Goal: Task Accomplishment & Management: Use online tool/utility

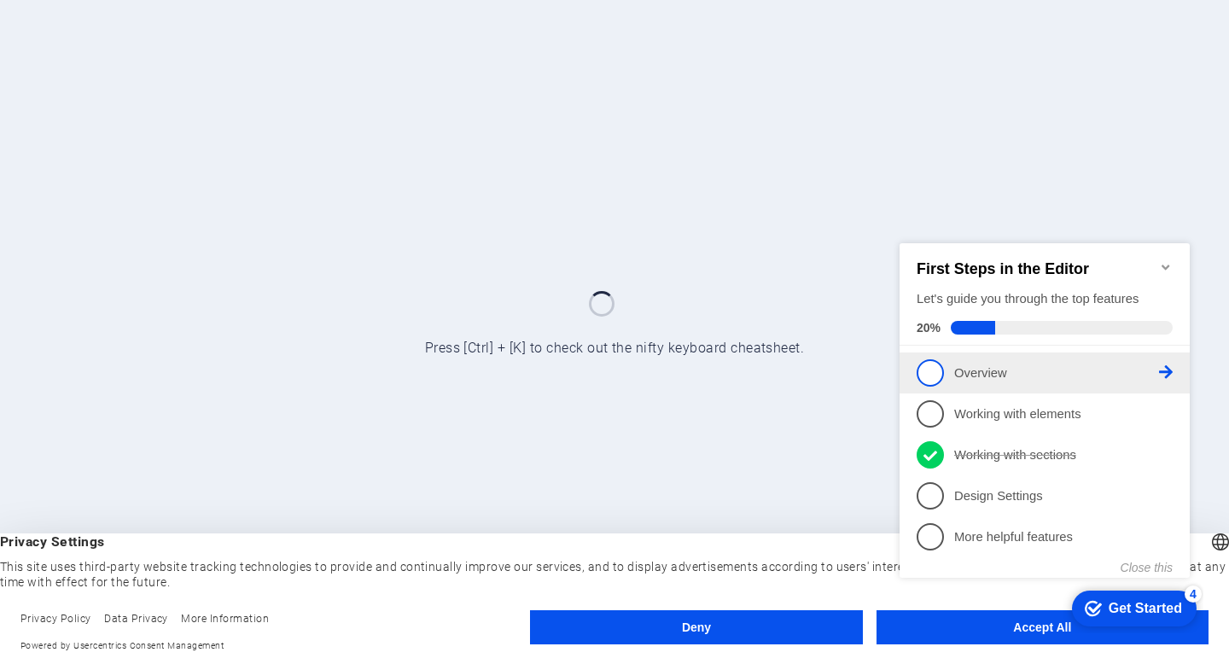
click at [935, 368] on span "1" at bounding box center [930, 371] width 27 height 27
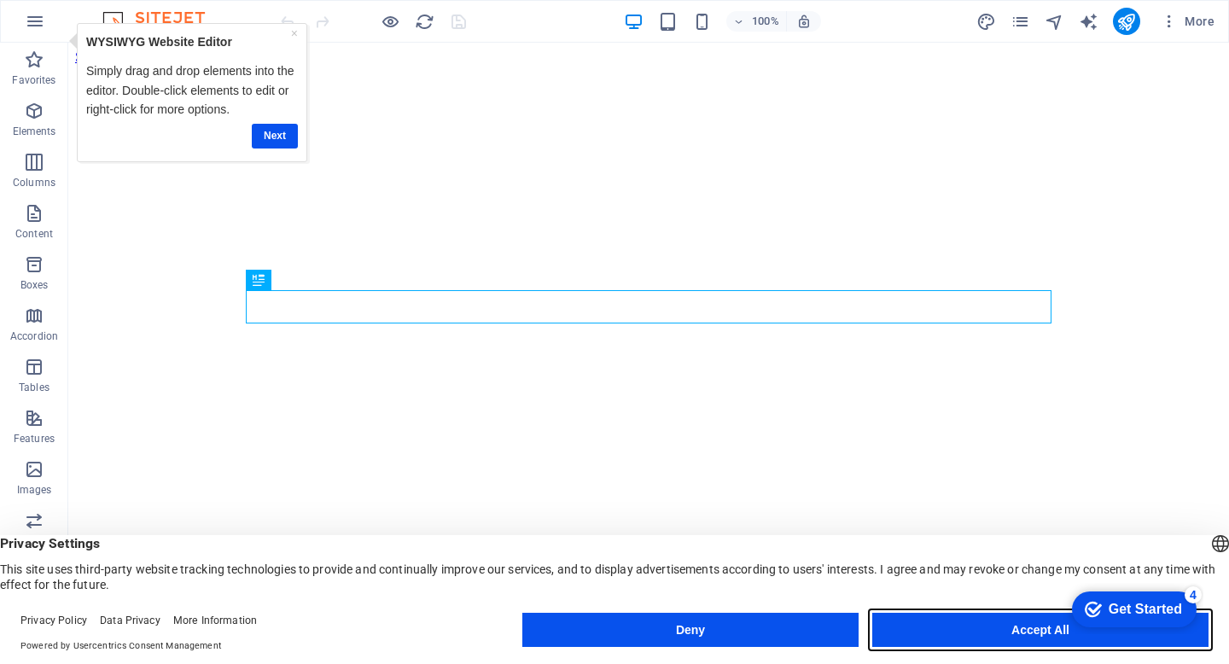
click at [1029, 631] on button "Accept All" at bounding box center [1040, 630] width 336 height 34
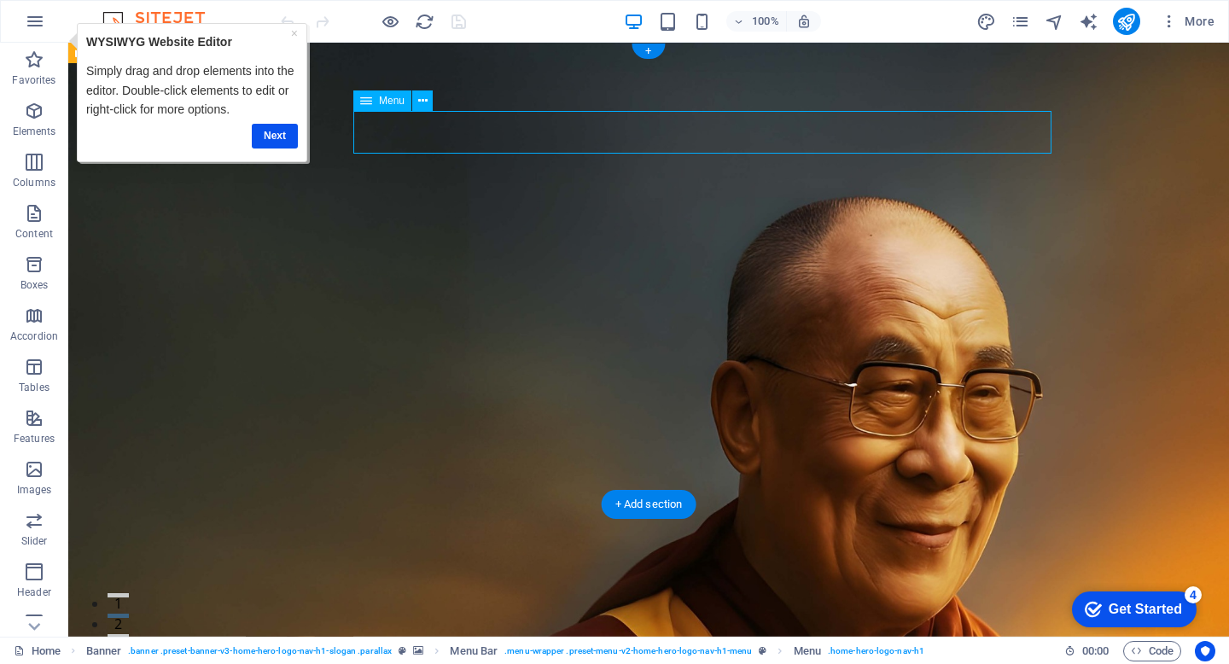
select select
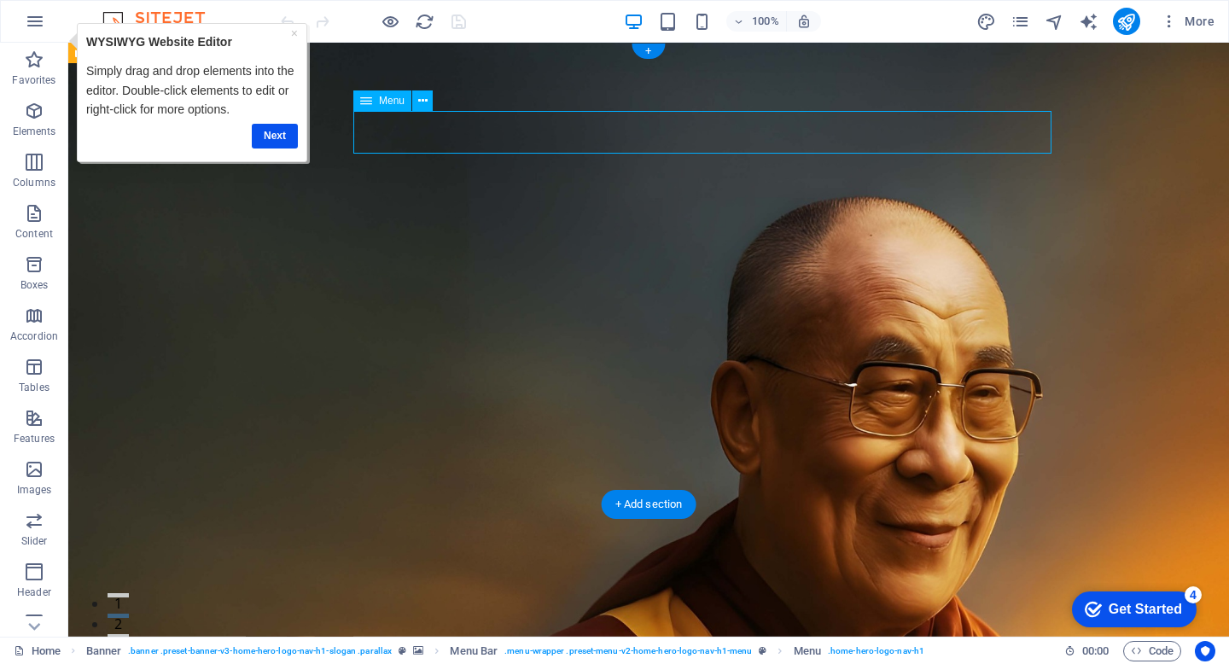
select select
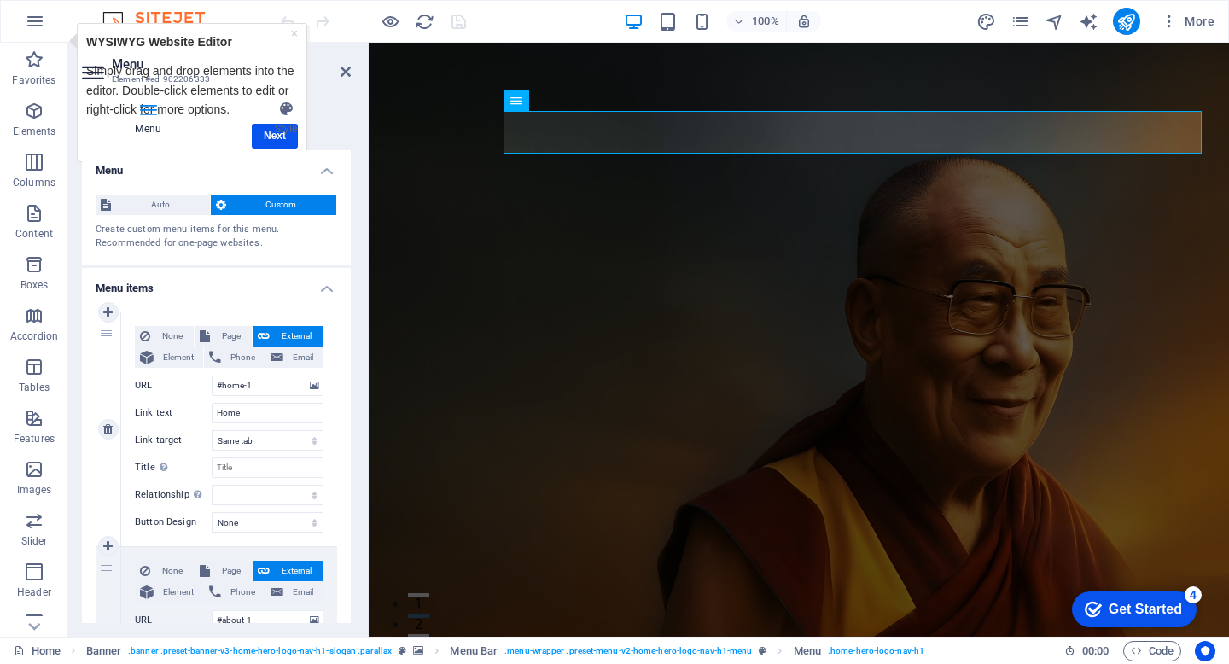
scroll to position [72, 0]
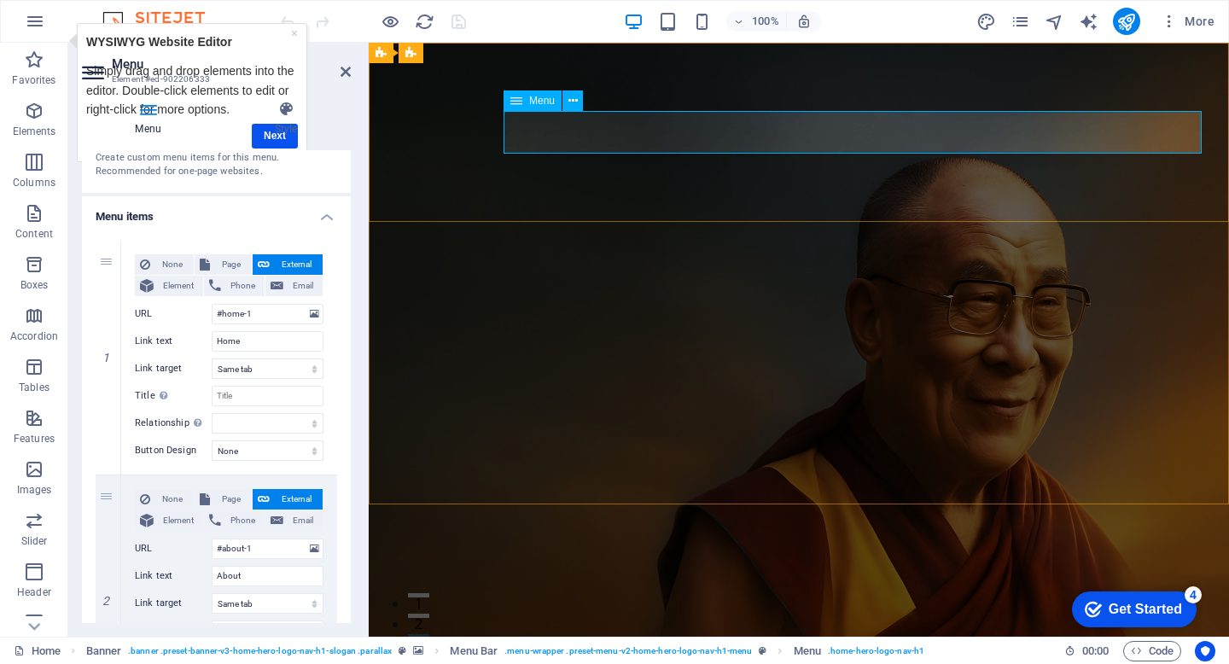
click at [571, 98] on icon at bounding box center [572, 101] width 9 height 18
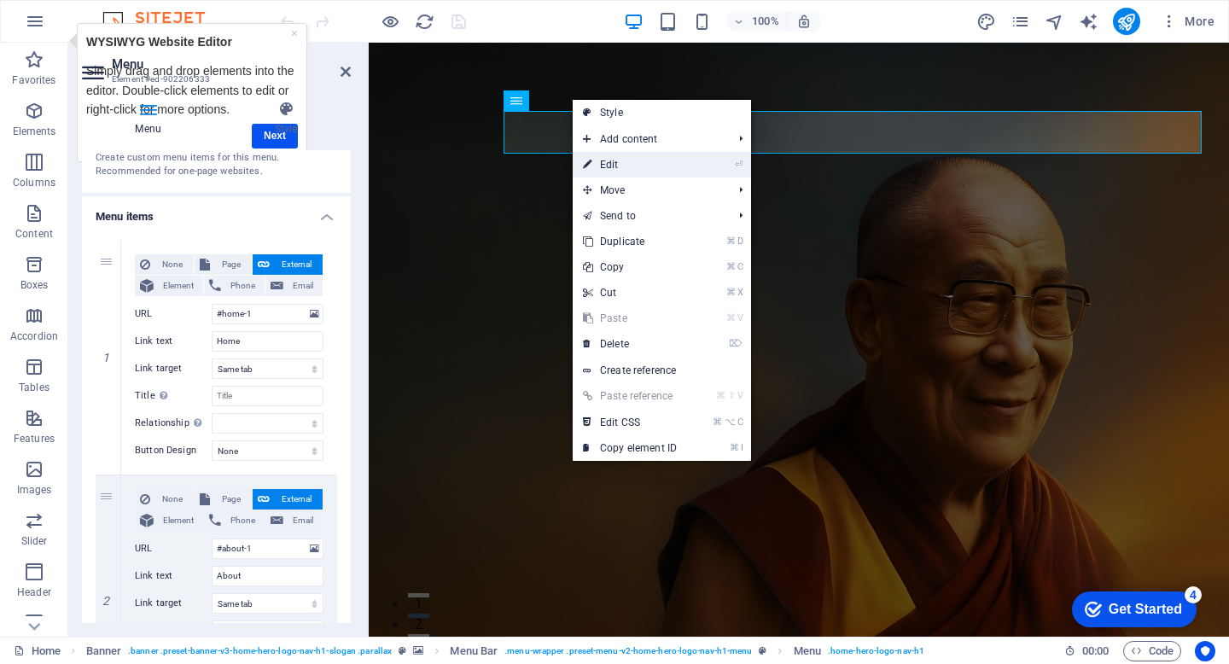
click at [603, 162] on link "⏎ Edit" at bounding box center [630, 165] width 114 height 26
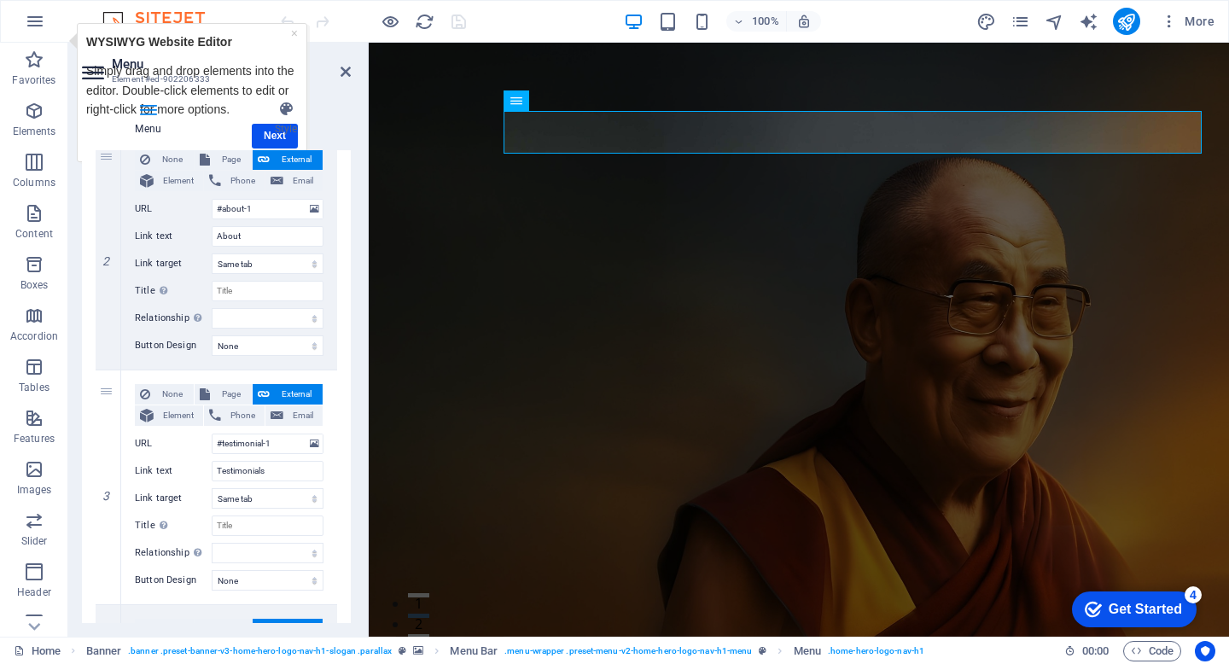
scroll to position [411, 0]
click at [263, 234] on input "About" at bounding box center [268, 237] width 112 height 20
type input "About the Book"
select select
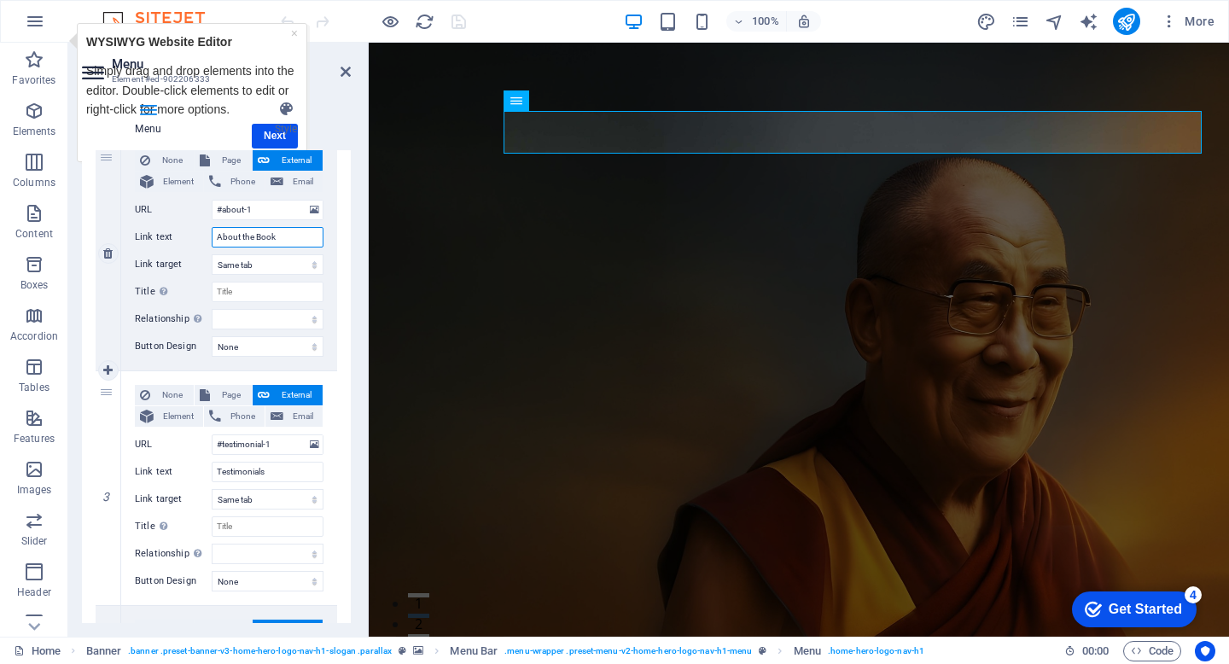
select select
type input "About the Book"
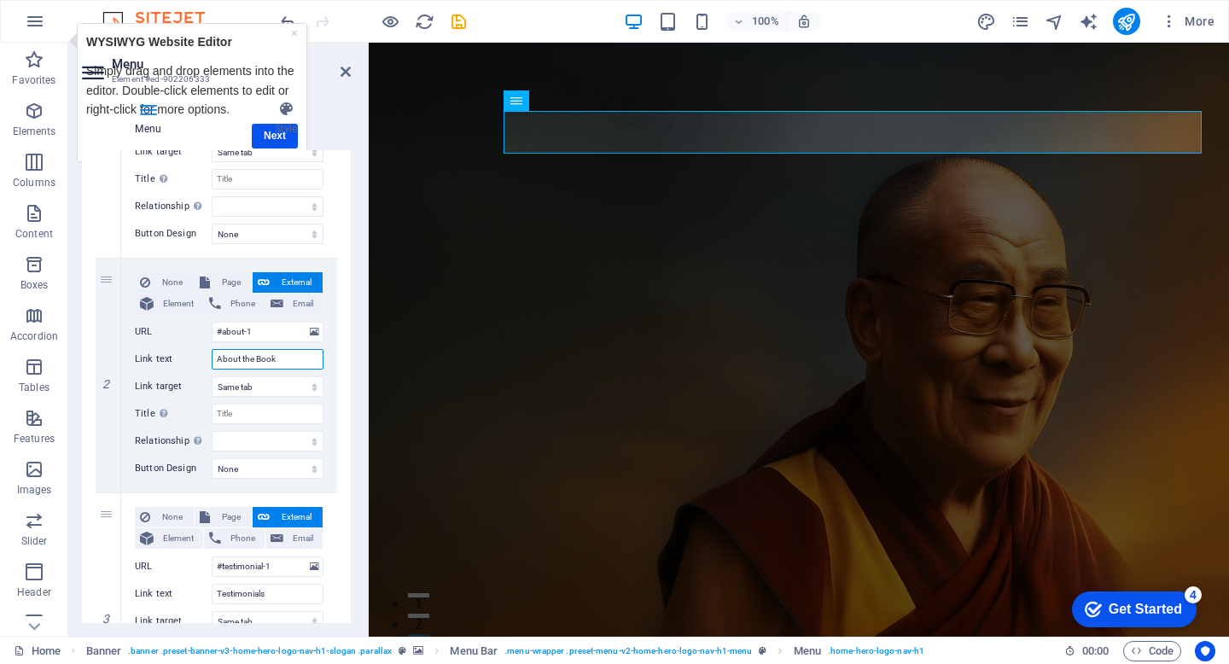
scroll to position [0, 0]
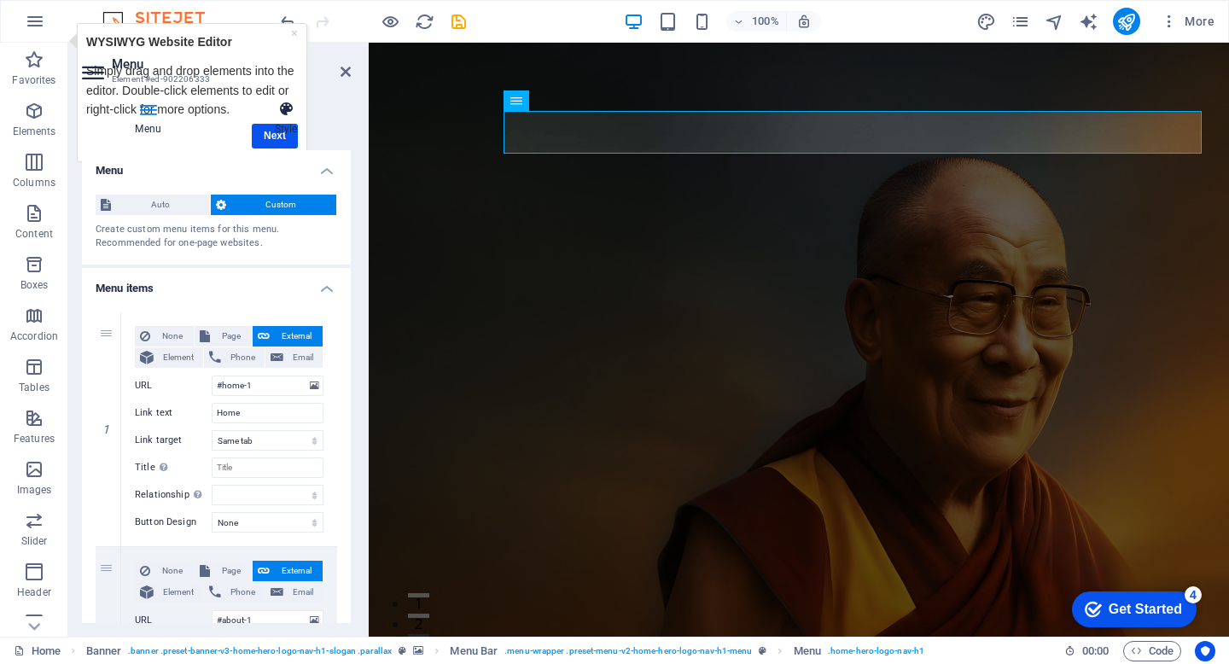
click at [273, 135] on h4 "Style" at bounding box center [286, 119] width 130 height 36
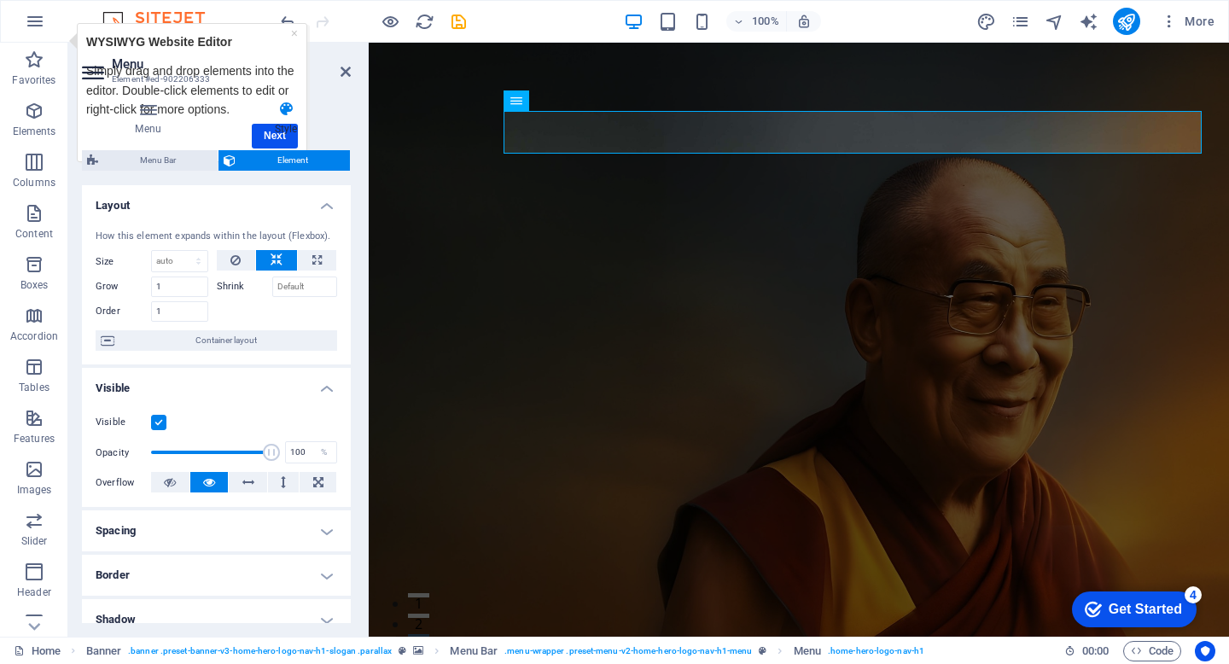
click at [273, 135] on h4 "Style" at bounding box center [286, 119] width 130 height 36
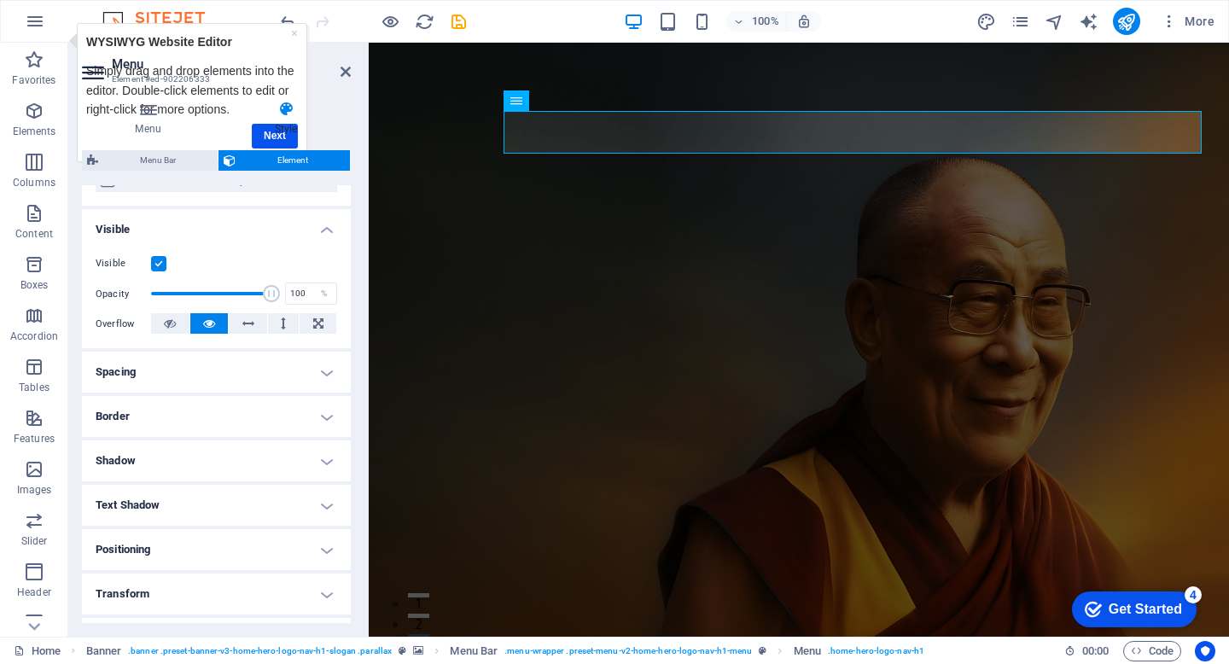
scroll to position [283, 0]
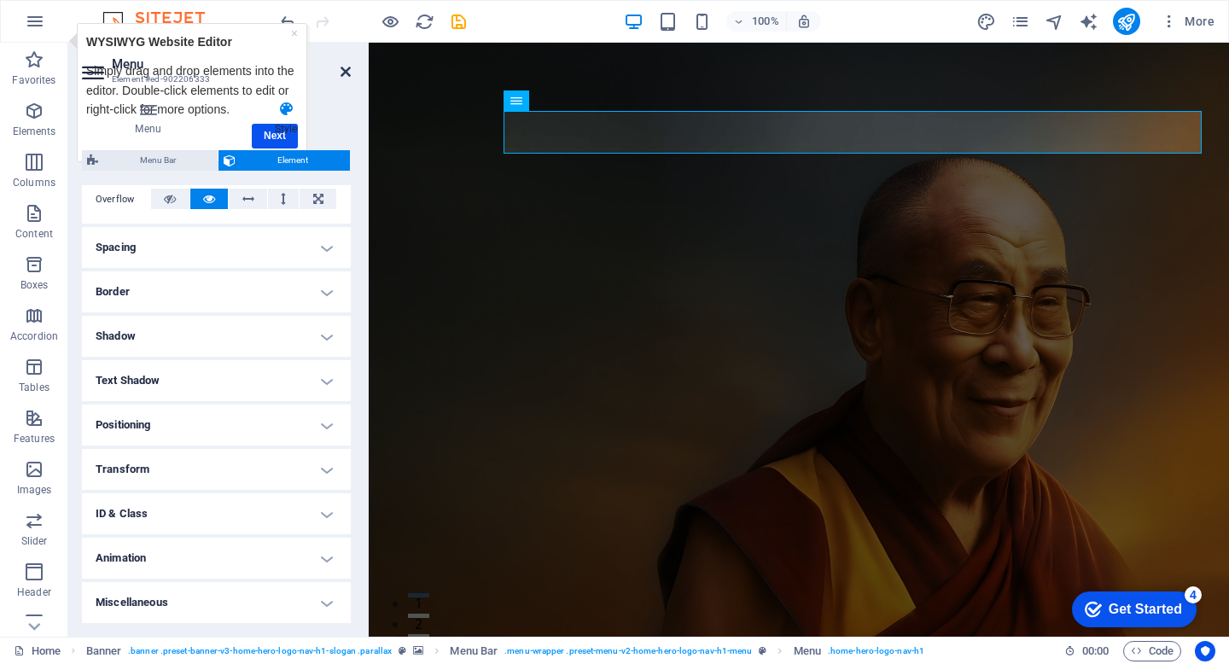
click at [346, 67] on icon at bounding box center [346, 72] width 10 height 14
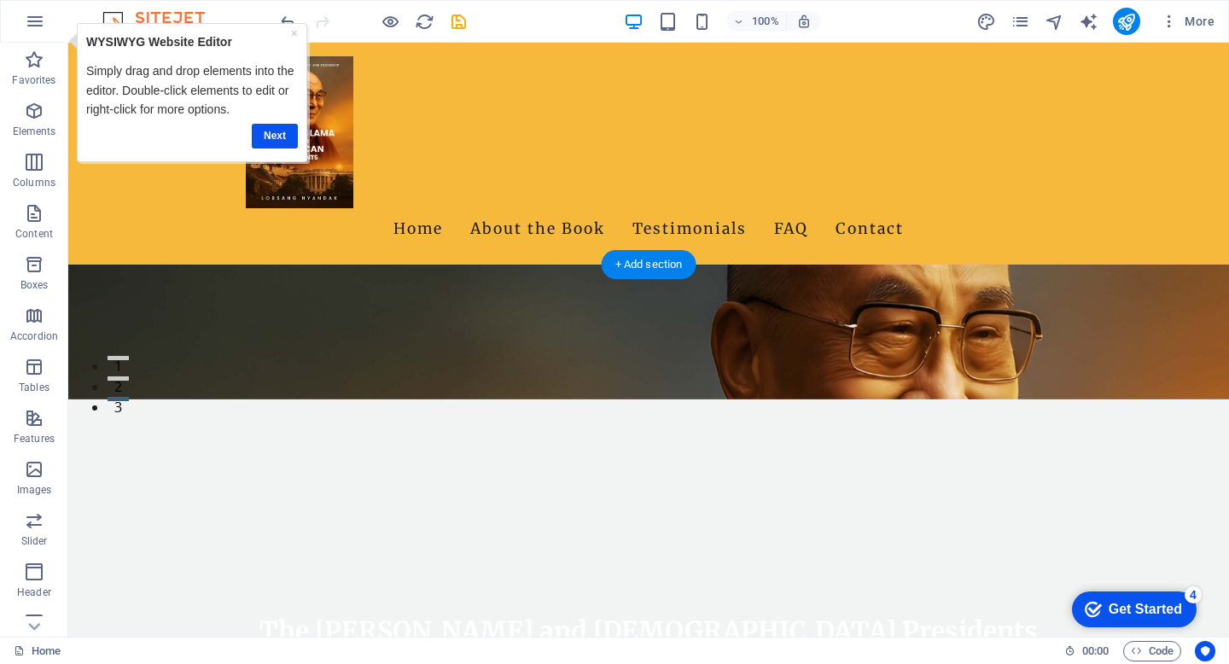
scroll to position [236, 0]
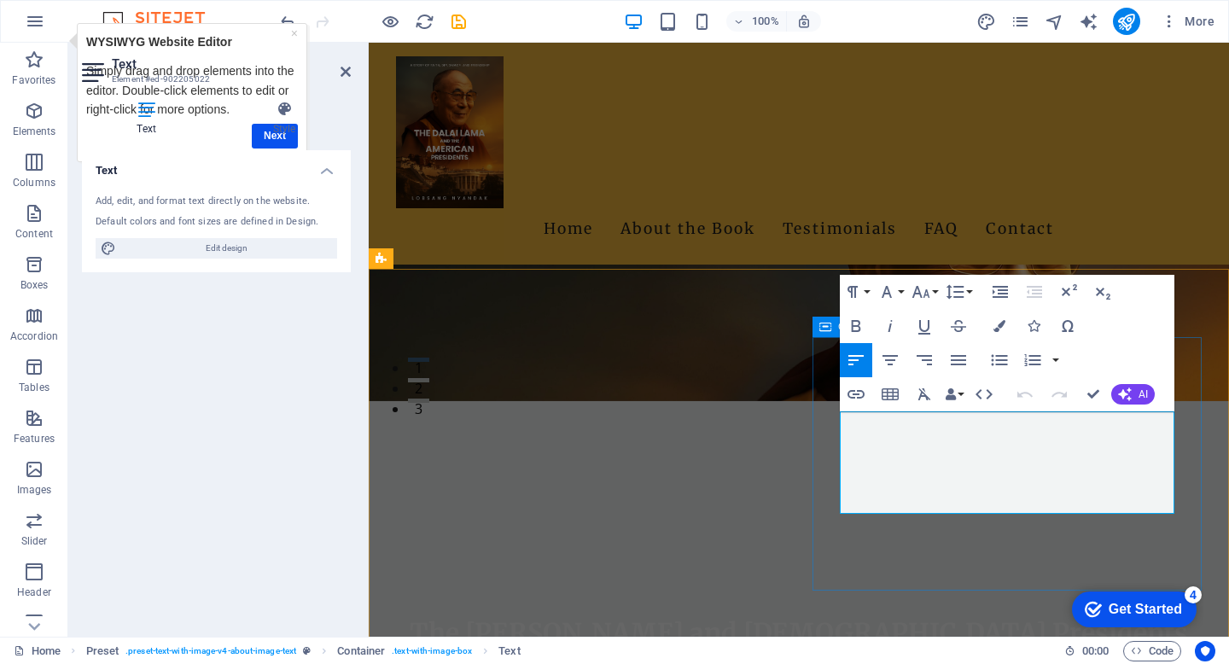
drag, startPoint x: 1104, startPoint y: 504, endPoint x: 831, endPoint y: 422, distance: 285.1
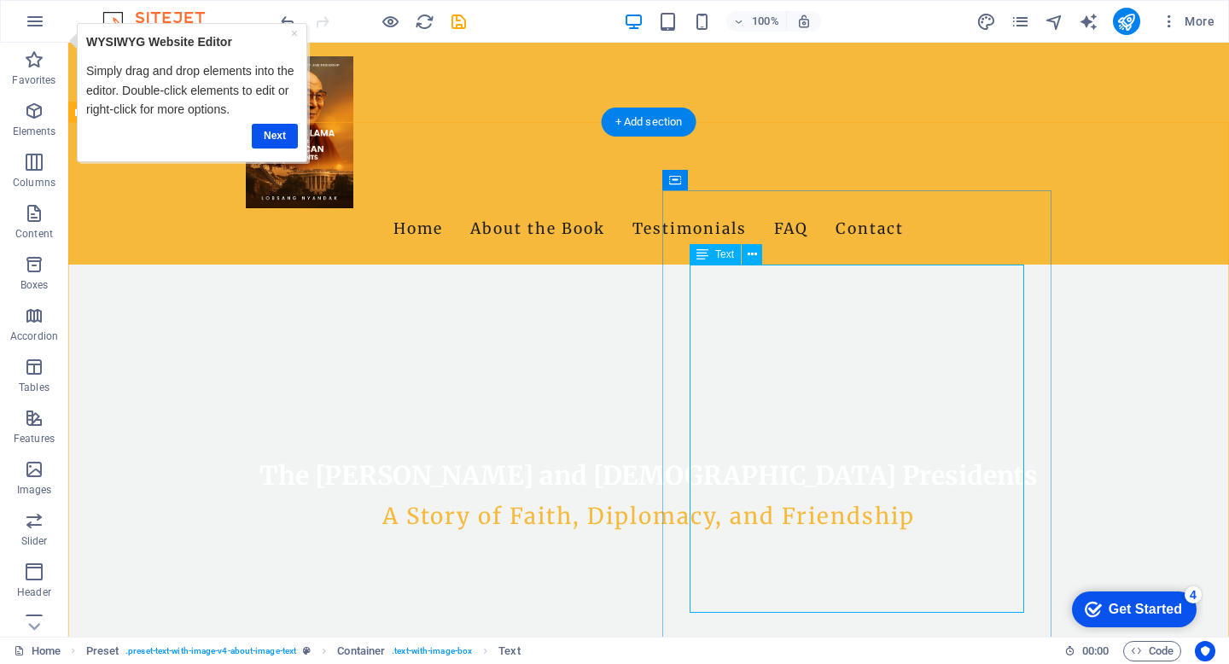
scroll to position [342, 0]
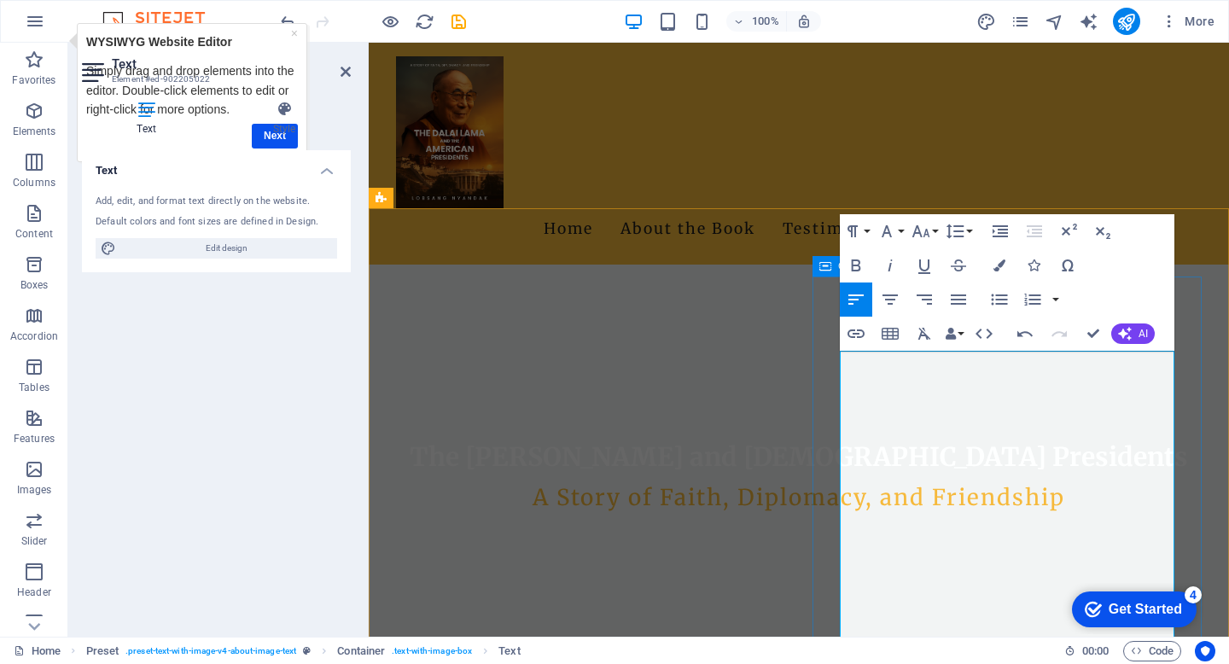
scroll to position [518, 0]
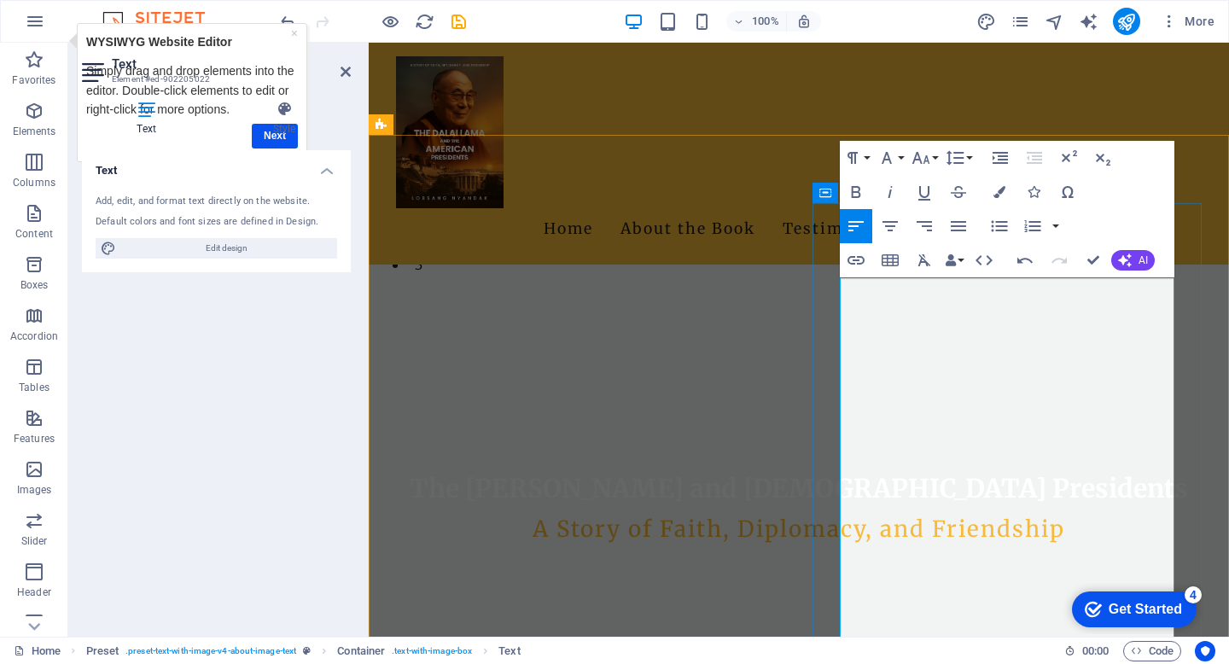
scroll to position [303, 0]
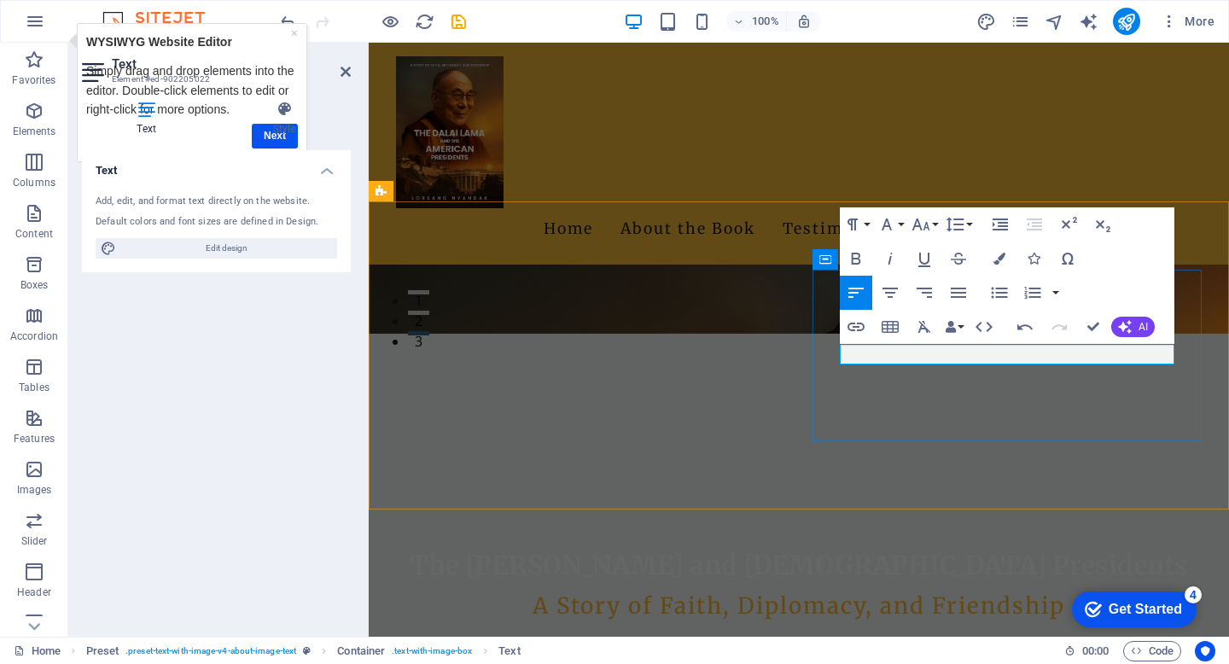
click at [1058, 293] on button "button" at bounding box center [1056, 293] width 14 height 34
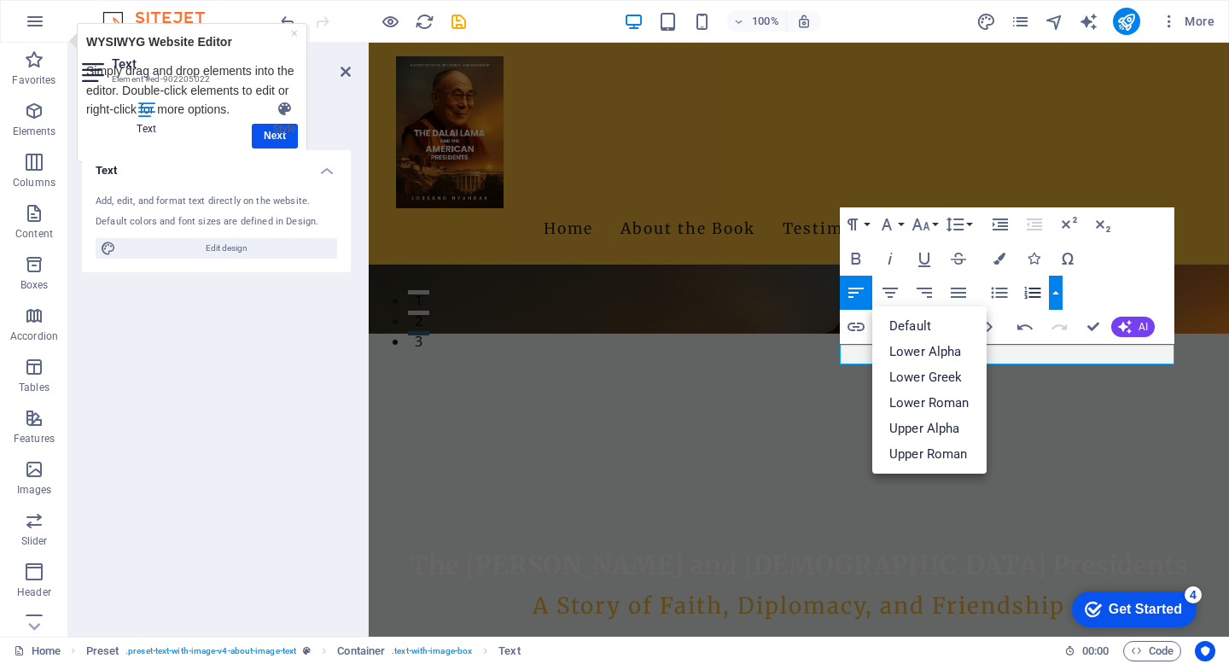
click at [1058, 292] on button "button" at bounding box center [1056, 293] width 14 height 34
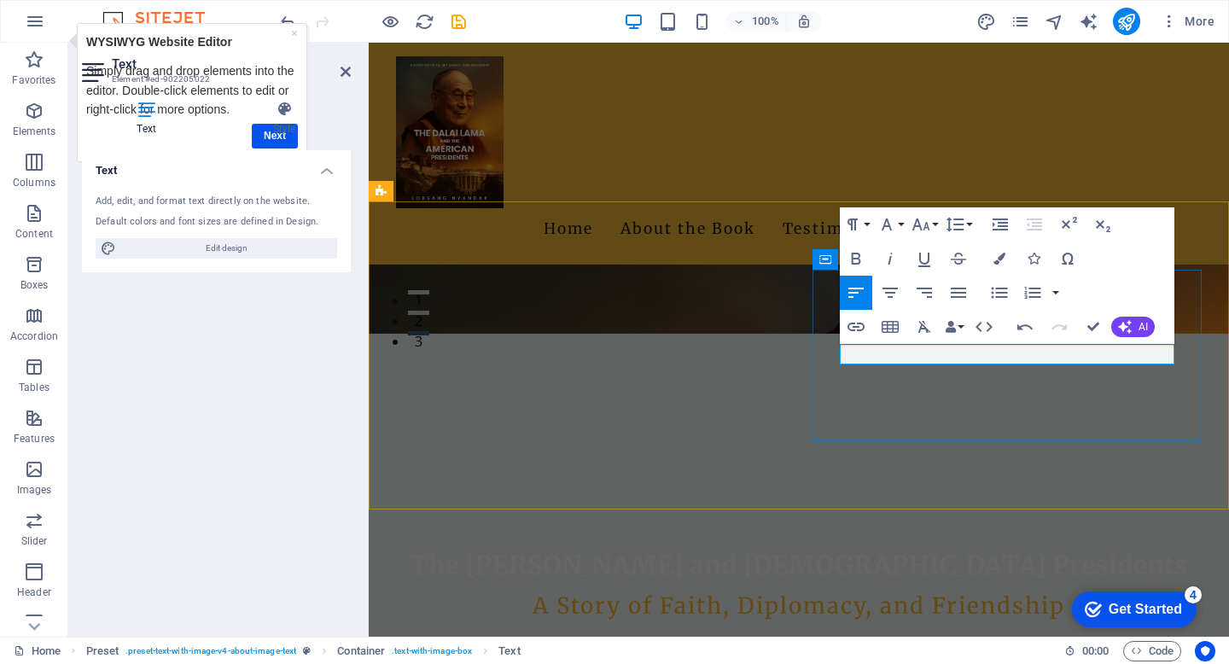
click at [892, 223] on icon "button" at bounding box center [887, 224] width 20 height 20
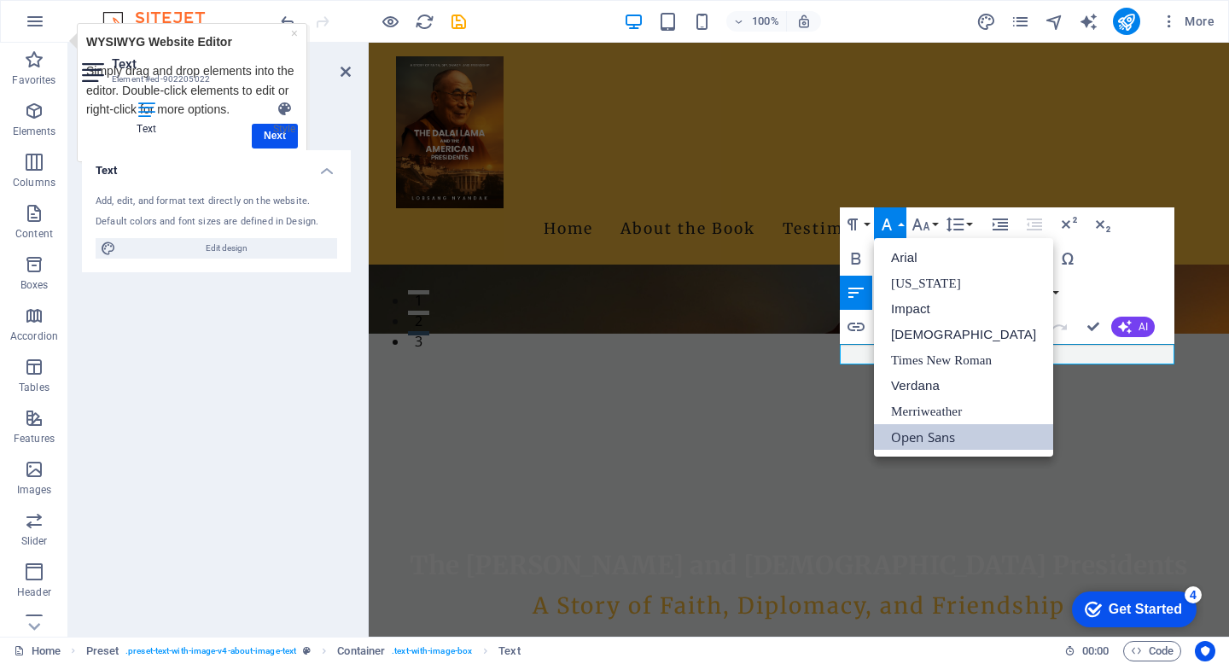
scroll to position [0, 0]
click at [892, 223] on icon "button" at bounding box center [887, 224] width 20 height 20
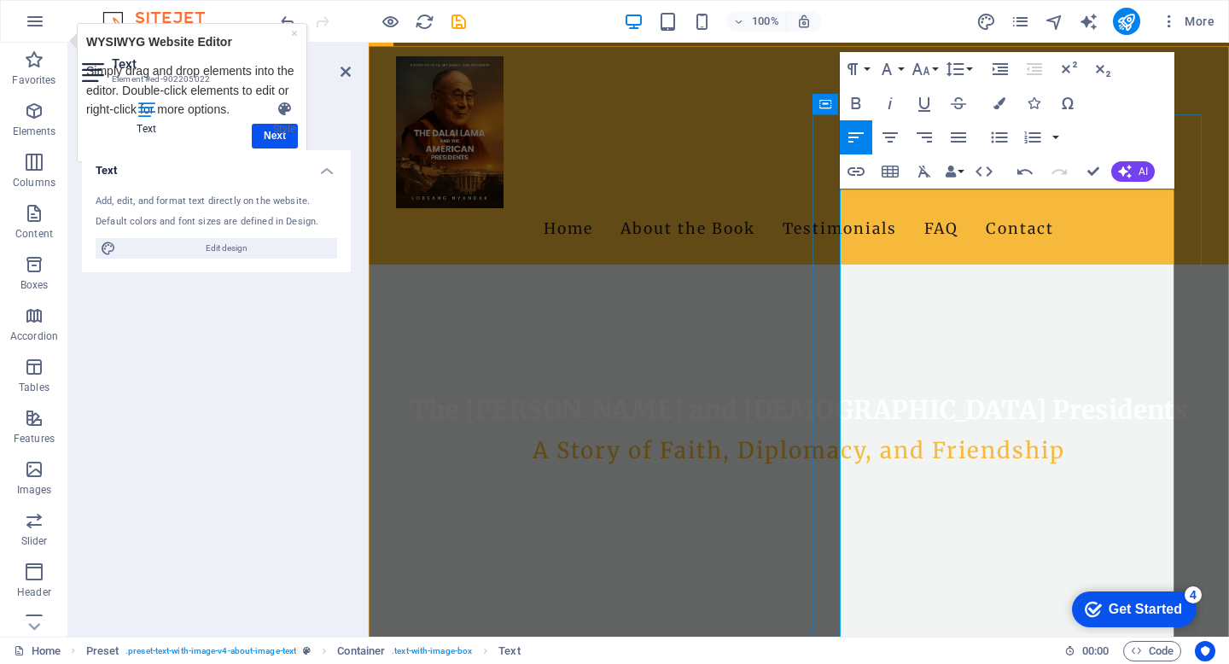
scroll to position [466, 0]
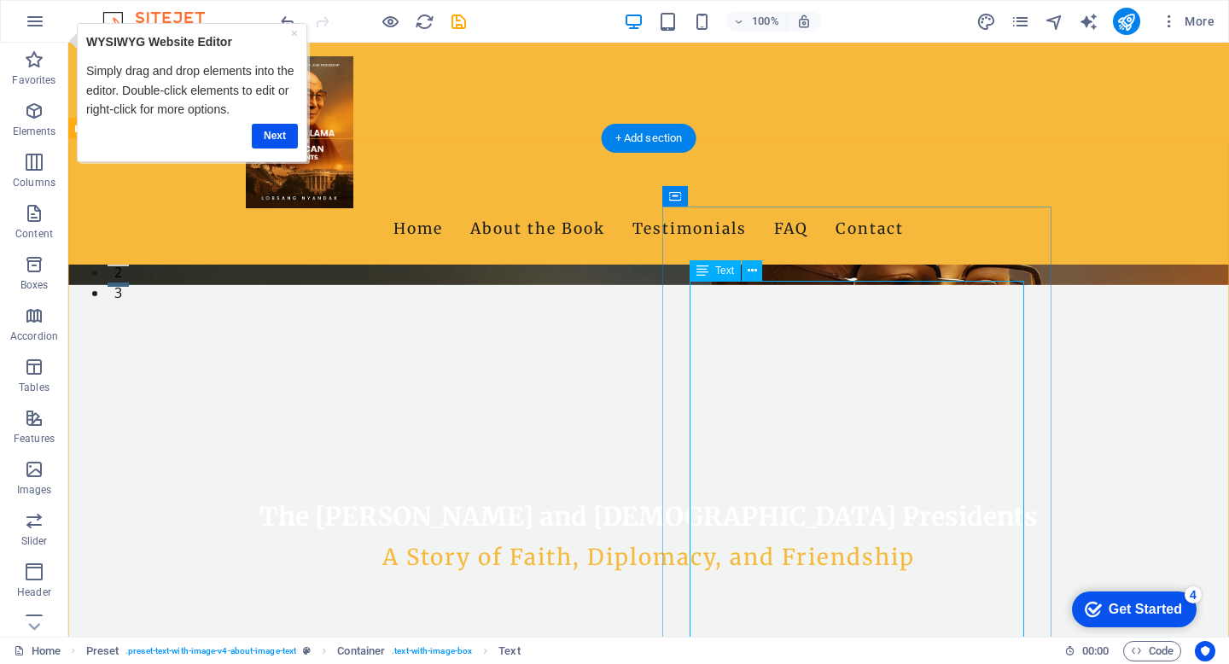
scroll to position [236, 0]
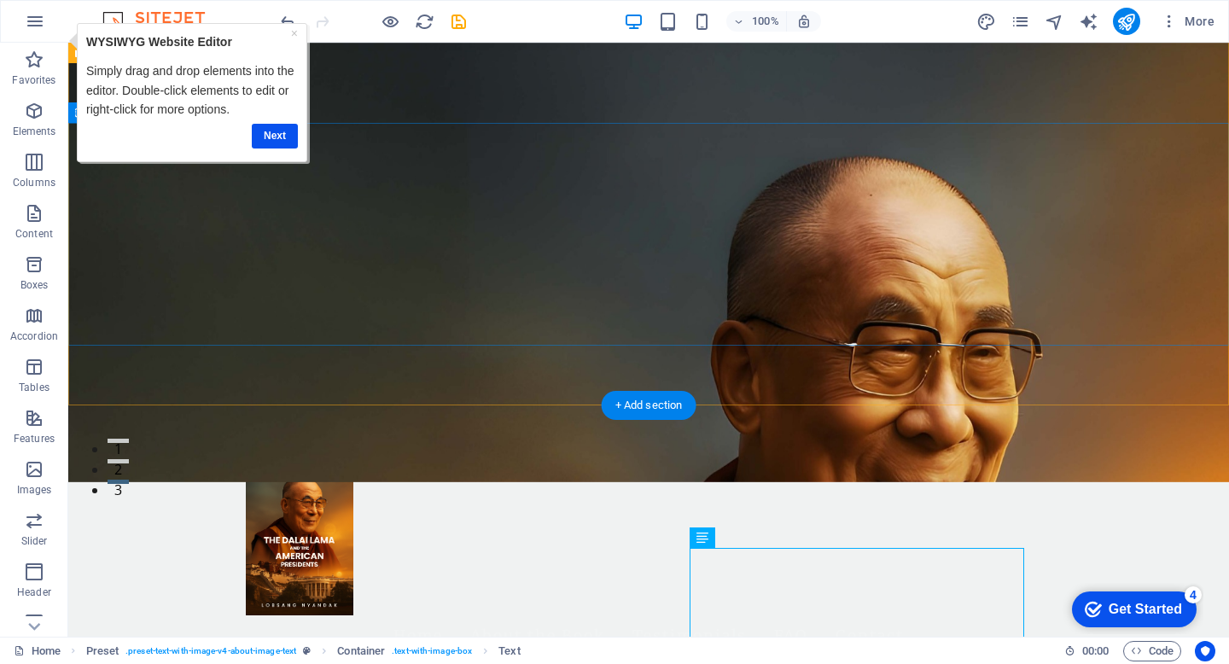
scroll to position [163, 0]
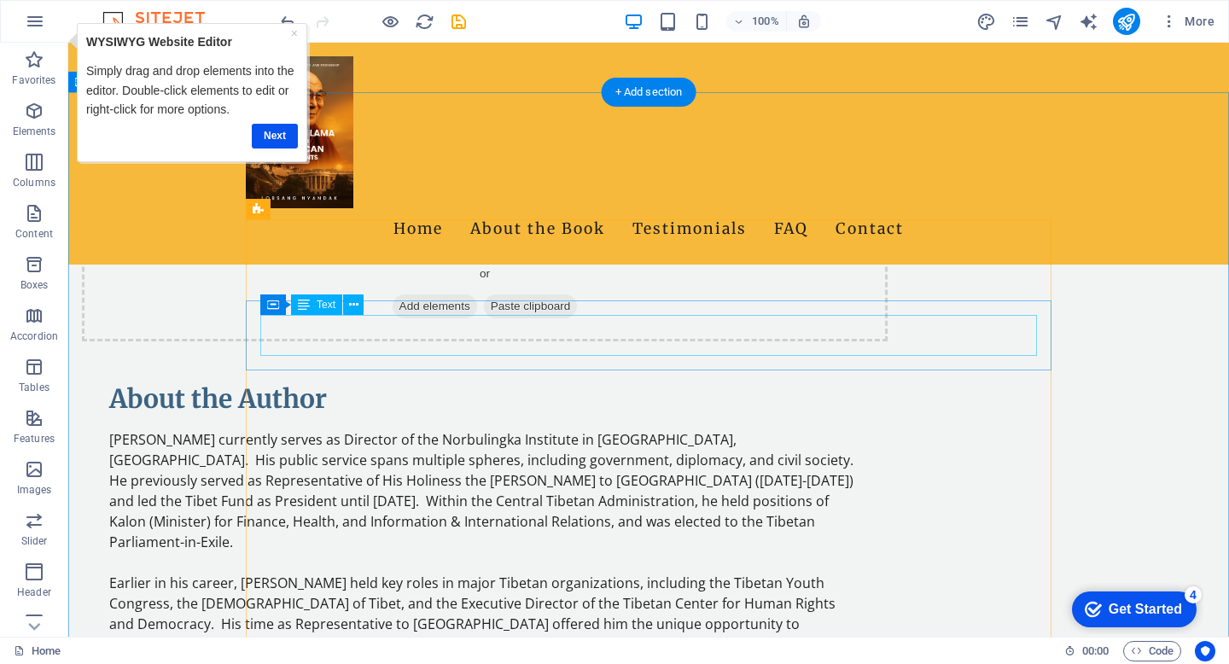
scroll to position [1528, 0]
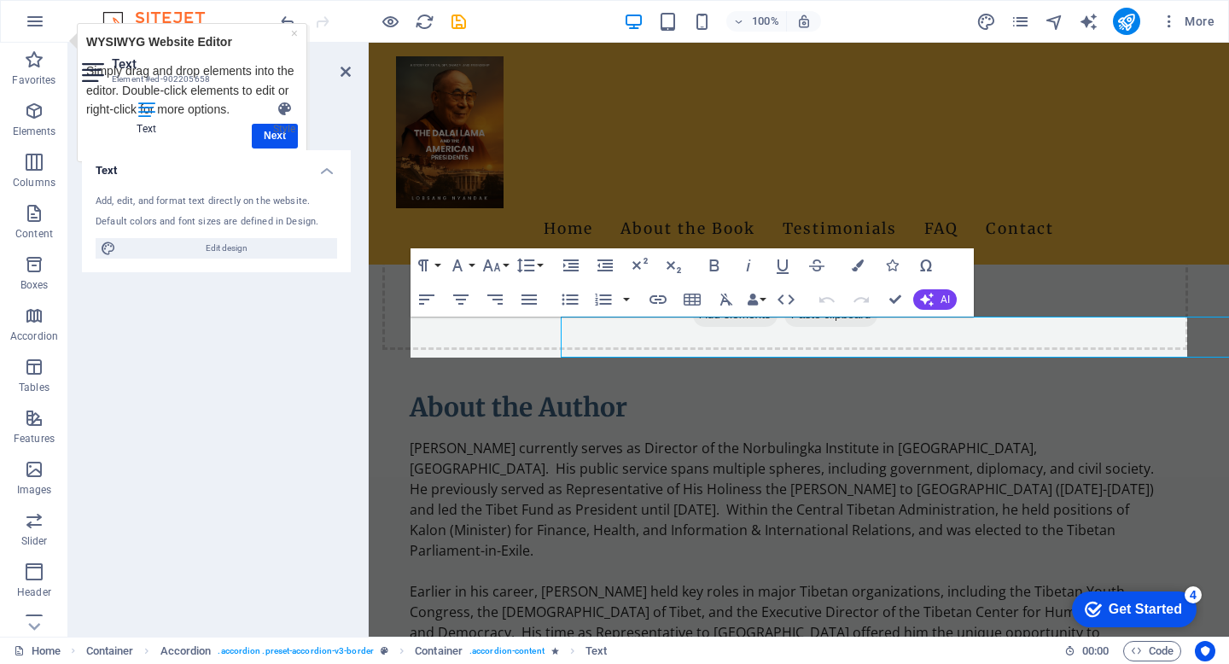
click at [304, 332] on div "Text Element #ed-902205658 Text Style Text Add, edit, and format text directly …" at bounding box center [648, 340] width 1161 height 594
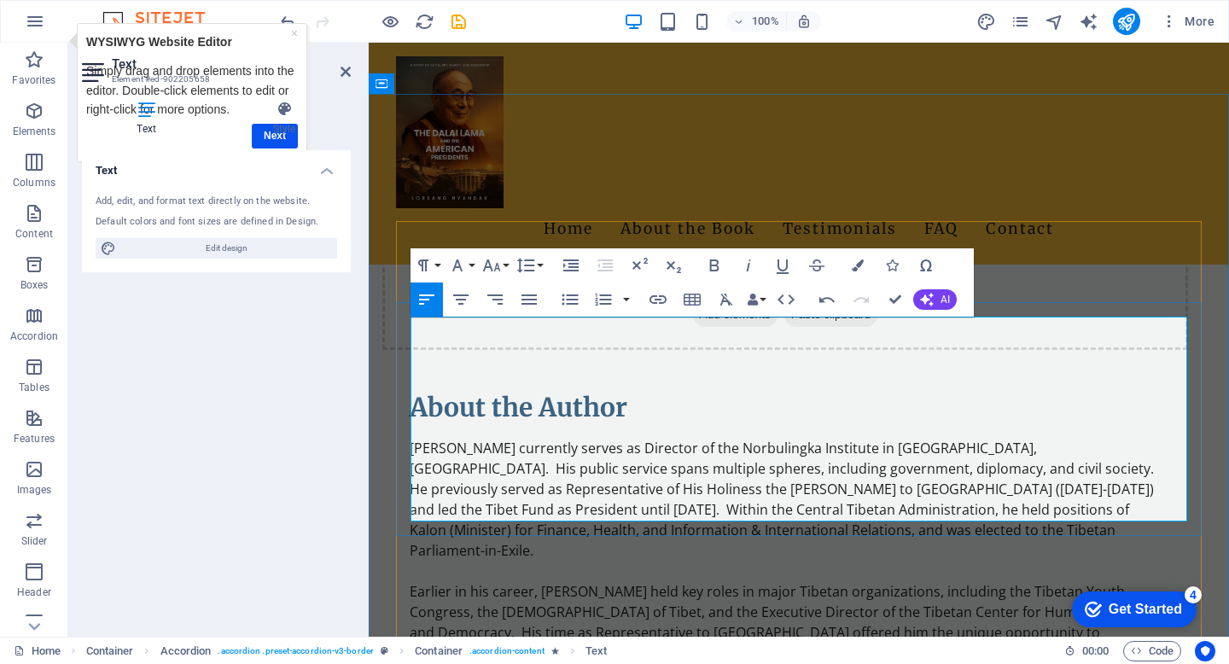
scroll to position [15272, 0]
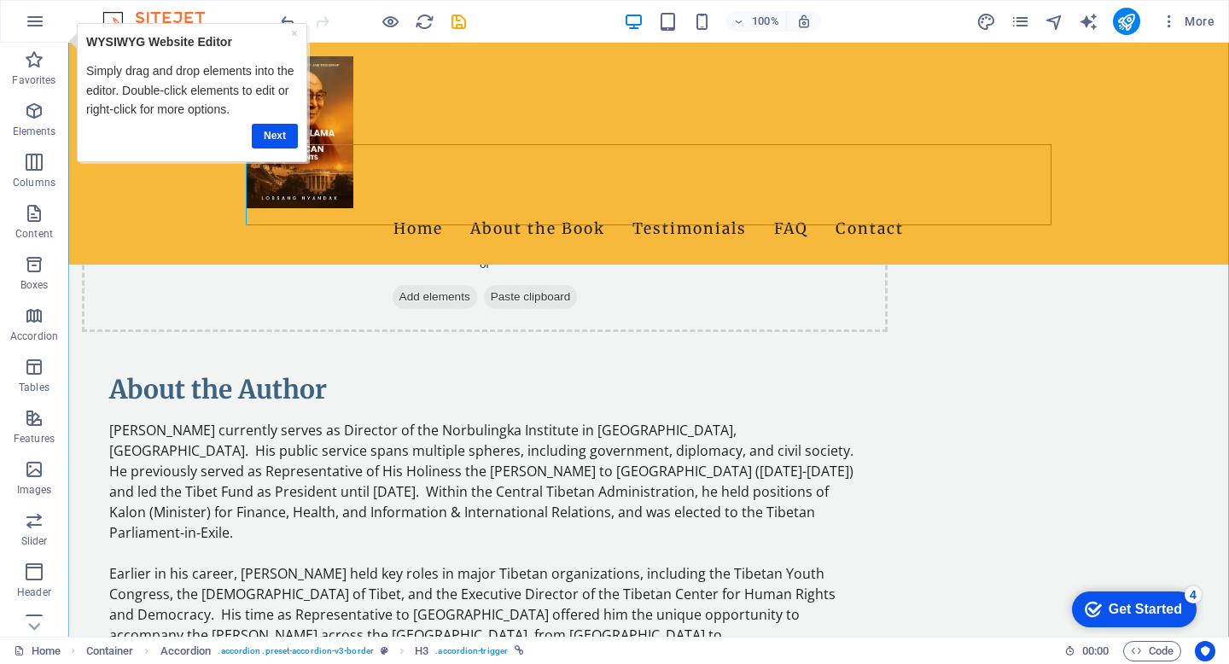
scroll to position [1701, 0]
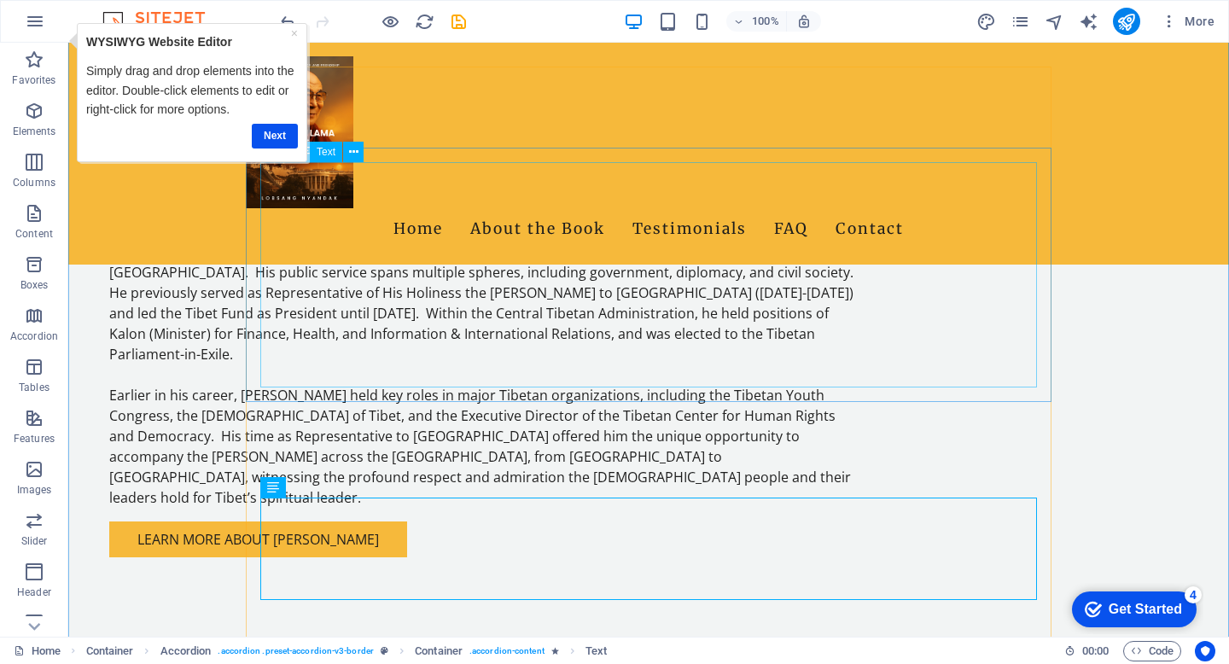
scroll to position [2025, 0]
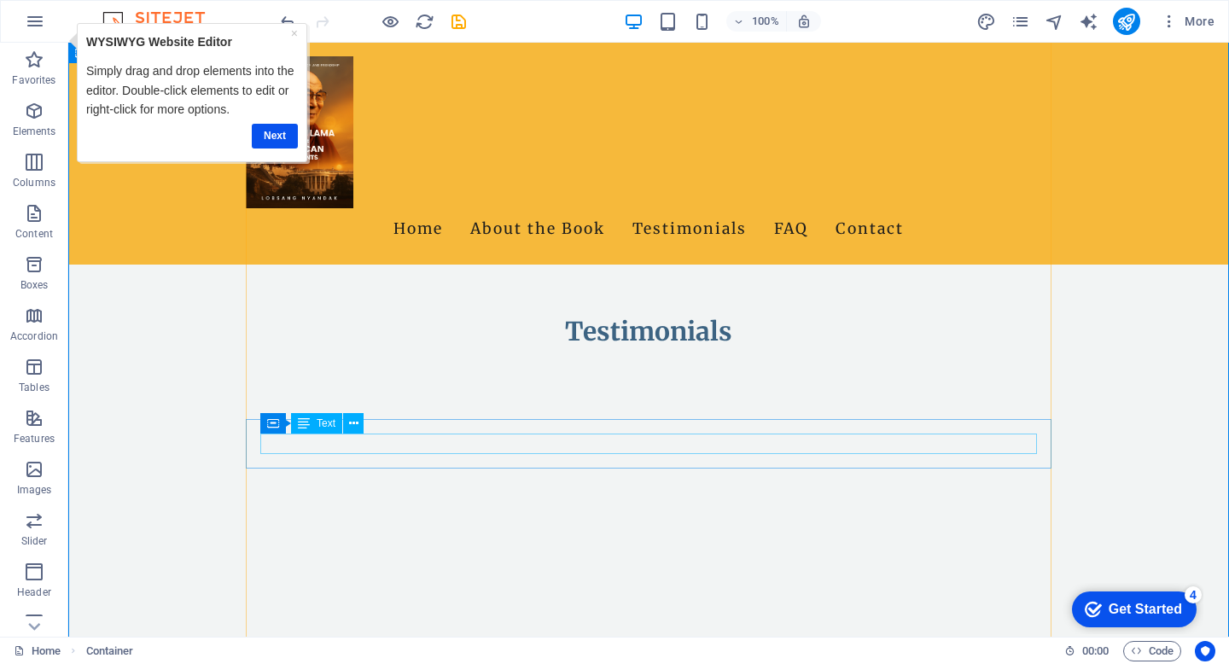
scroll to position [2193, 0]
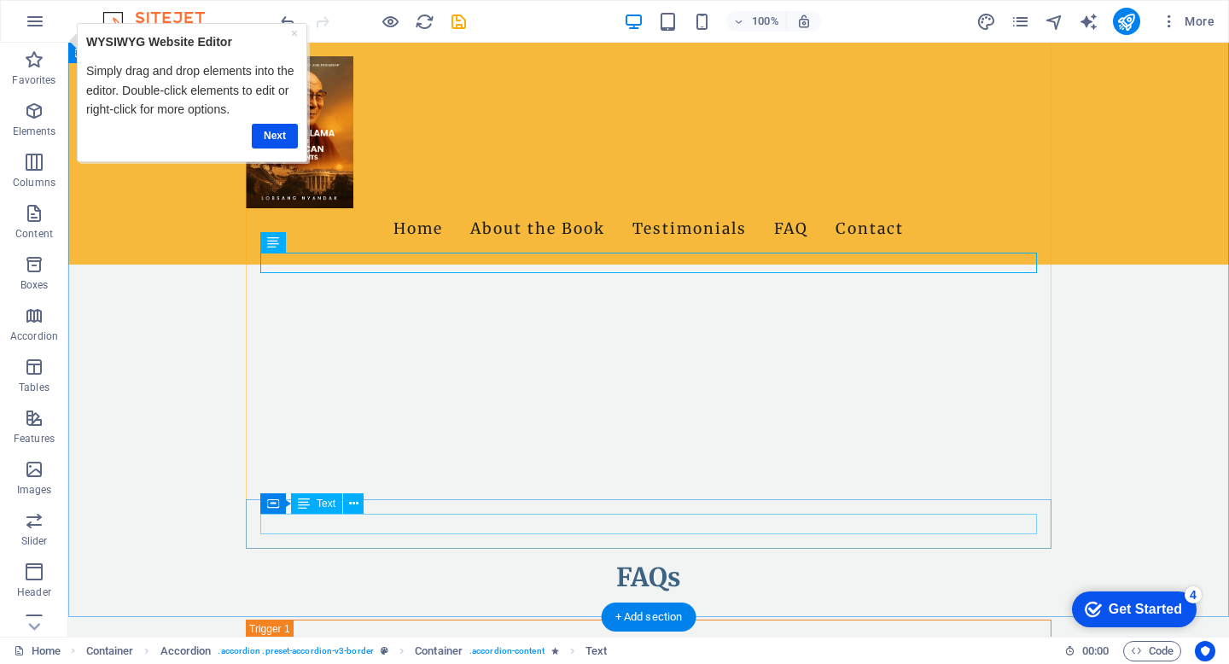
scroll to position [2382, 0]
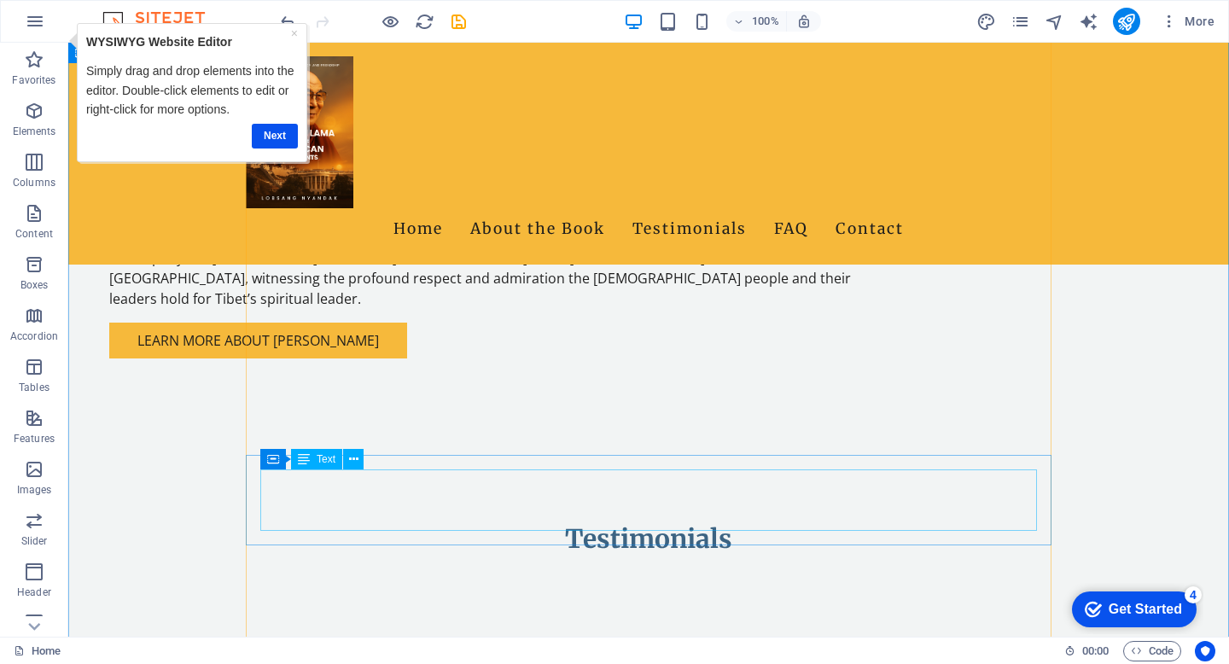
scroll to position [1841, 0]
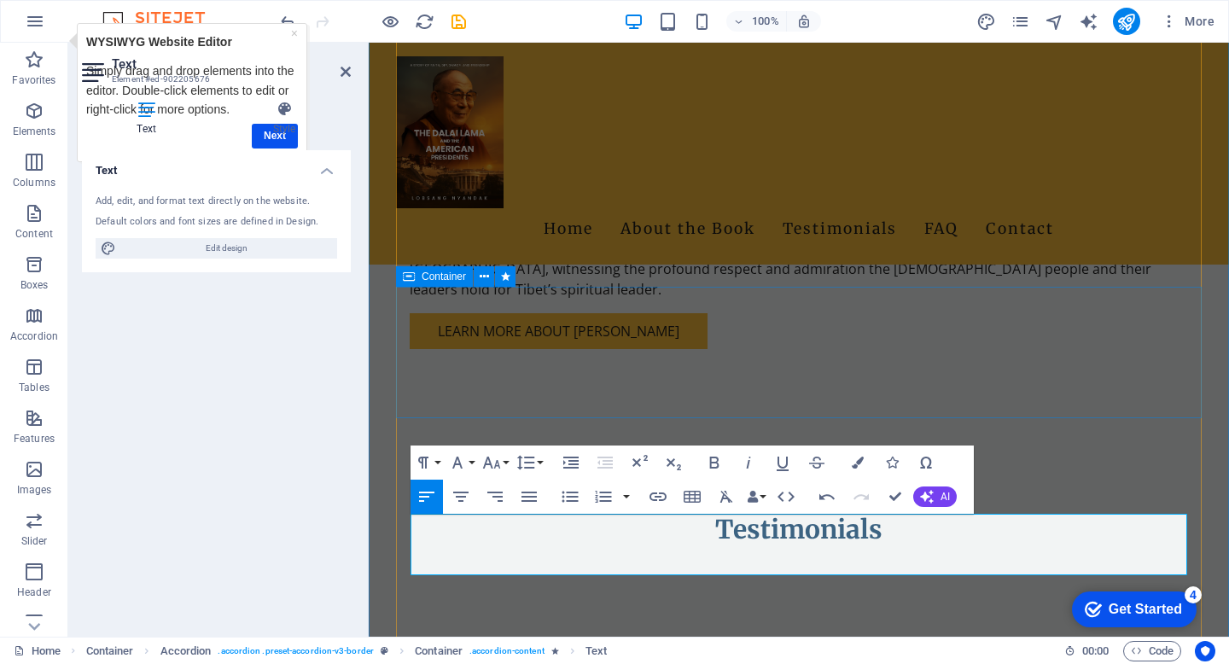
scroll to position [1942, 0]
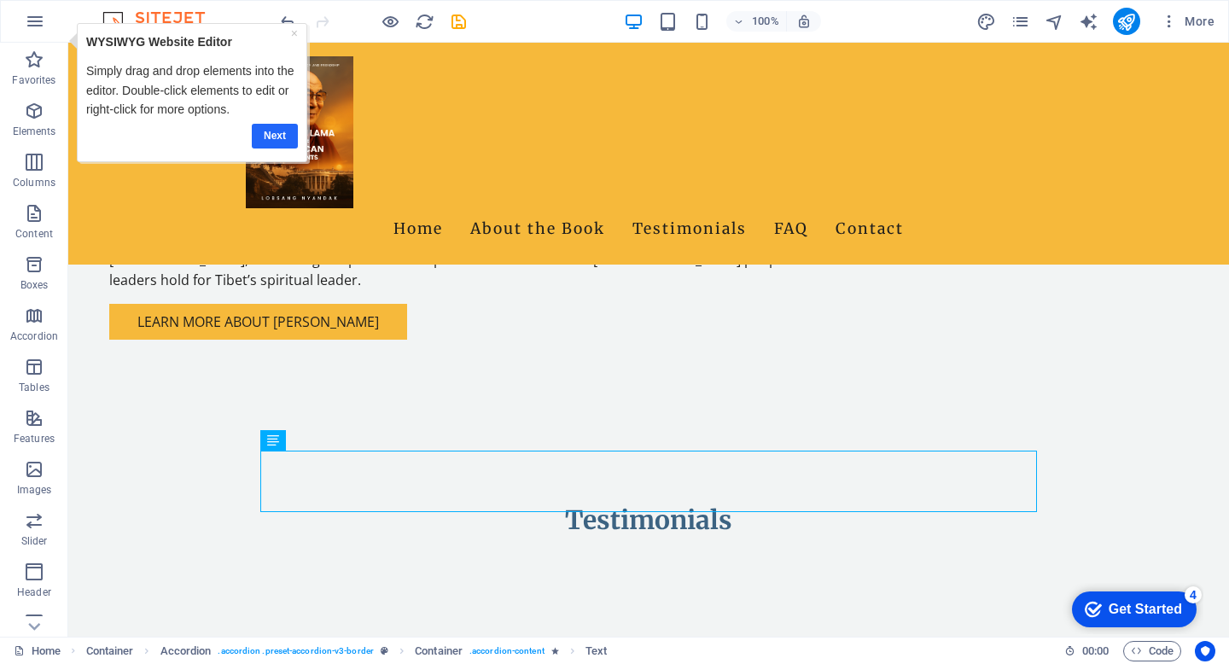
click at [280, 137] on link "Next" at bounding box center [275, 136] width 46 height 25
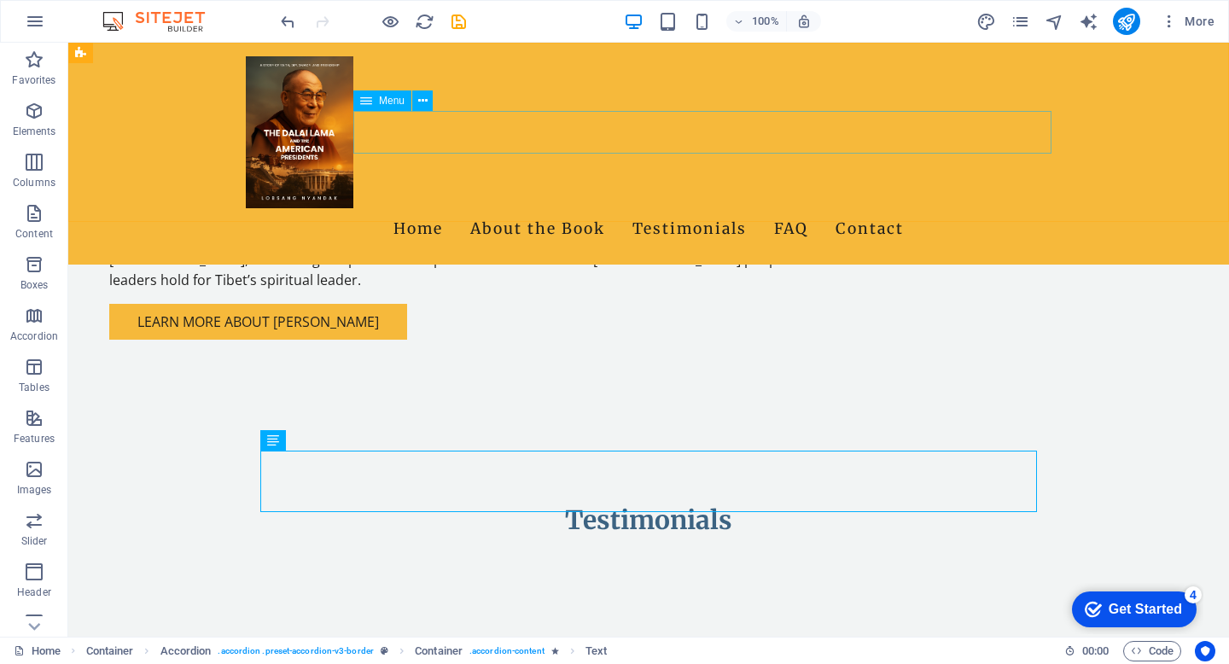
click at [469, 208] on nav "Home About the Book Testimonials FAQ Contact" at bounding box center [649, 229] width 806 height 43
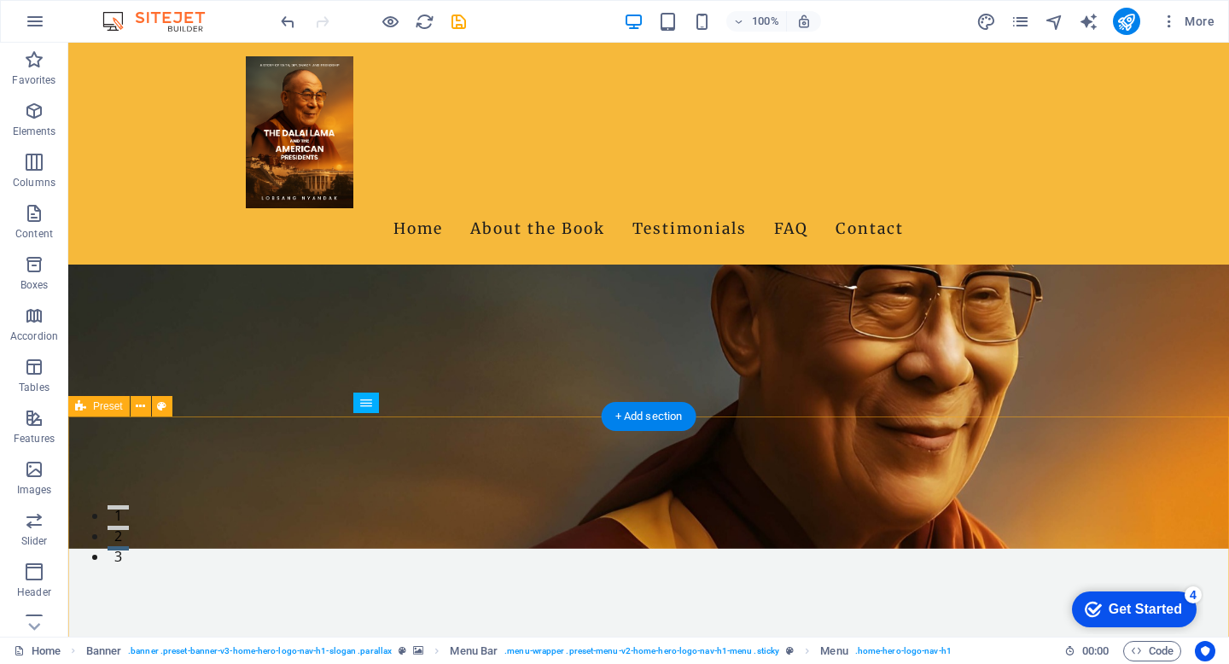
scroll to position [0, 0]
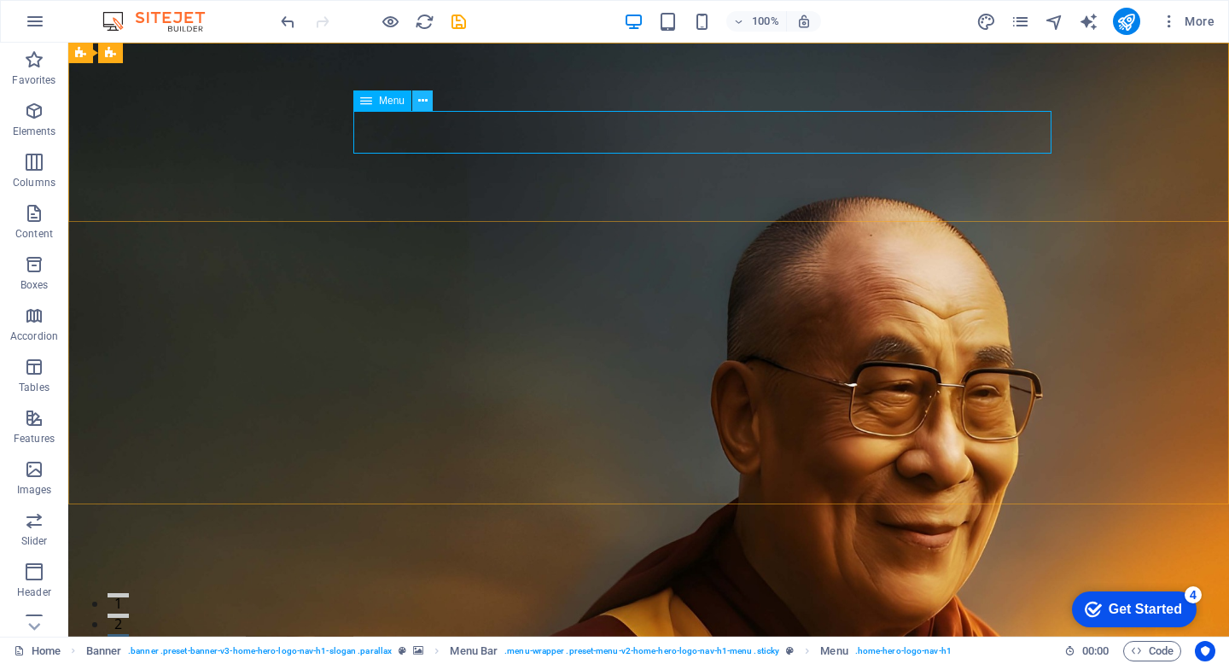
click at [422, 99] on icon at bounding box center [422, 101] width 9 height 18
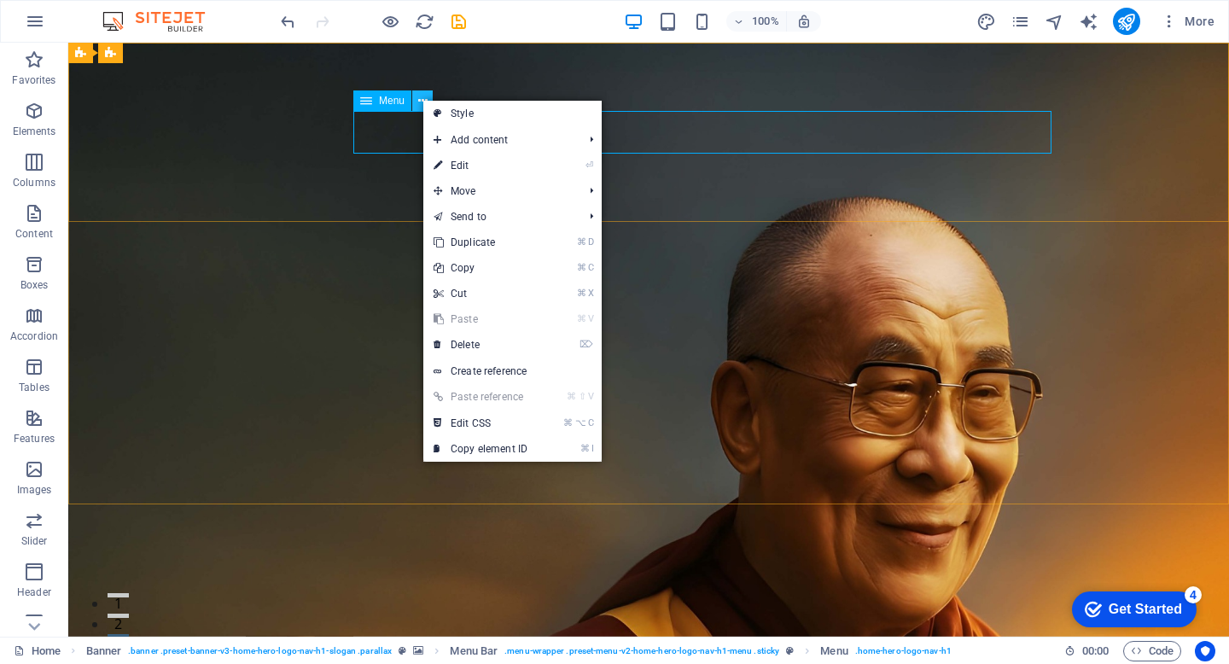
click at [422, 99] on icon at bounding box center [422, 101] width 9 height 18
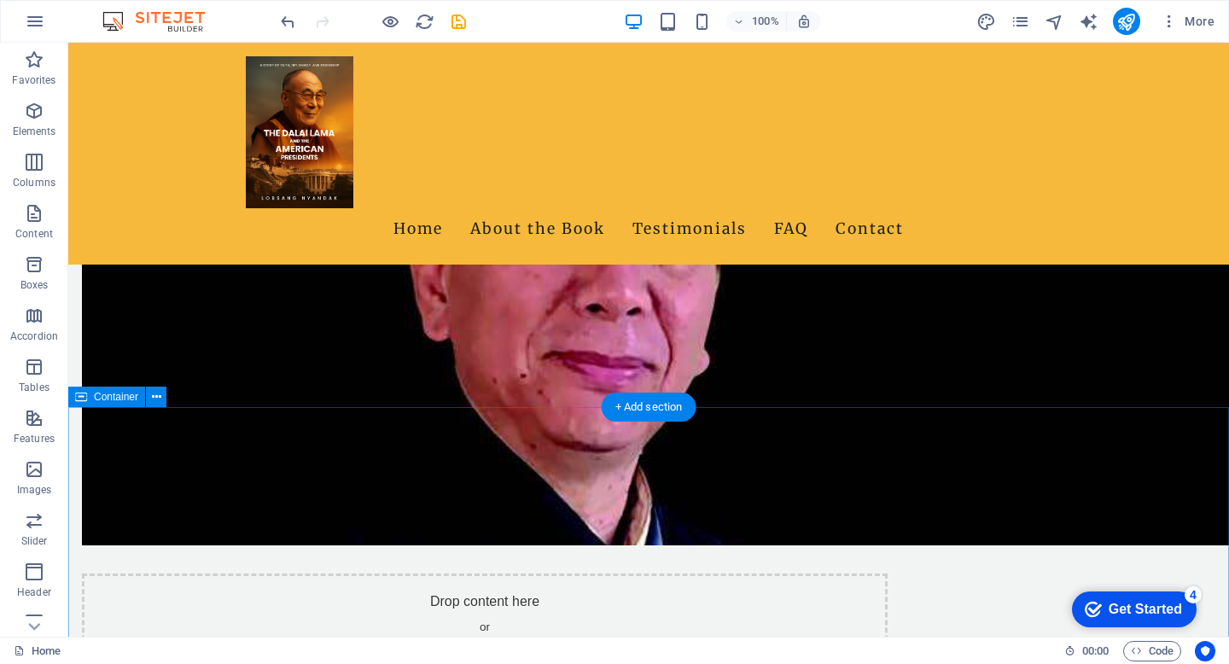
scroll to position [1058, 0]
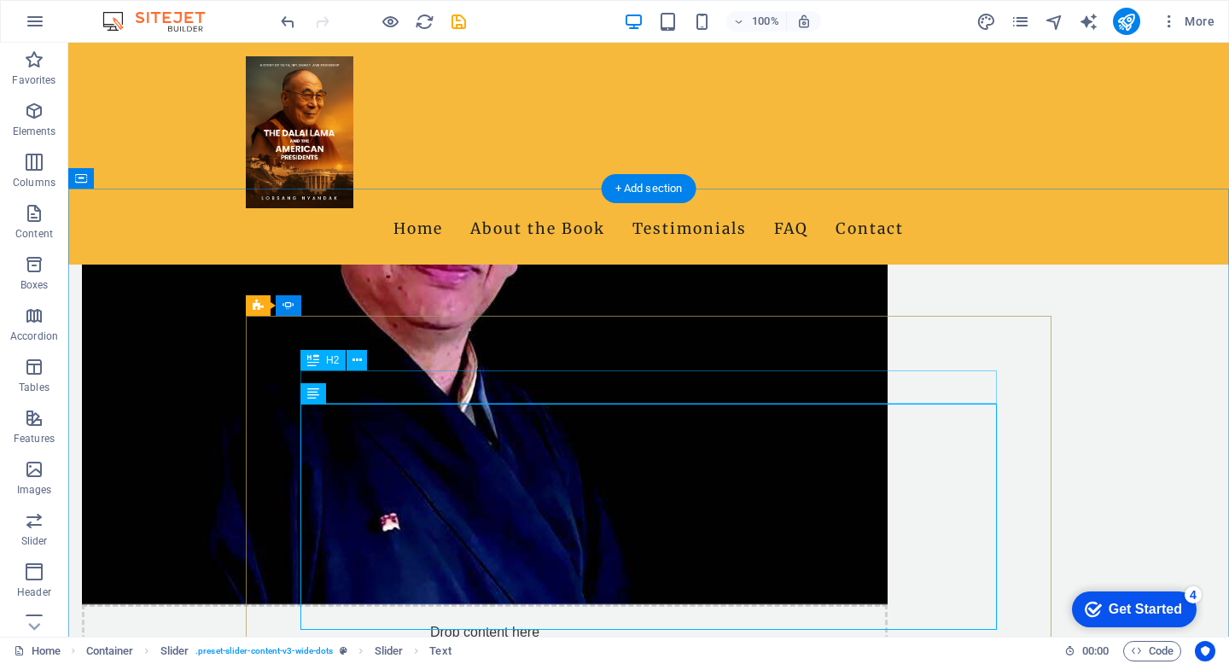
scroll to position [1261, 0]
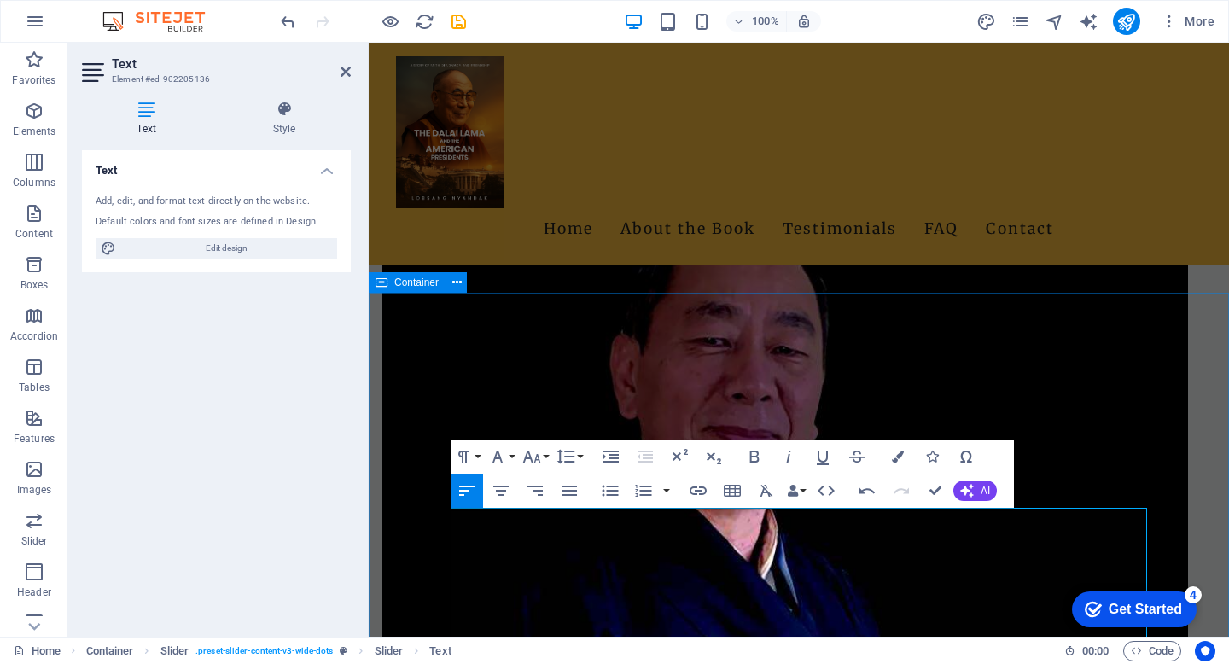
scroll to position [967, 0]
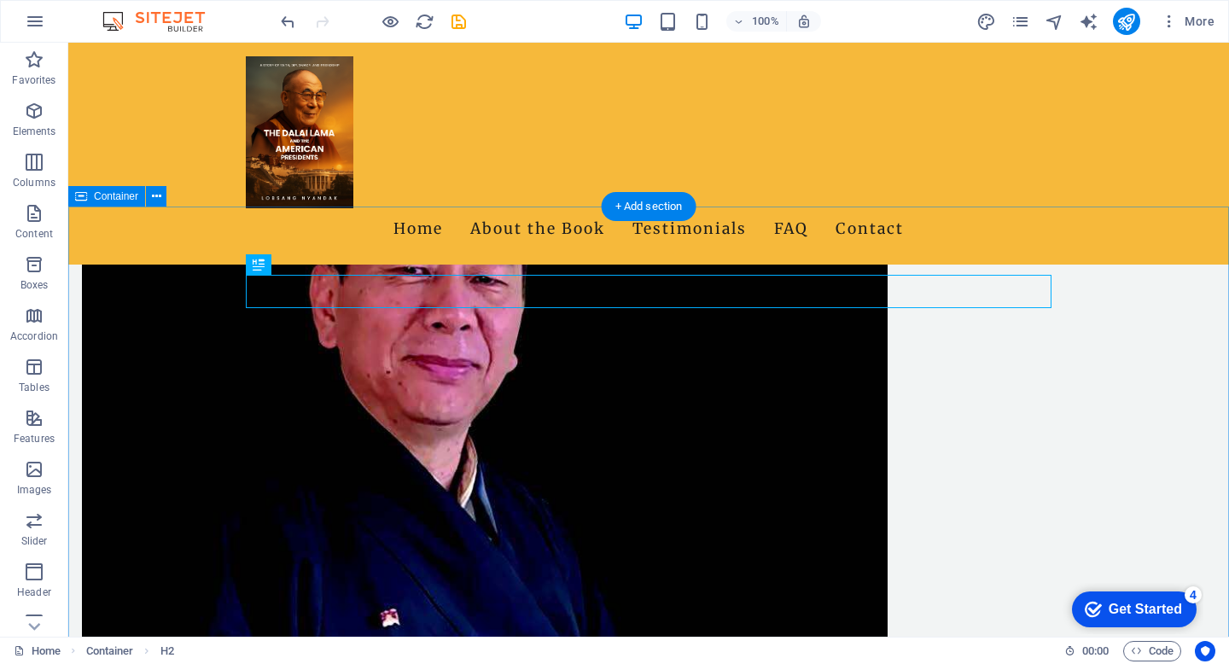
scroll to position [1139, 0]
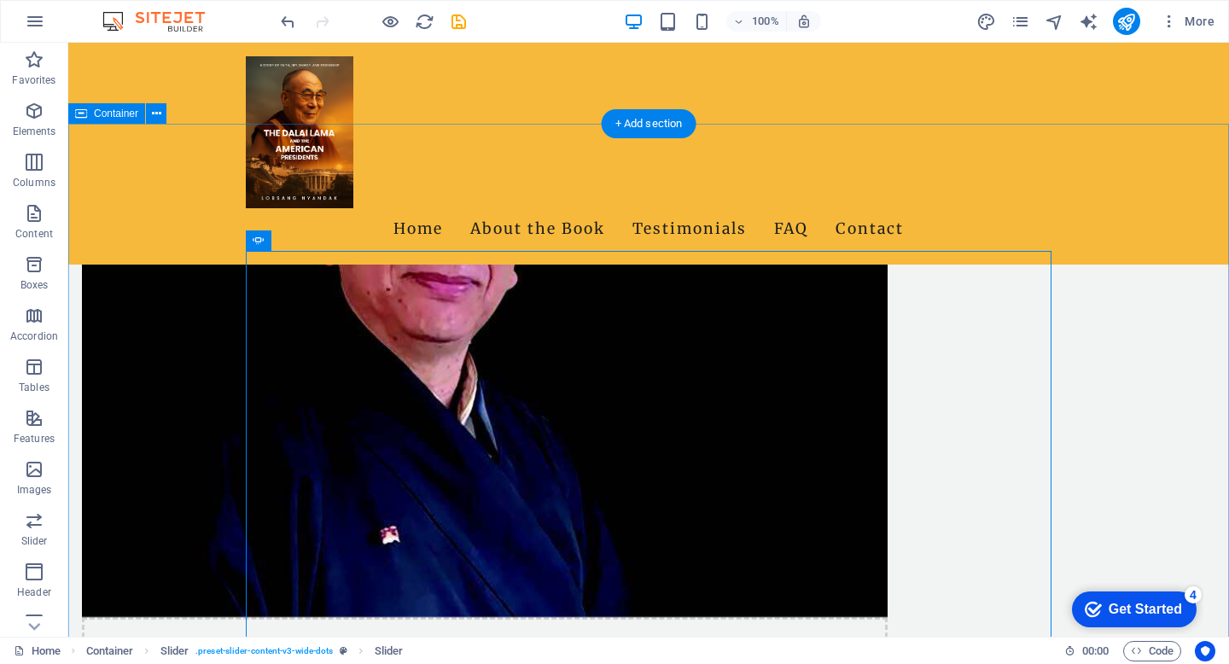
scroll to position [1300, 0]
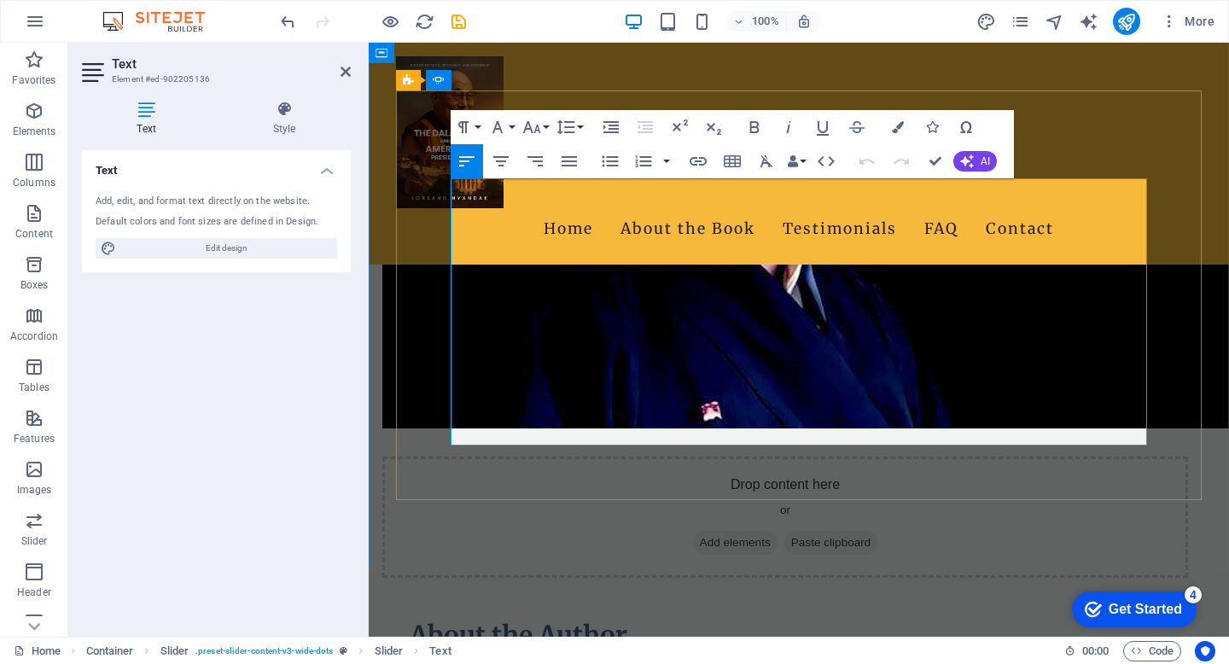
drag, startPoint x: 660, startPoint y: 435, endPoint x: 417, endPoint y: 437, distance: 243.3
select select "ms"
select select "s"
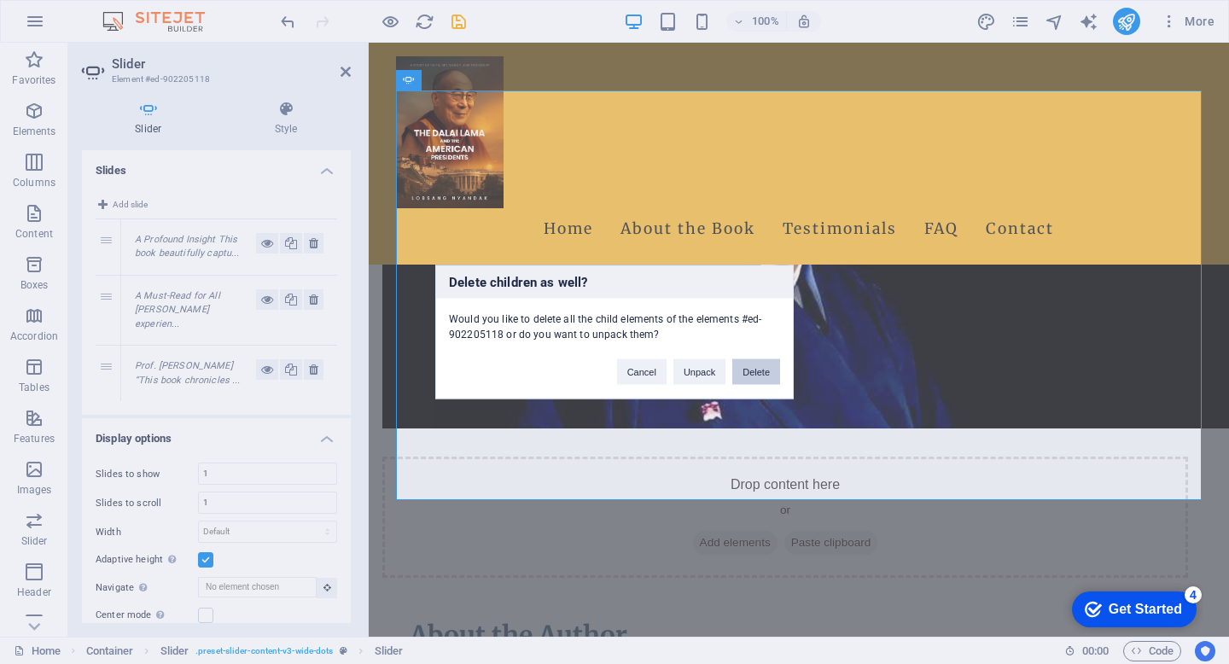
click at [758, 369] on button "Delete" at bounding box center [756, 372] width 48 height 26
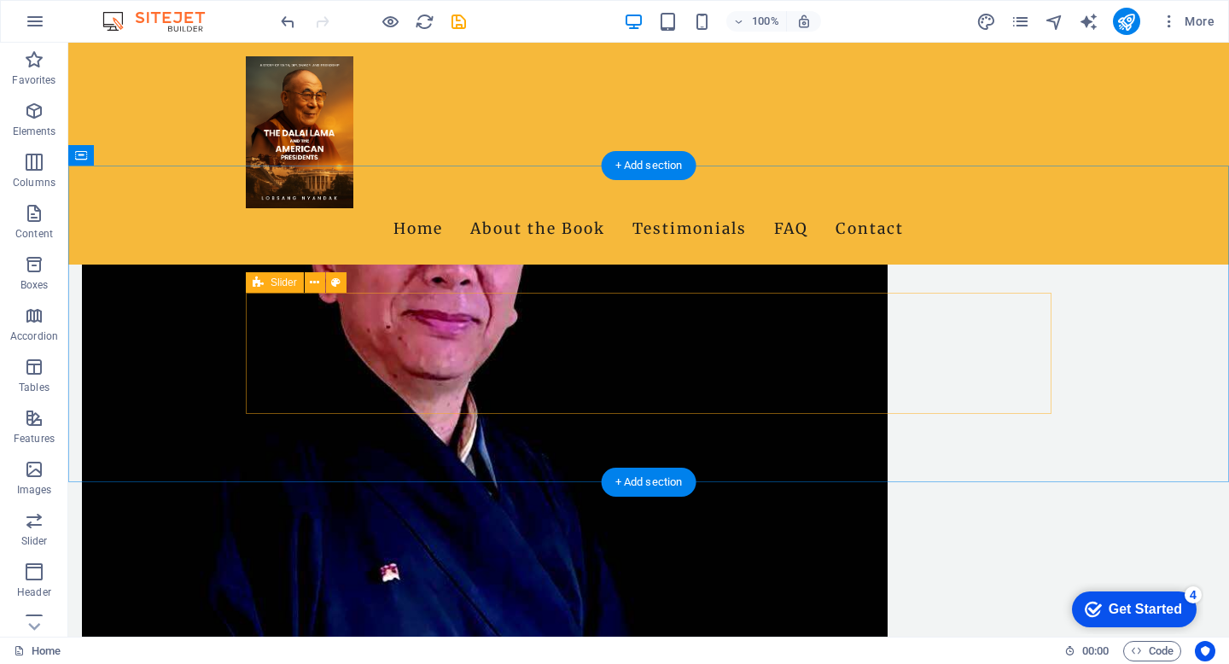
scroll to position [1097, 0]
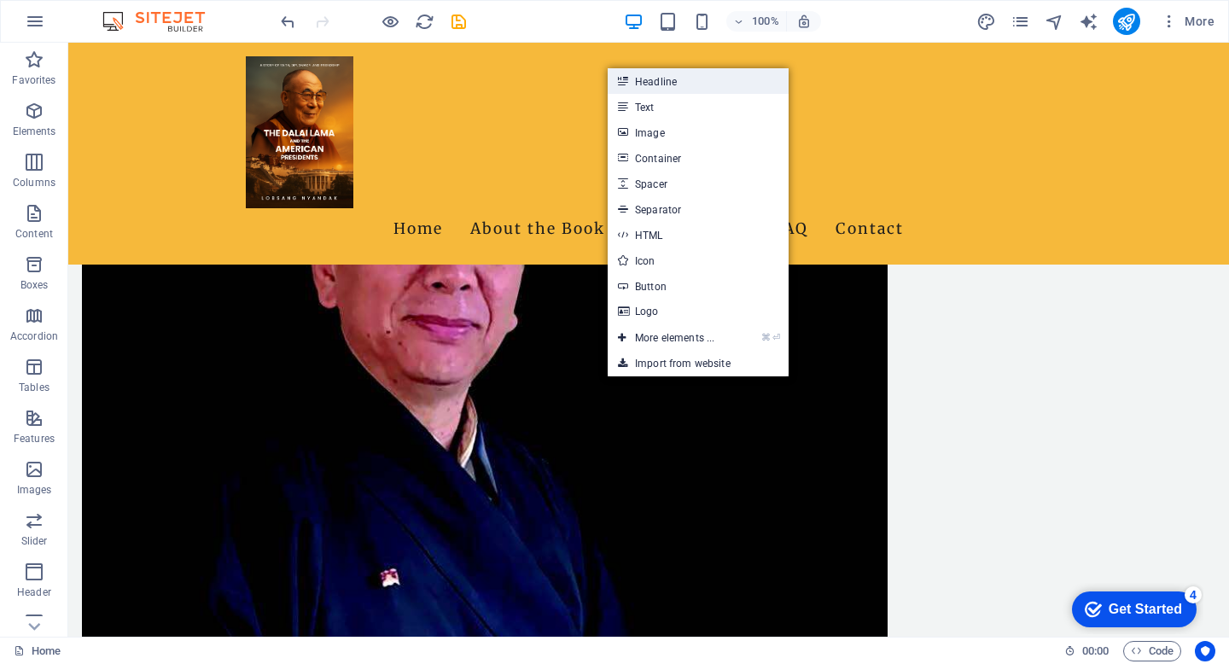
click at [661, 88] on link "Headline" at bounding box center [698, 81] width 181 height 26
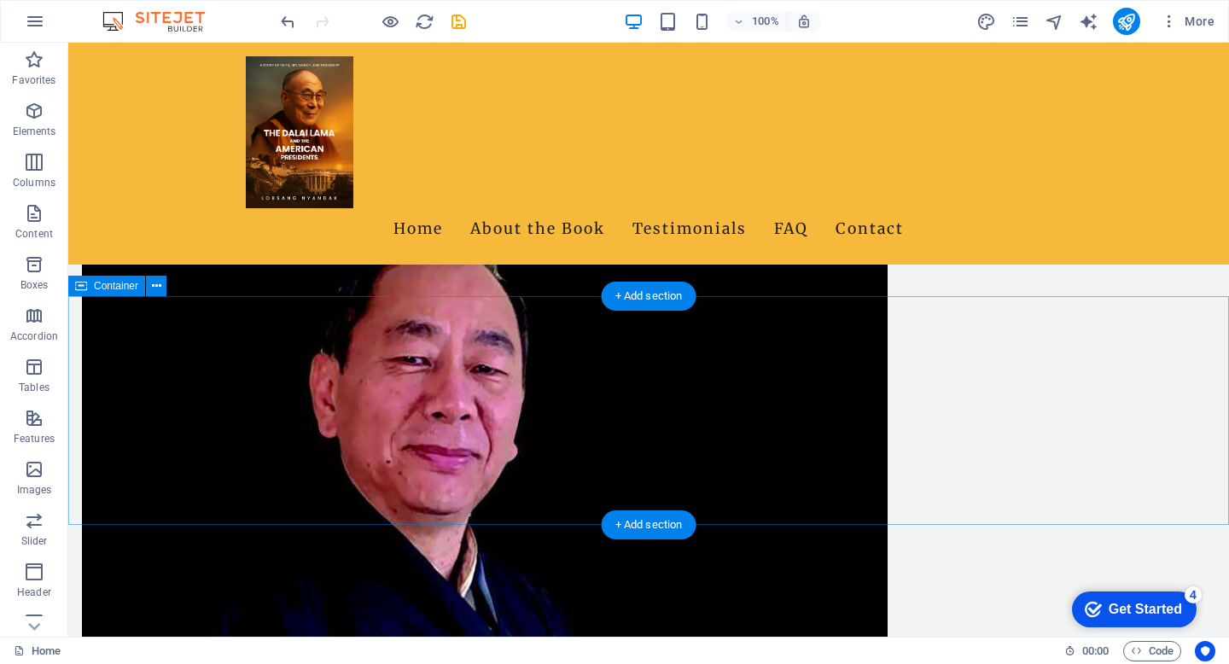
scroll to position [1007, 0]
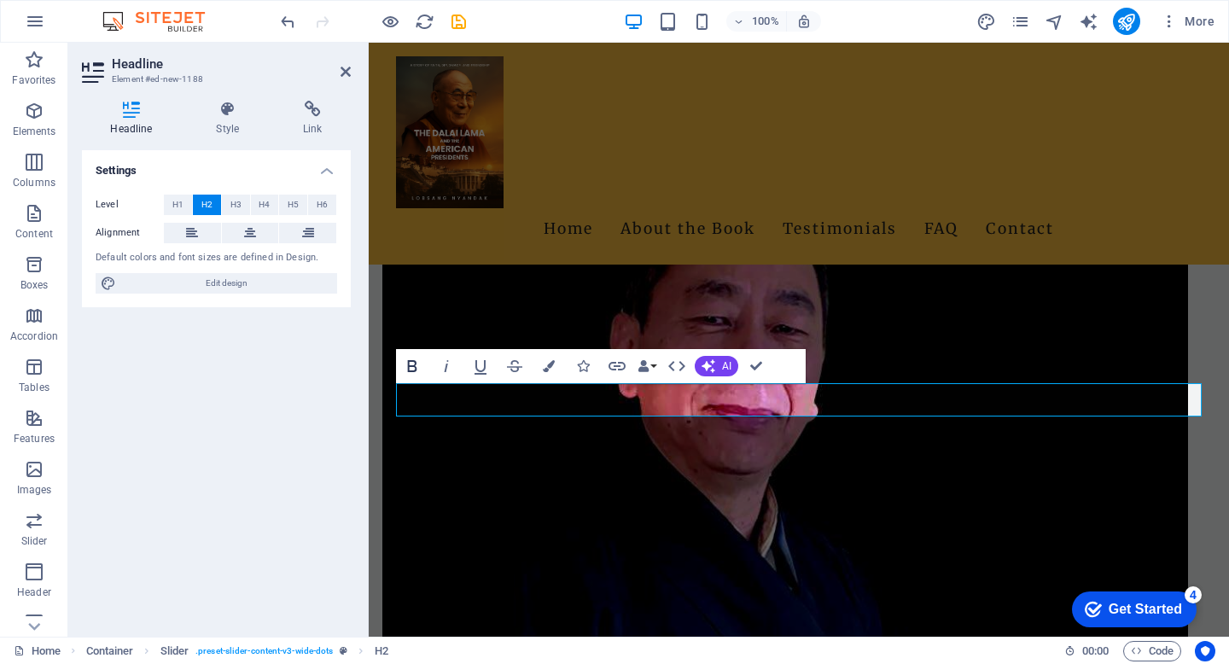
click at [409, 364] on icon "button" at bounding box center [412, 366] width 20 height 20
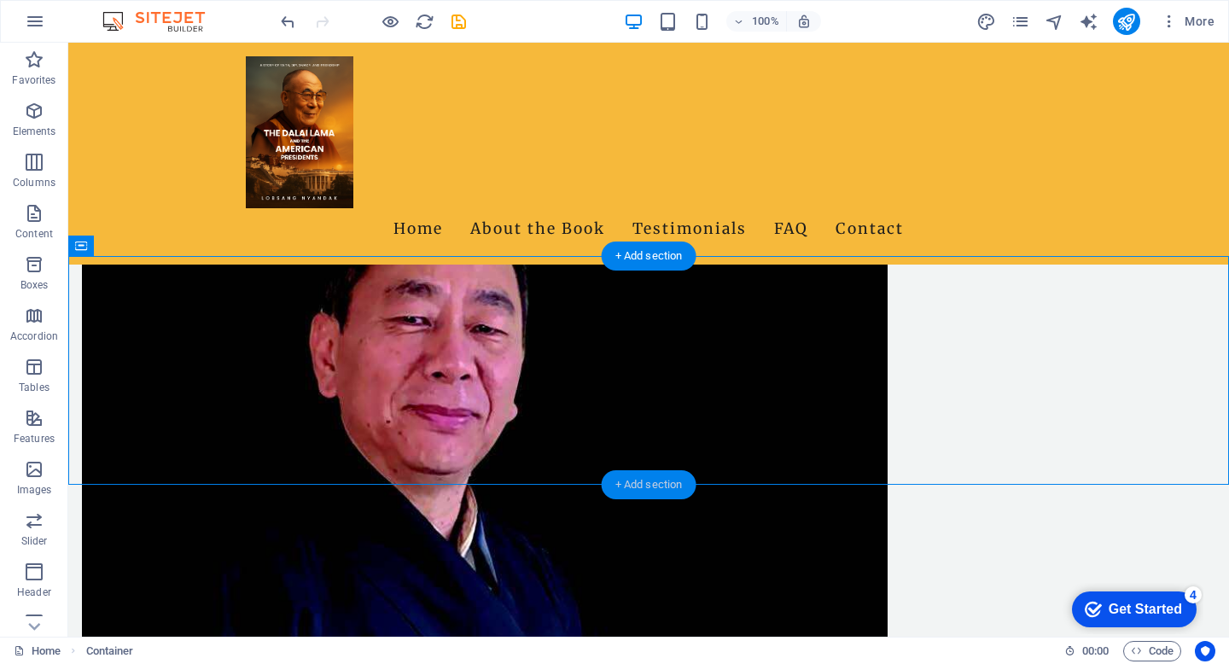
click at [680, 492] on div "+ Add section" at bounding box center [649, 484] width 95 height 29
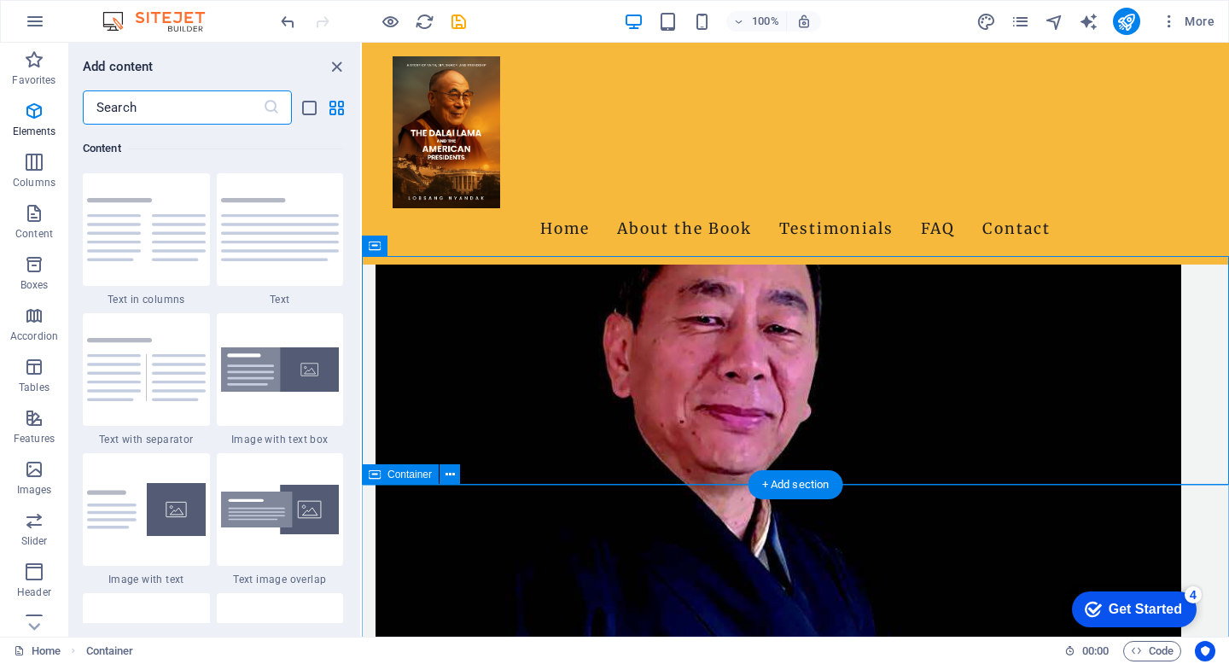
scroll to position [2986, 0]
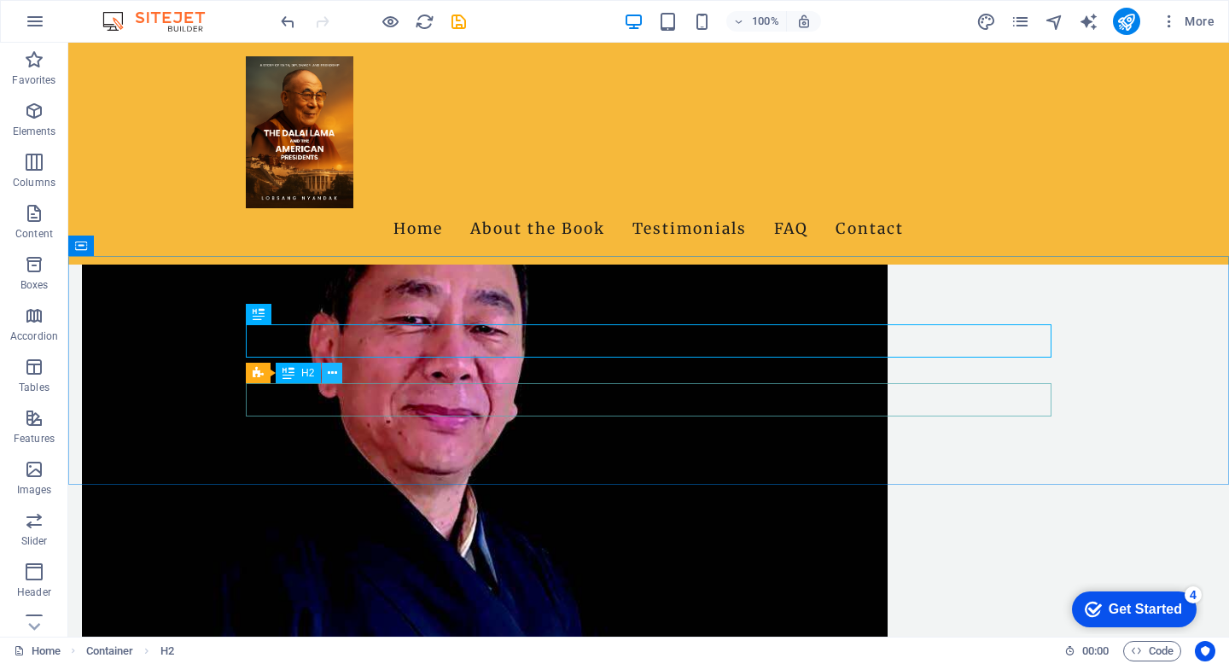
click at [330, 376] on icon at bounding box center [332, 373] width 9 height 18
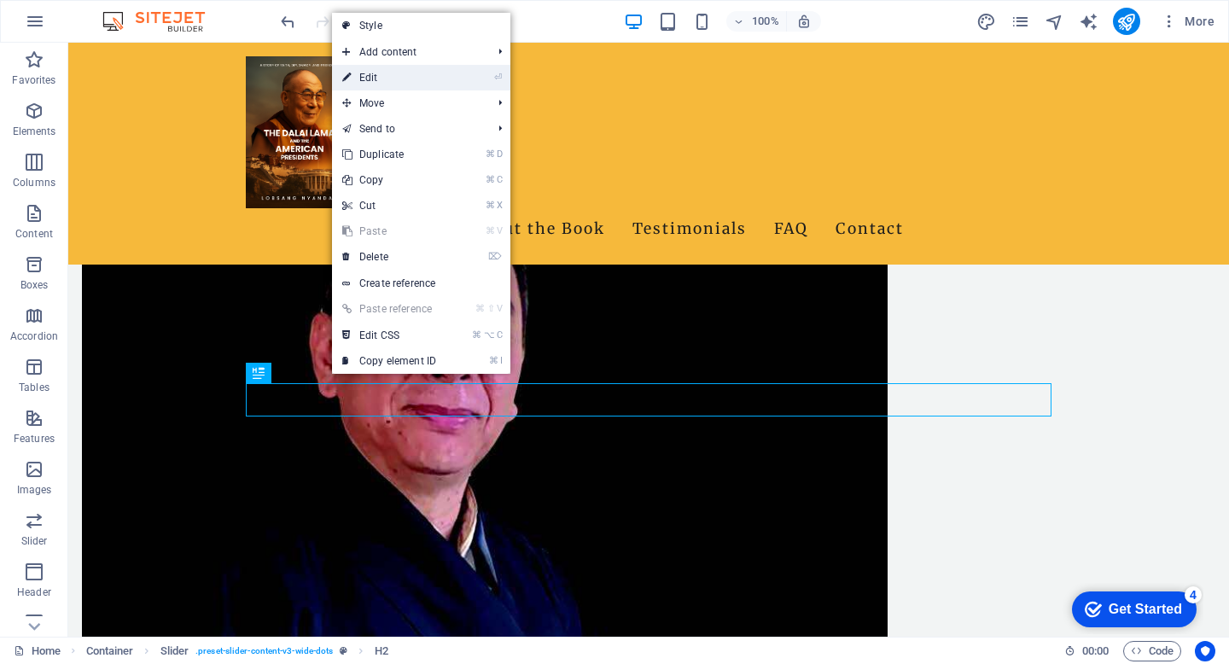
click at [414, 74] on link "⏎ Edit" at bounding box center [389, 78] width 114 height 26
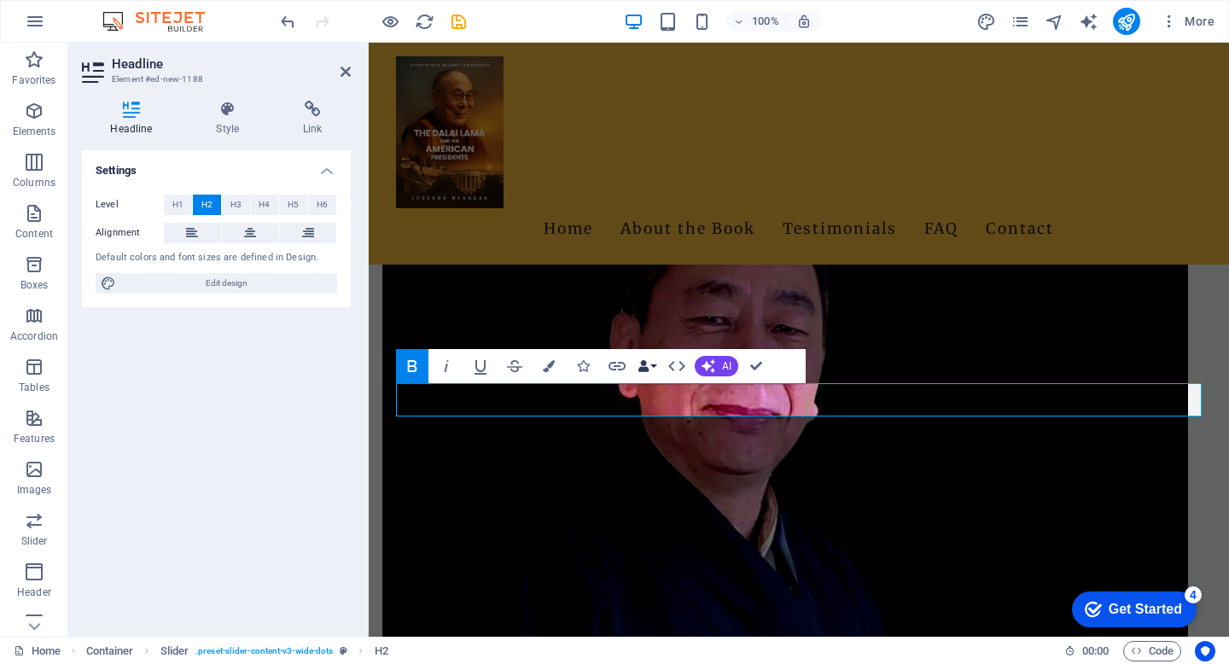
click at [653, 366] on button "Data Bindings" at bounding box center [647, 366] width 24 height 34
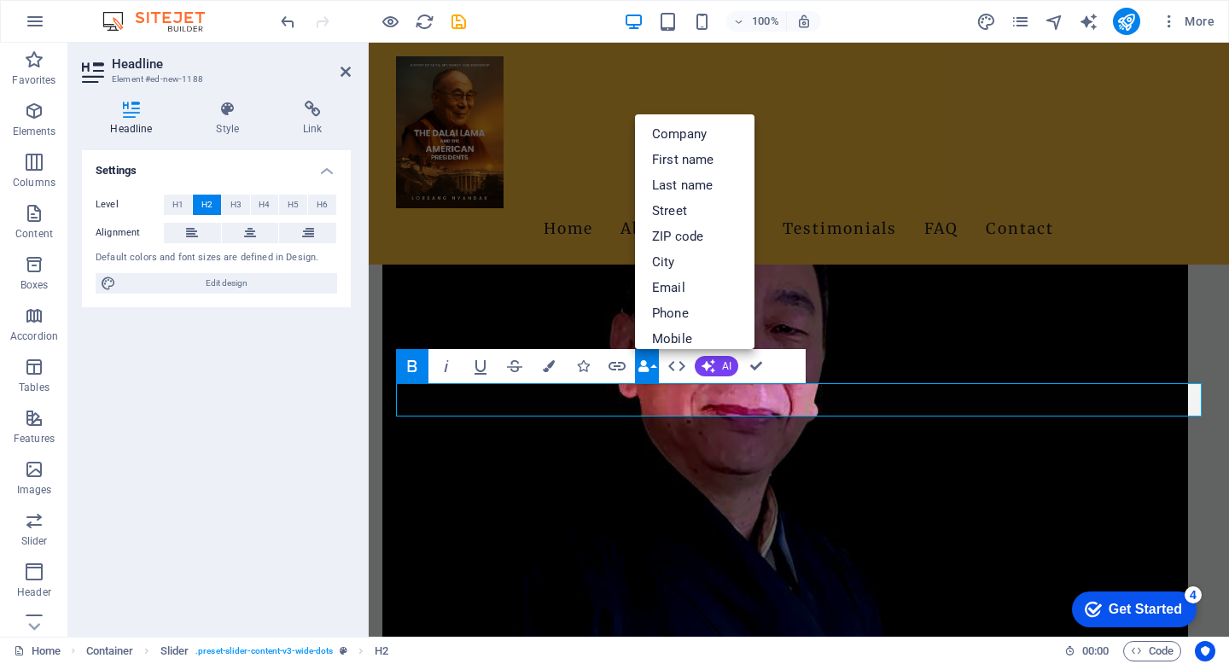
click at [777, 374] on div "Bold Italic Underline Strikethrough Colors Icons Link Data Bindings Company Fir…" at bounding box center [601, 366] width 410 height 34
click at [584, 369] on icon "button" at bounding box center [583, 366] width 12 height 12
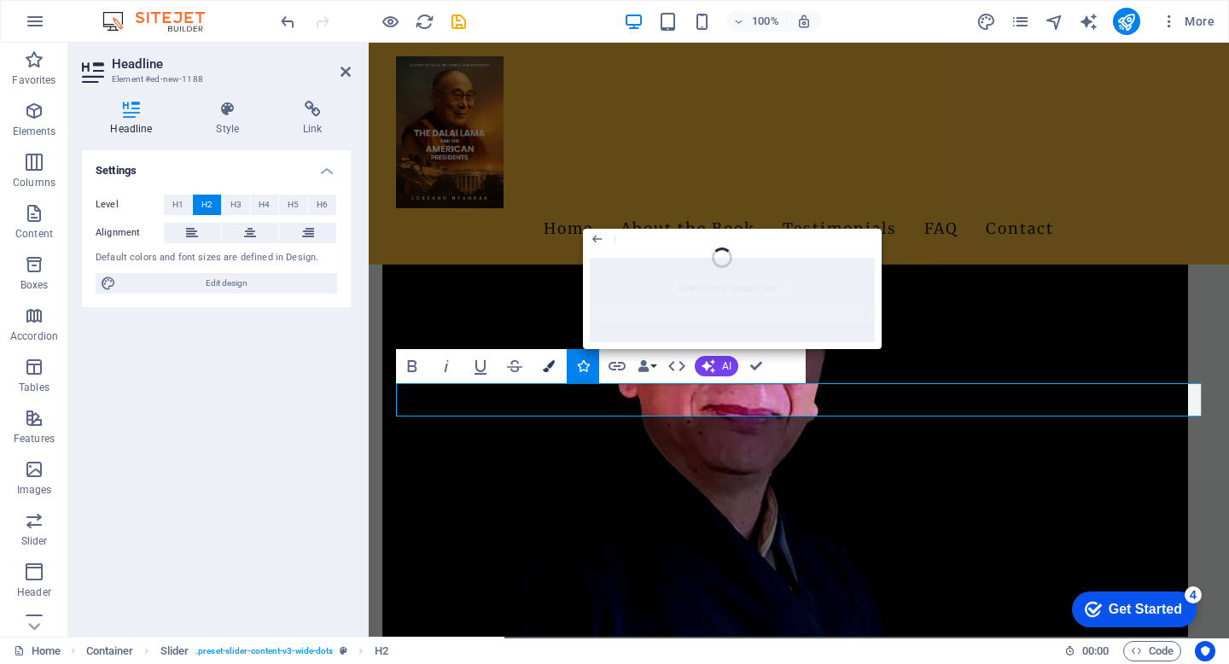
click at [546, 363] on icon "button" at bounding box center [549, 366] width 12 height 12
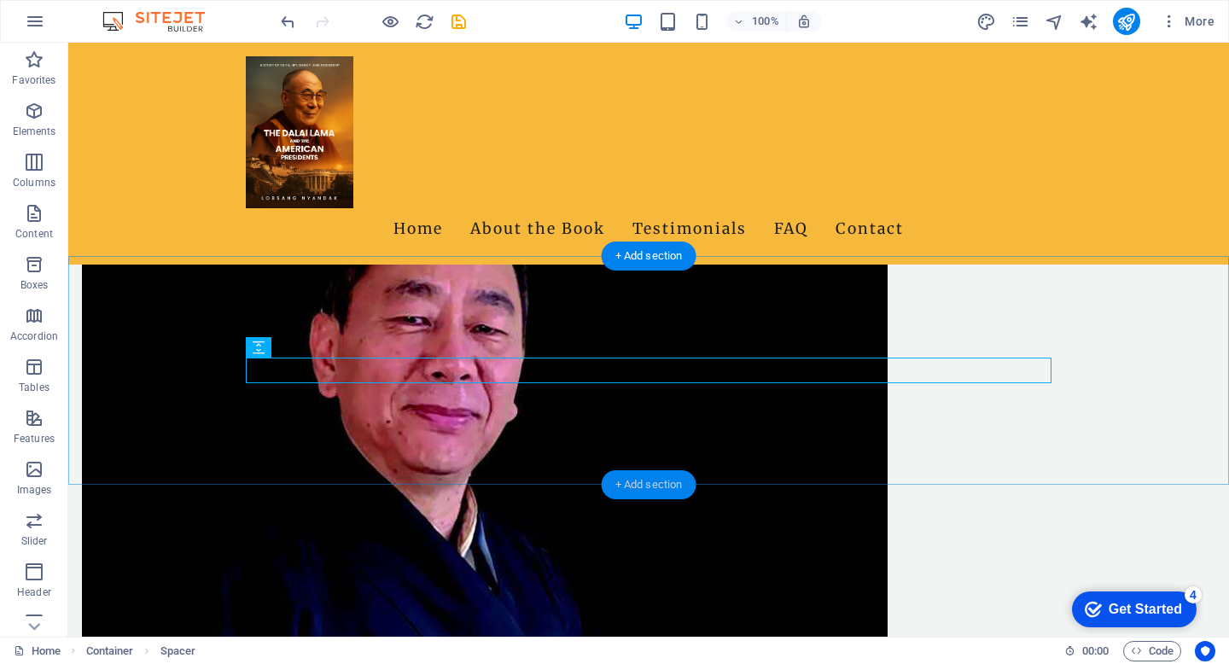
click at [642, 487] on div "+ Add section" at bounding box center [649, 484] width 95 height 29
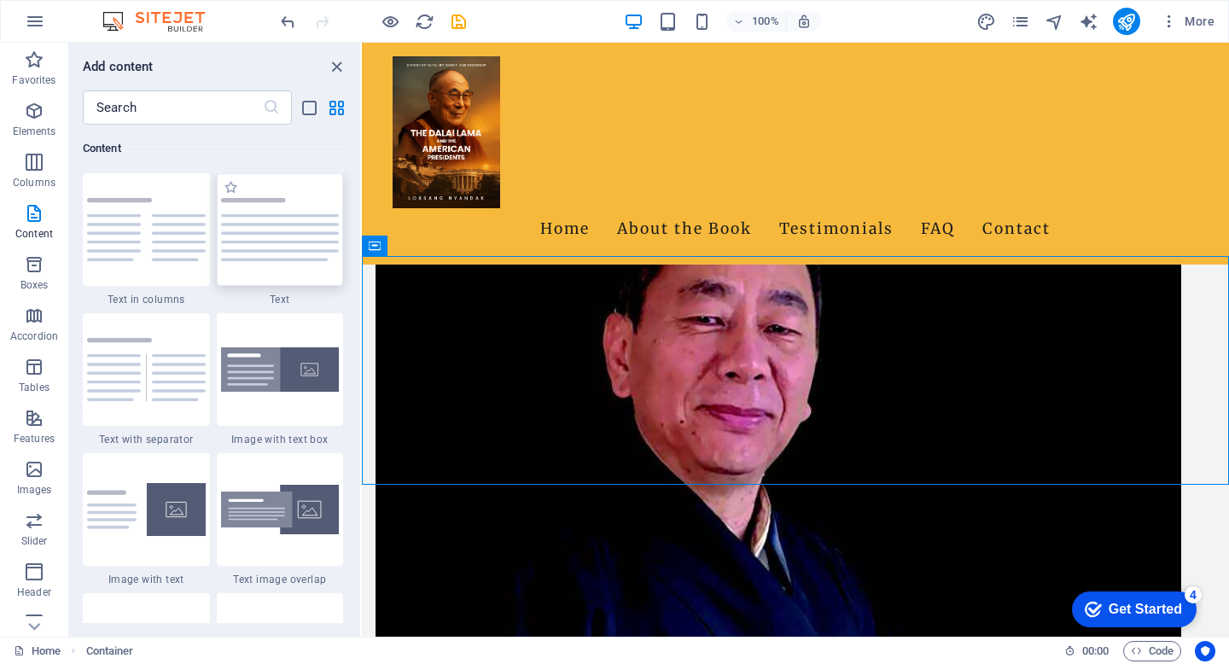
click at [285, 225] on img at bounding box center [280, 229] width 119 height 63
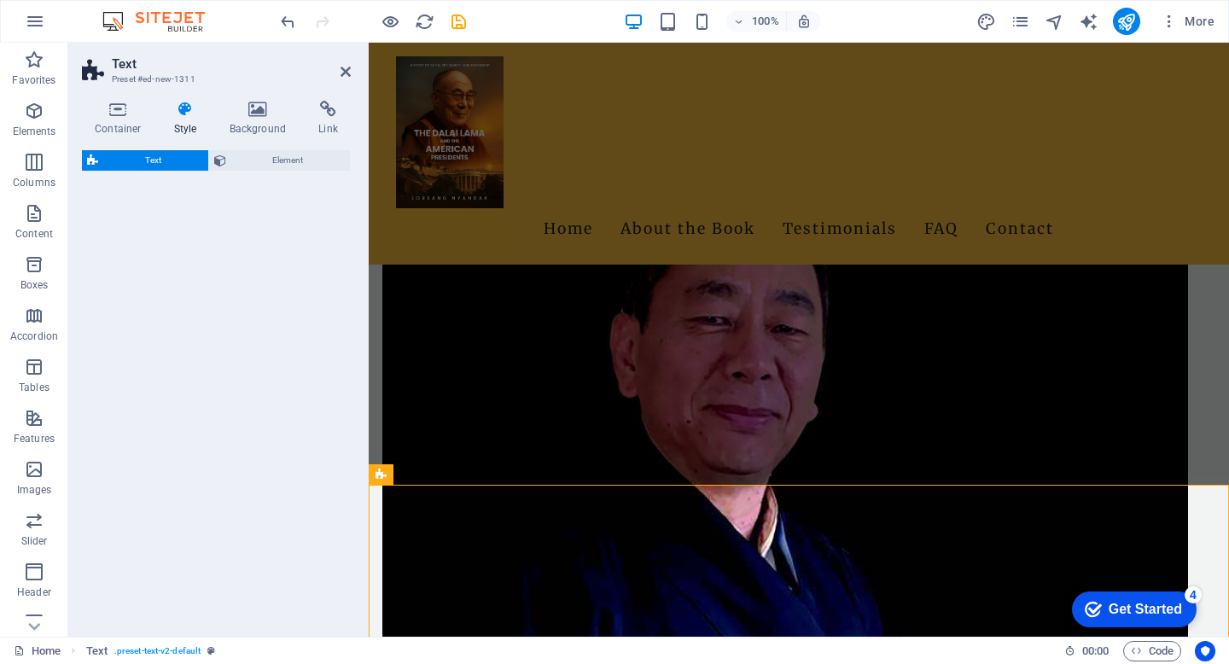
click at [285, 225] on div "Text Element Layout How this element expands within the layout (Flexbox). Size …" at bounding box center [216, 386] width 269 height 473
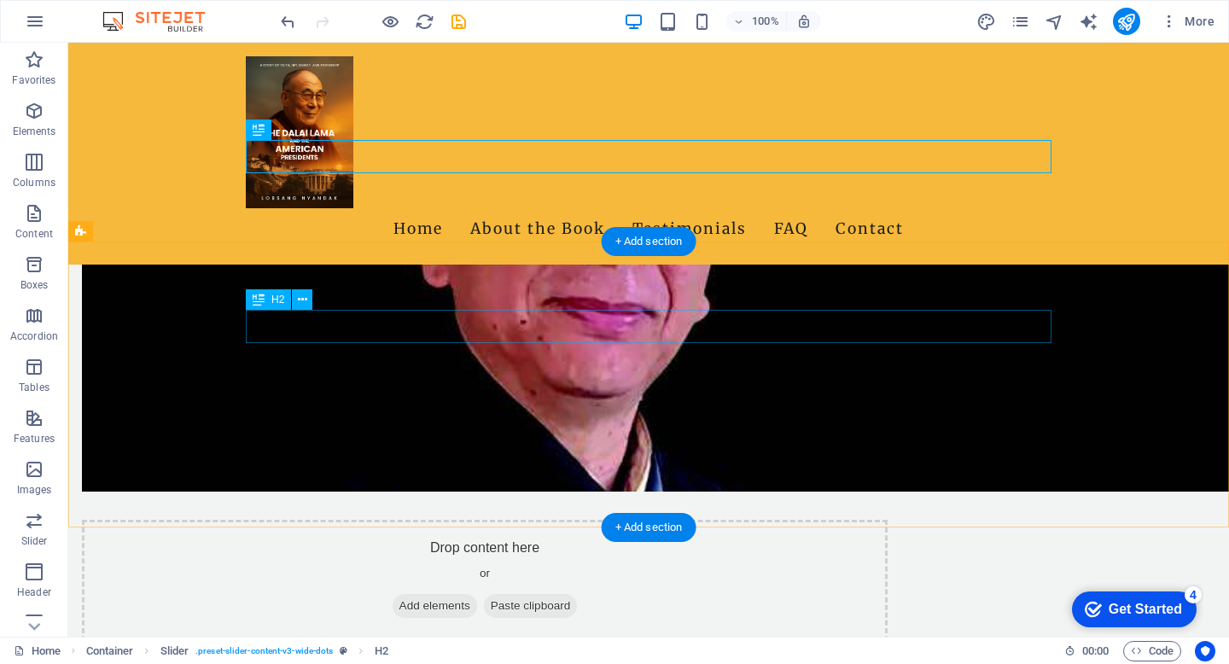
scroll to position [1236, 0]
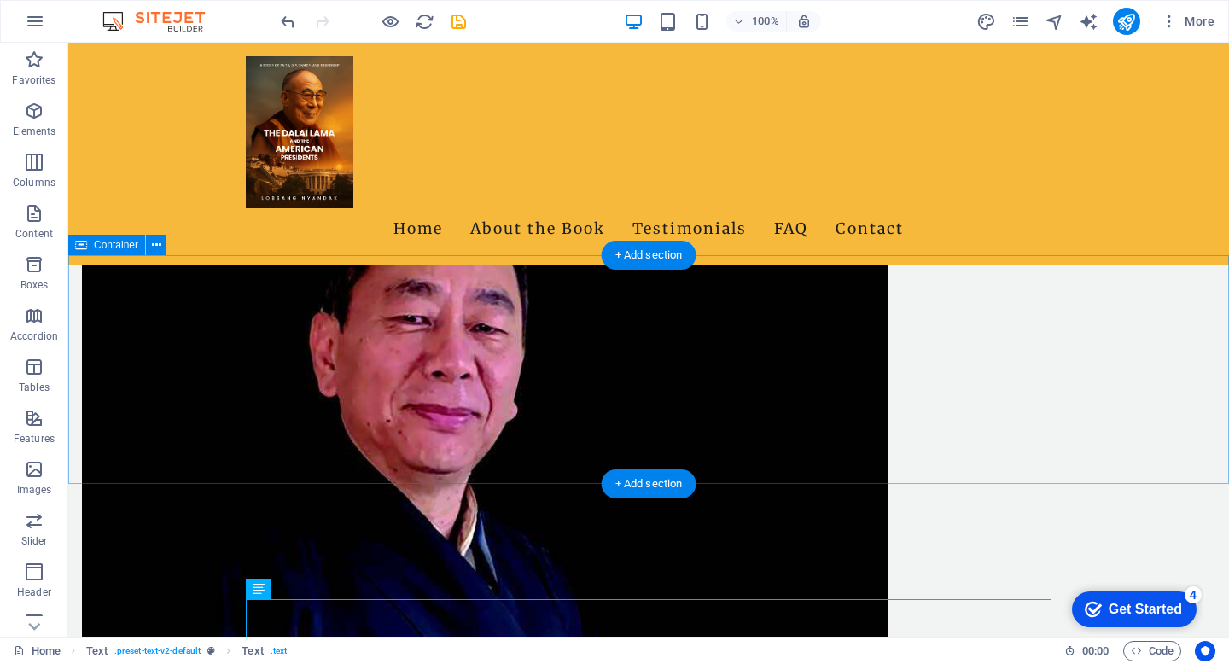
scroll to position [1002, 0]
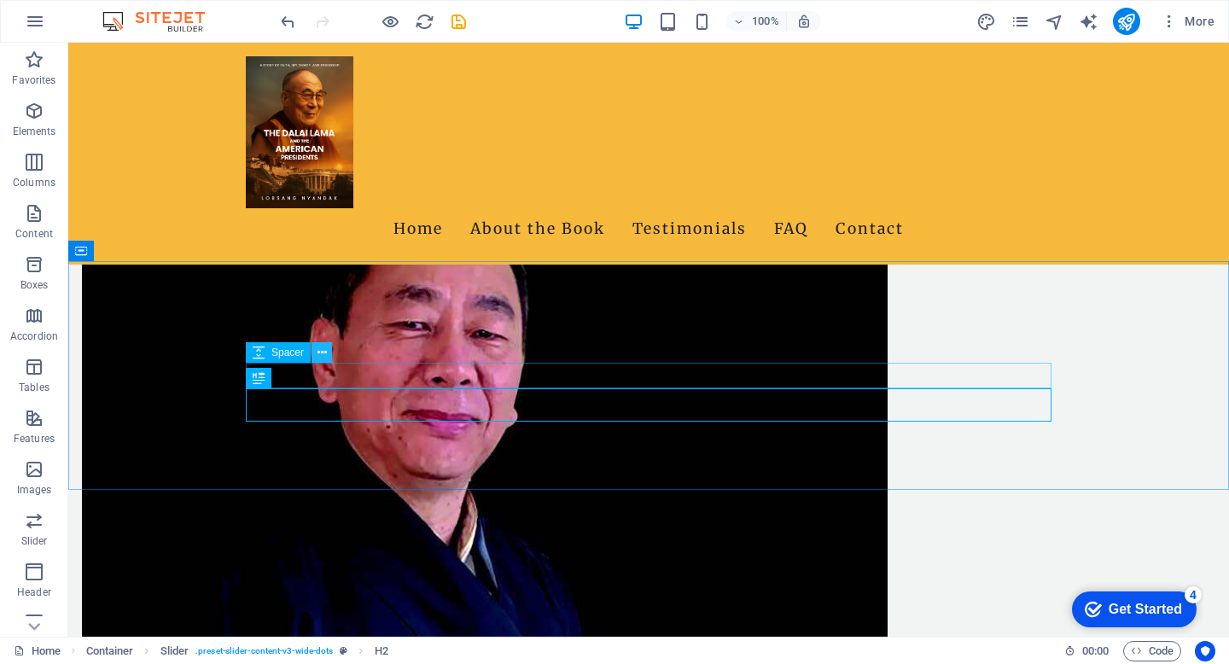
click at [323, 349] on icon at bounding box center [321, 353] width 9 height 18
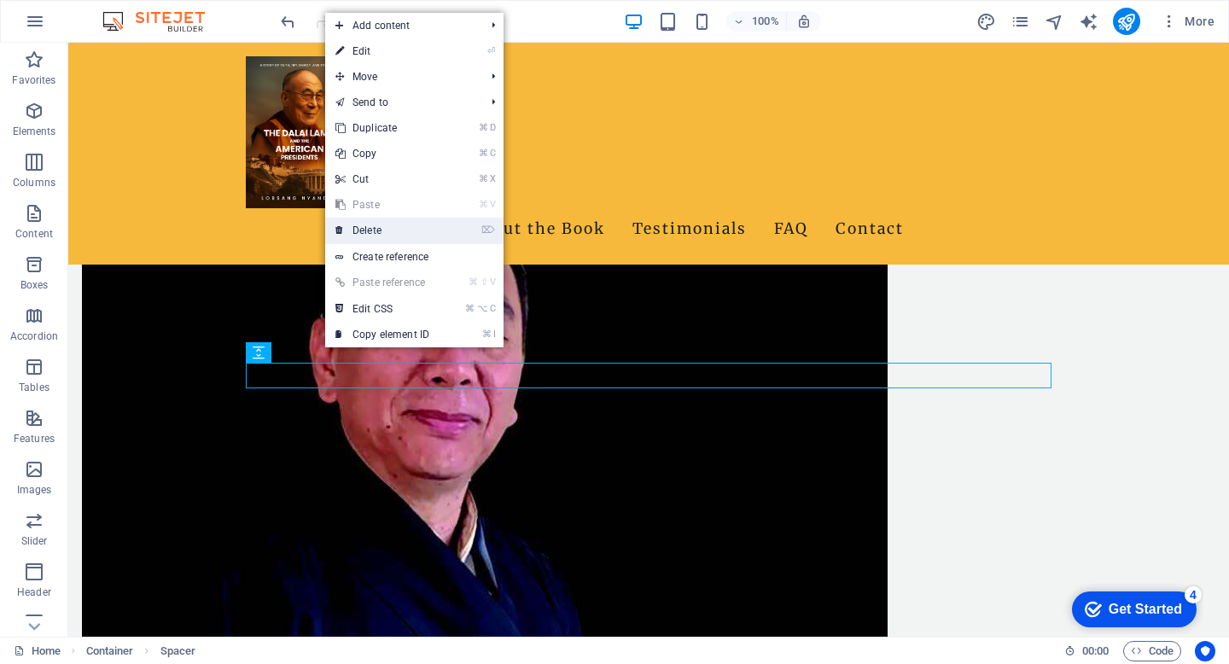
click at [424, 230] on link "⌦ Delete" at bounding box center [382, 231] width 114 height 26
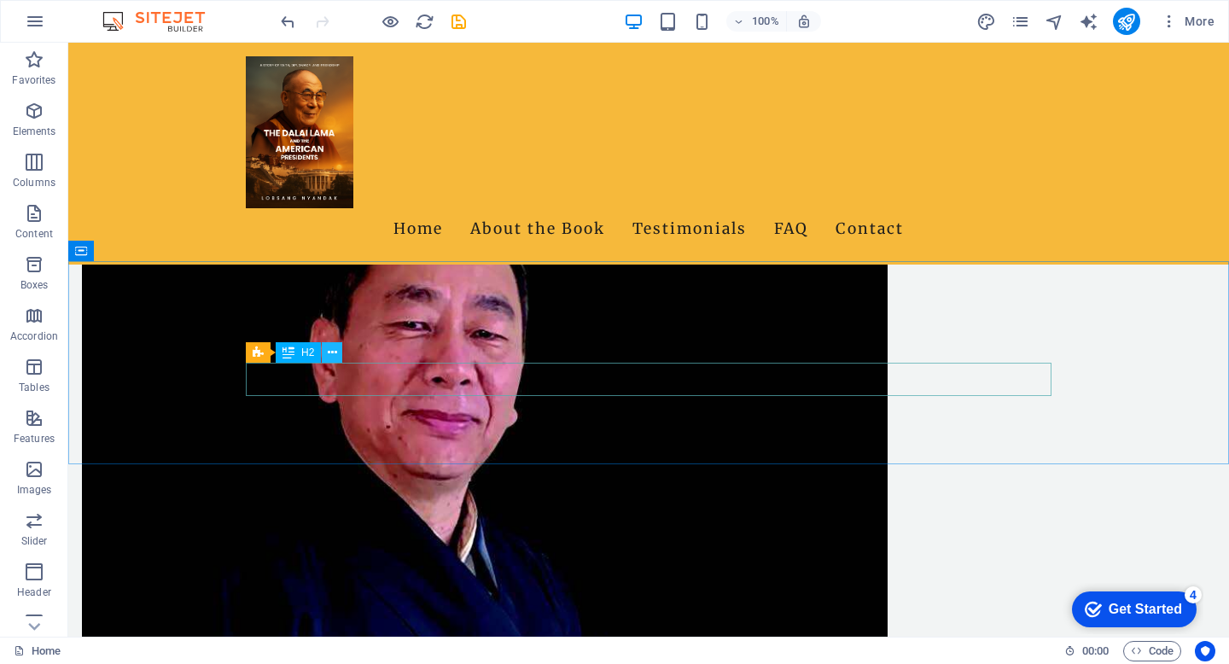
click at [332, 353] on icon at bounding box center [332, 353] width 9 height 18
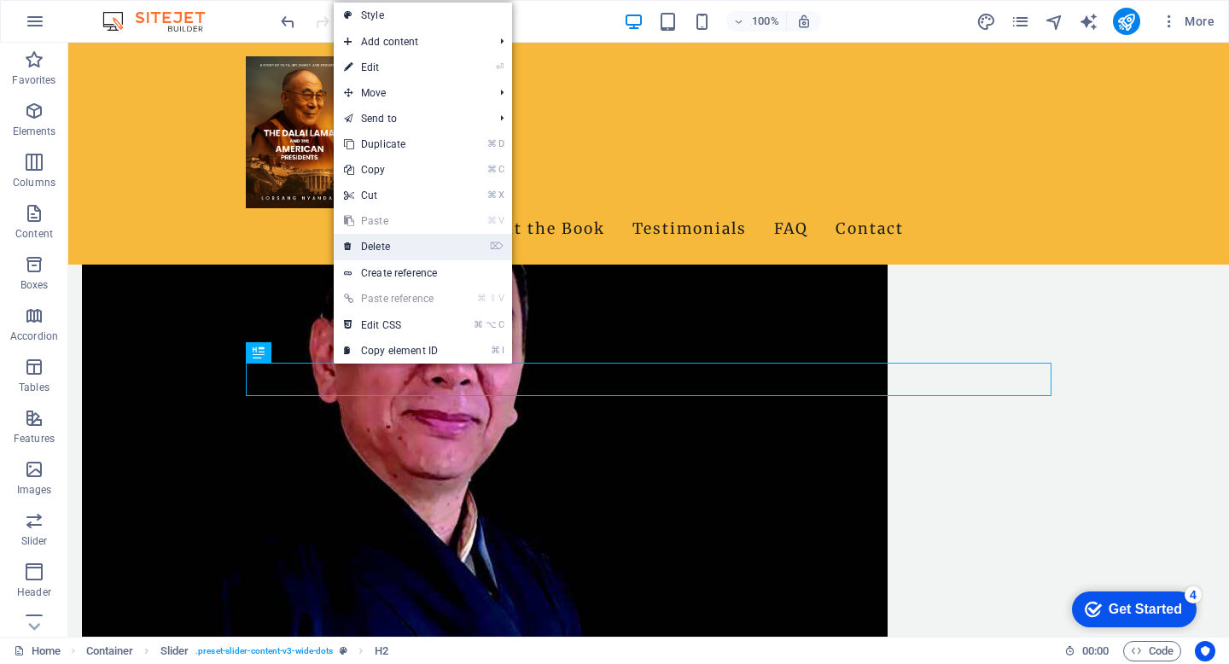
click at [405, 248] on link "⌦ Delete" at bounding box center [391, 247] width 114 height 26
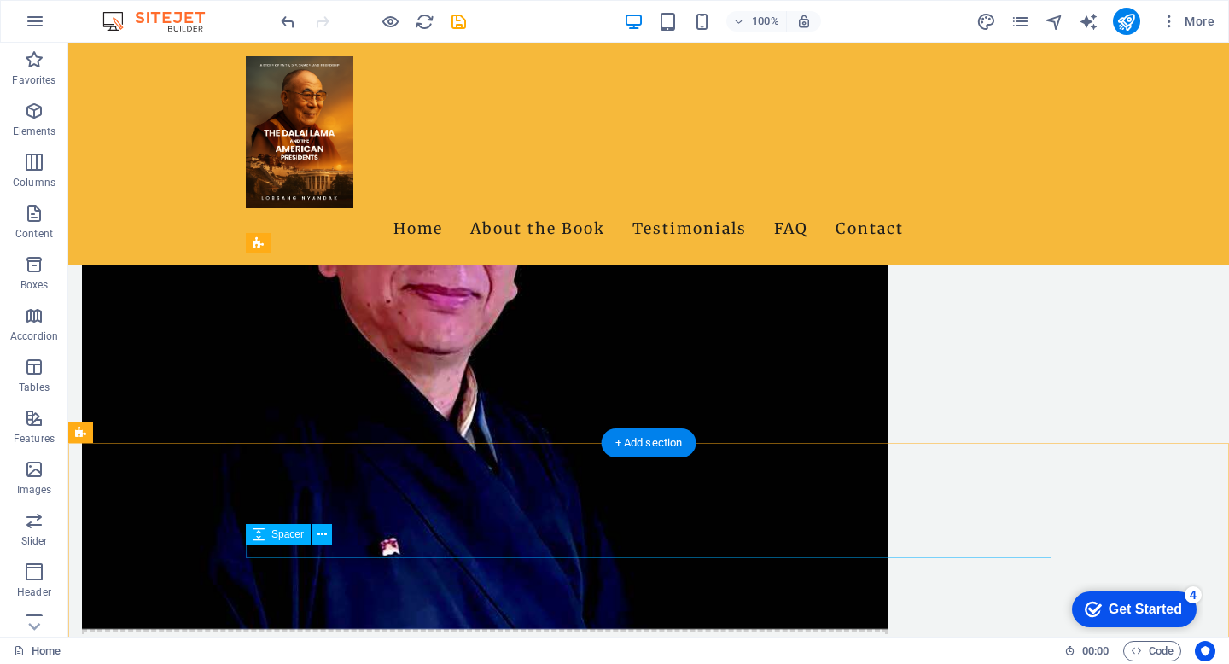
scroll to position [1137, 0]
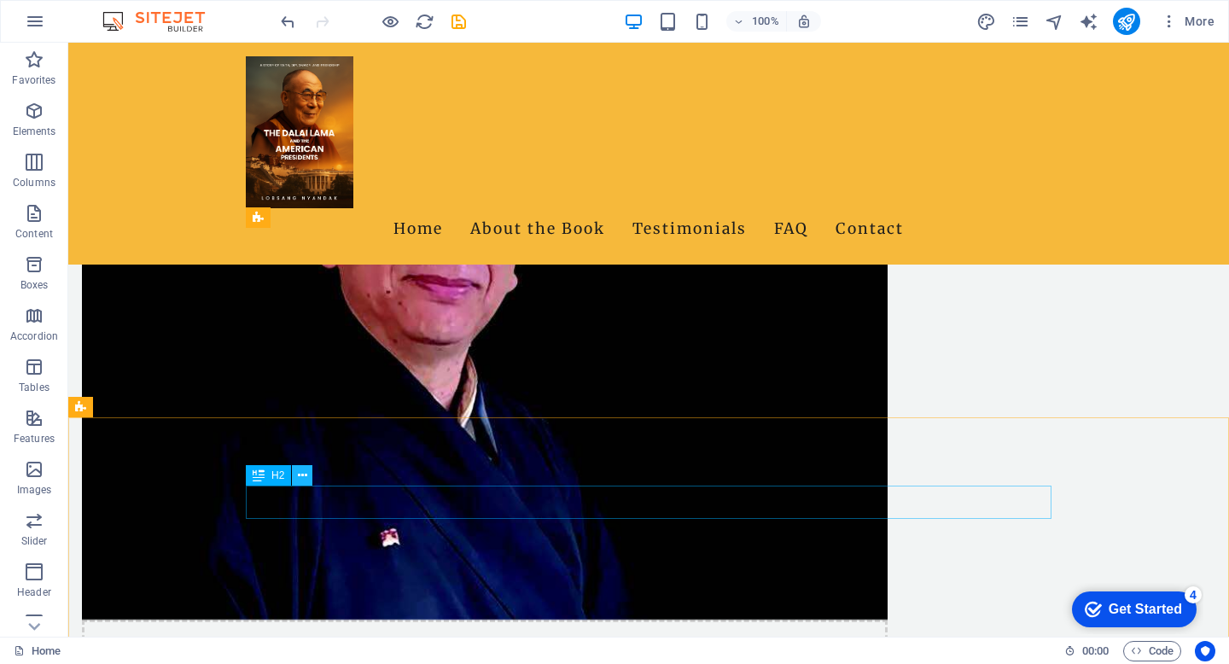
click at [303, 466] on button at bounding box center [302, 475] width 20 height 20
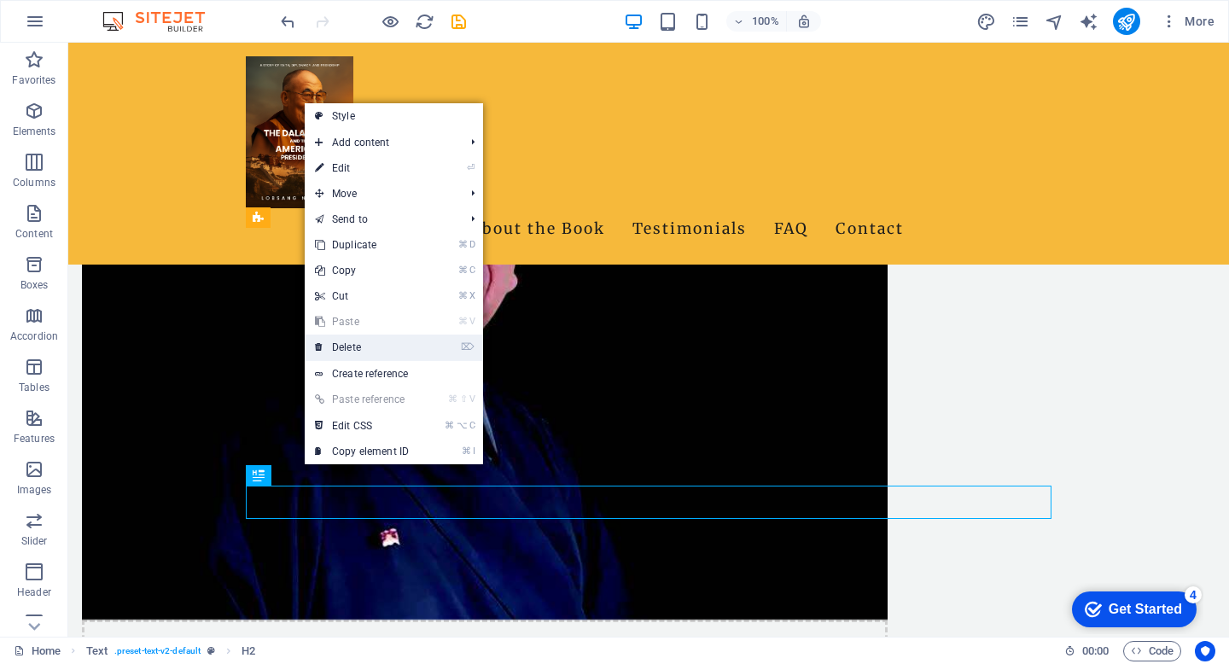
click at [360, 346] on link "⌦ Delete" at bounding box center [362, 348] width 114 height 26
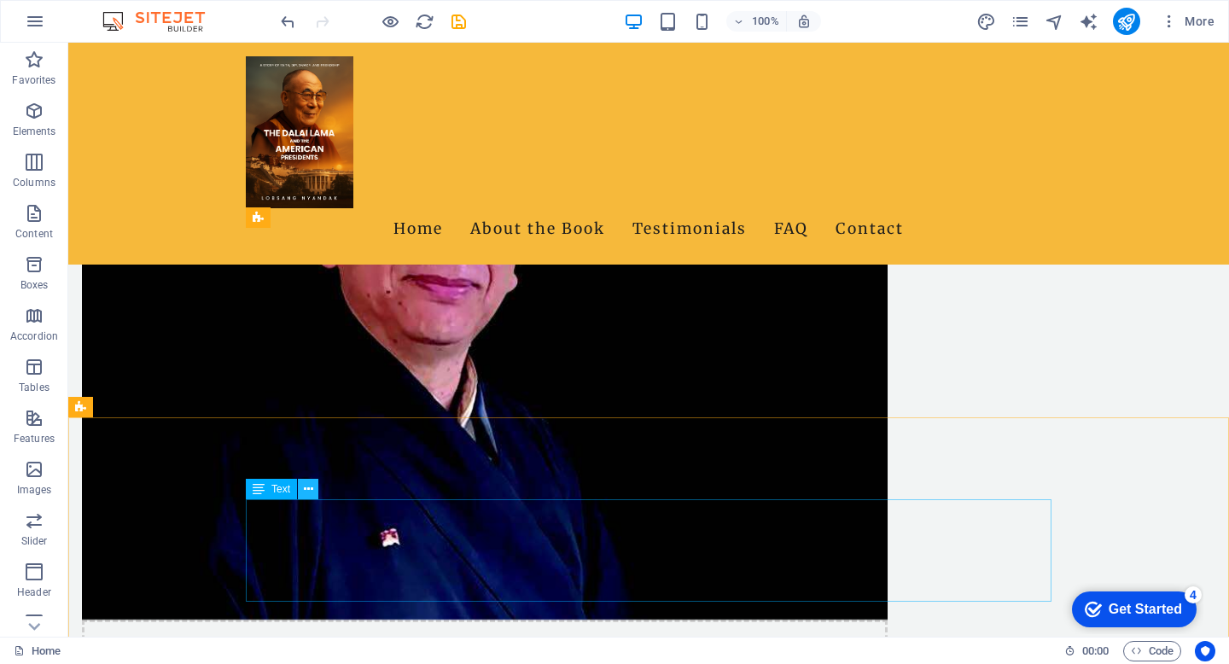
click at [311, 492] on icon at bounding box center [308, 490] width 9 height 18
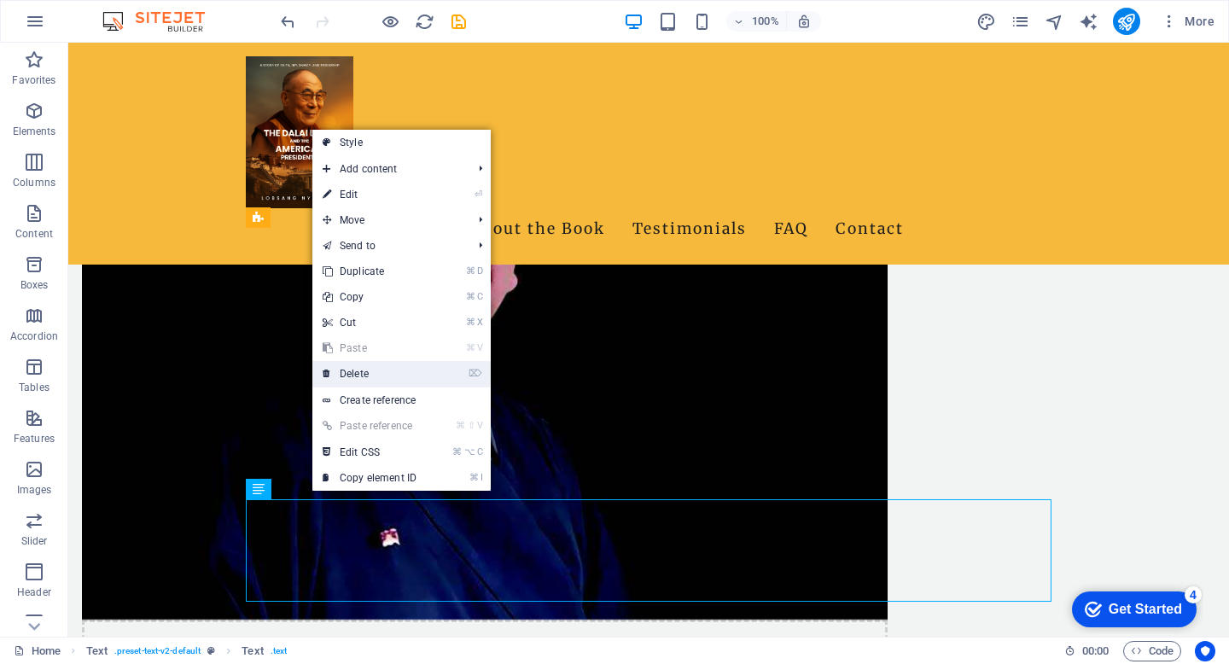
click at [377, 373] on link "⌦ Delete" at bounding box center [369, 374] width 114 height 26
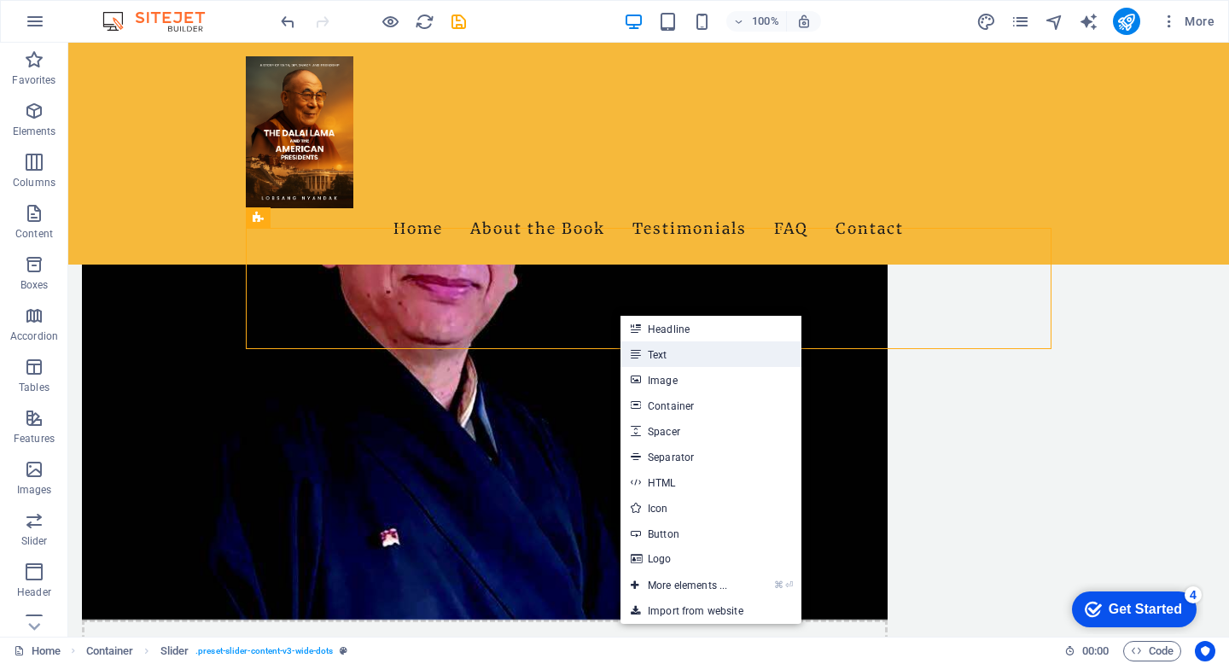
click at [643, 352] on link "Text" at bounding box center [710, 354] width 181 height 26
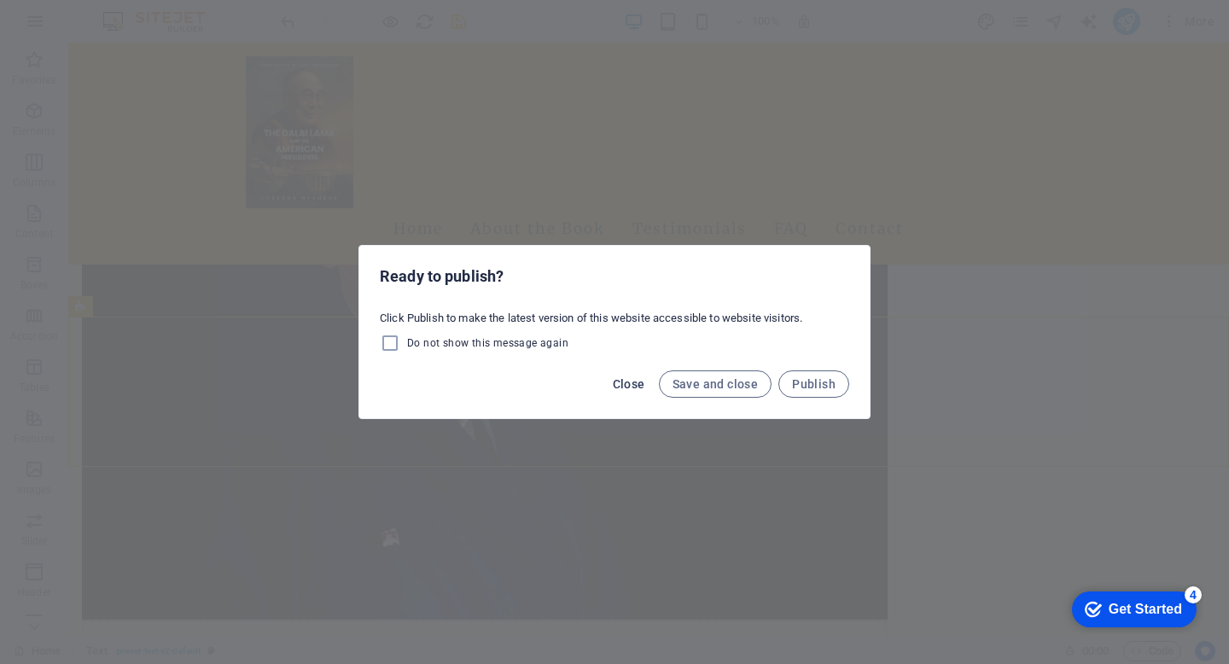
click at [635, 388] on span "Close" at bounding box center [629, 384] width 32 height 14
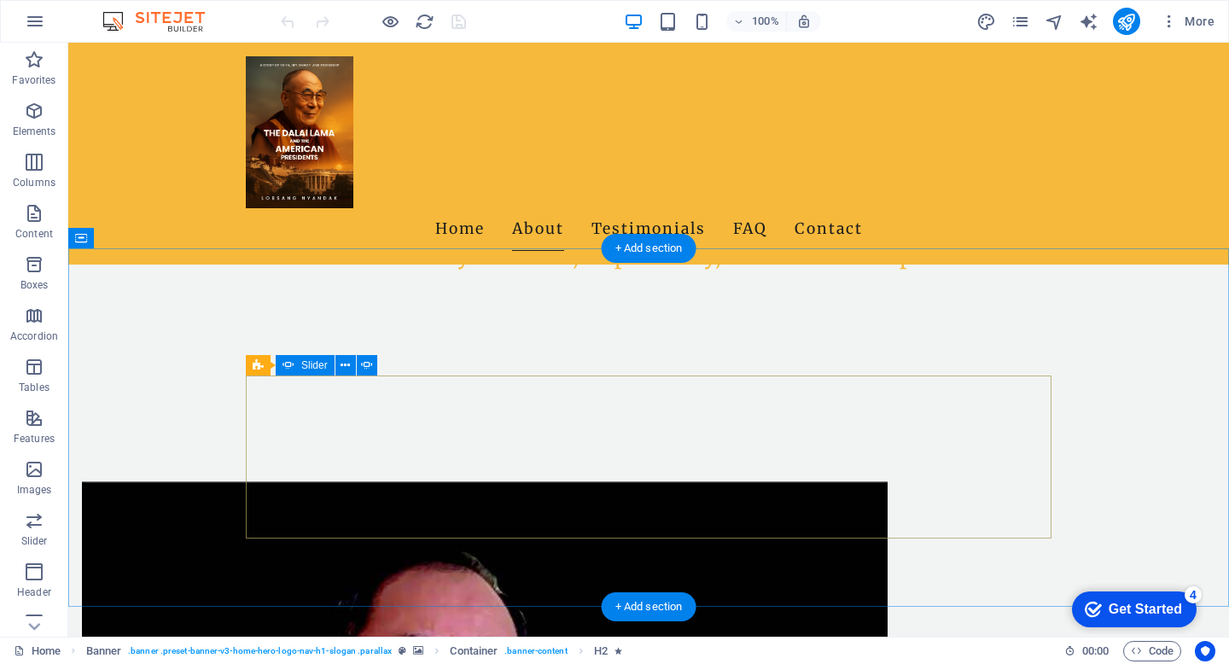
scroll to position [656, 0]
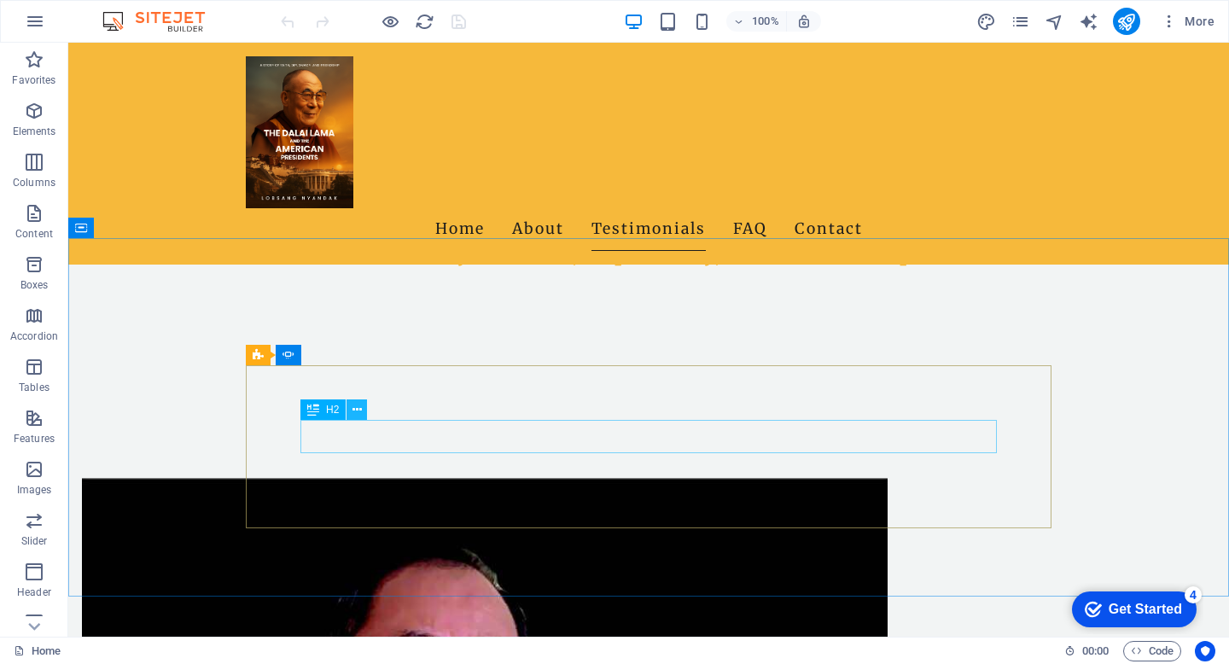
click at [357, 412] on icon at bounding box center [356, 410] width 9 height 18
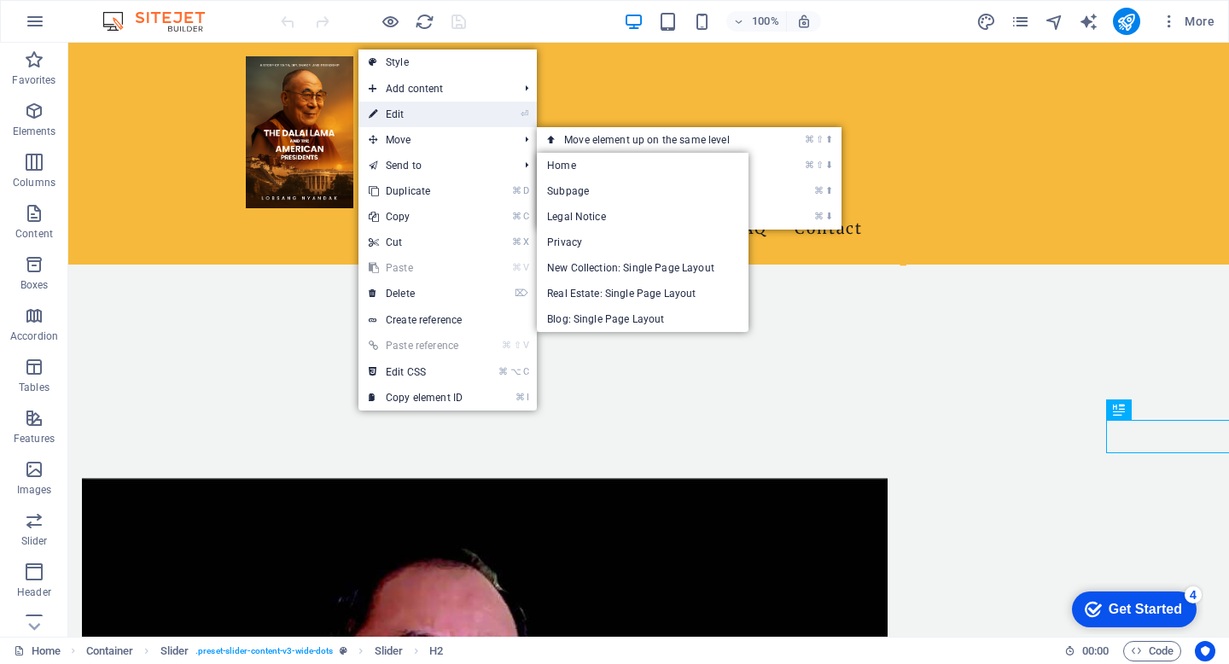
click at [447, 115] on link "⏎ Edit" at bounding box center [415, 115] width 114 height 26
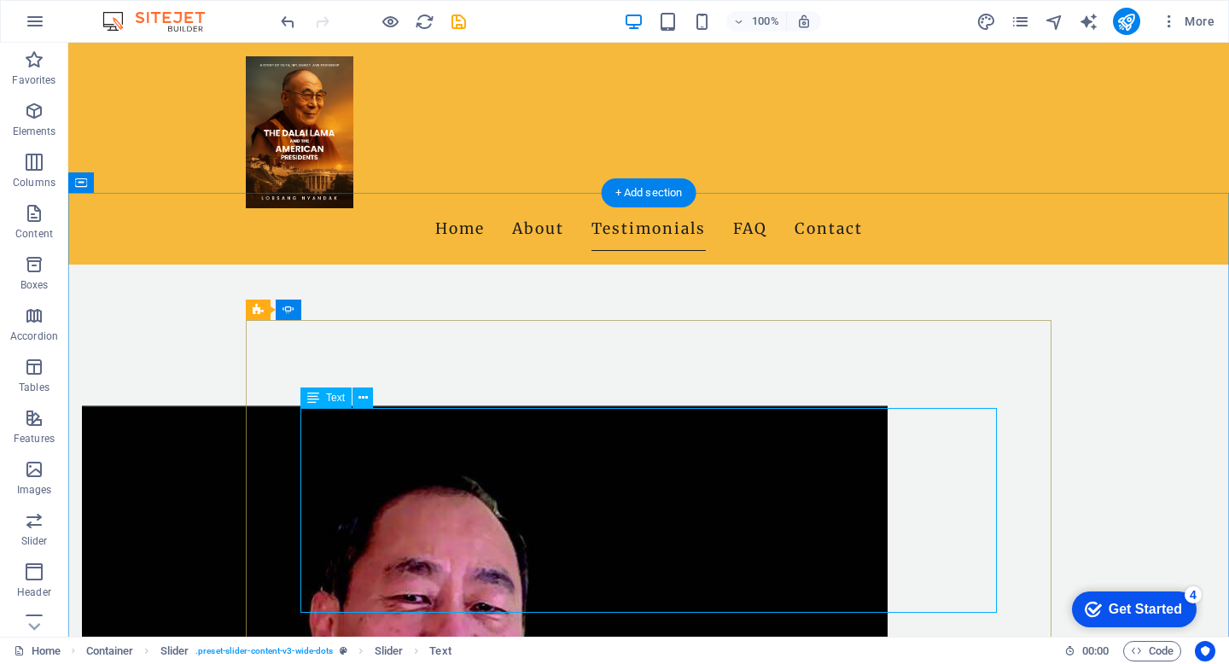
scroll to position [746, 0]
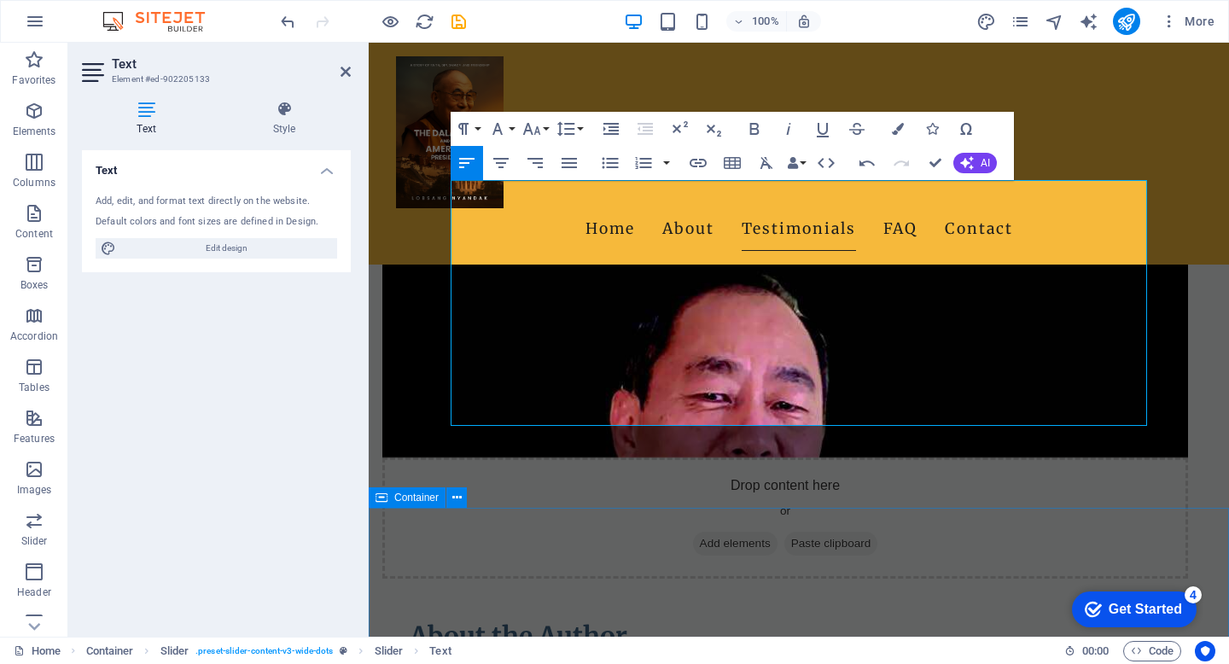
scroll to position [932, 0]
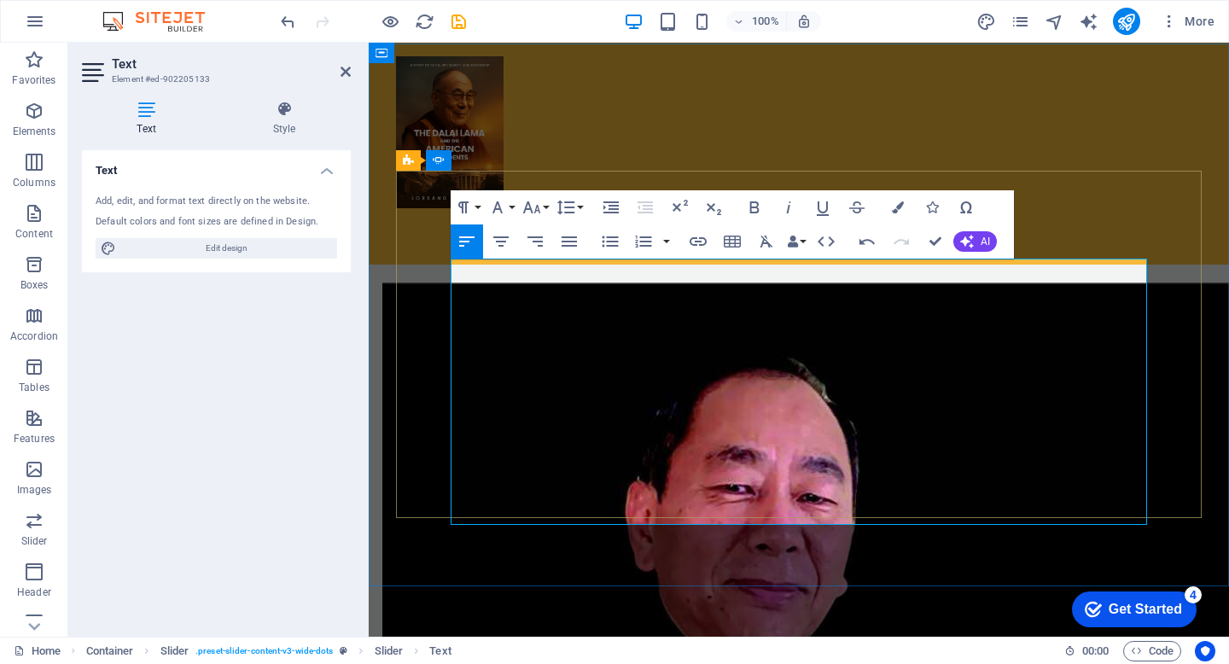
scroll to position [850, 0]
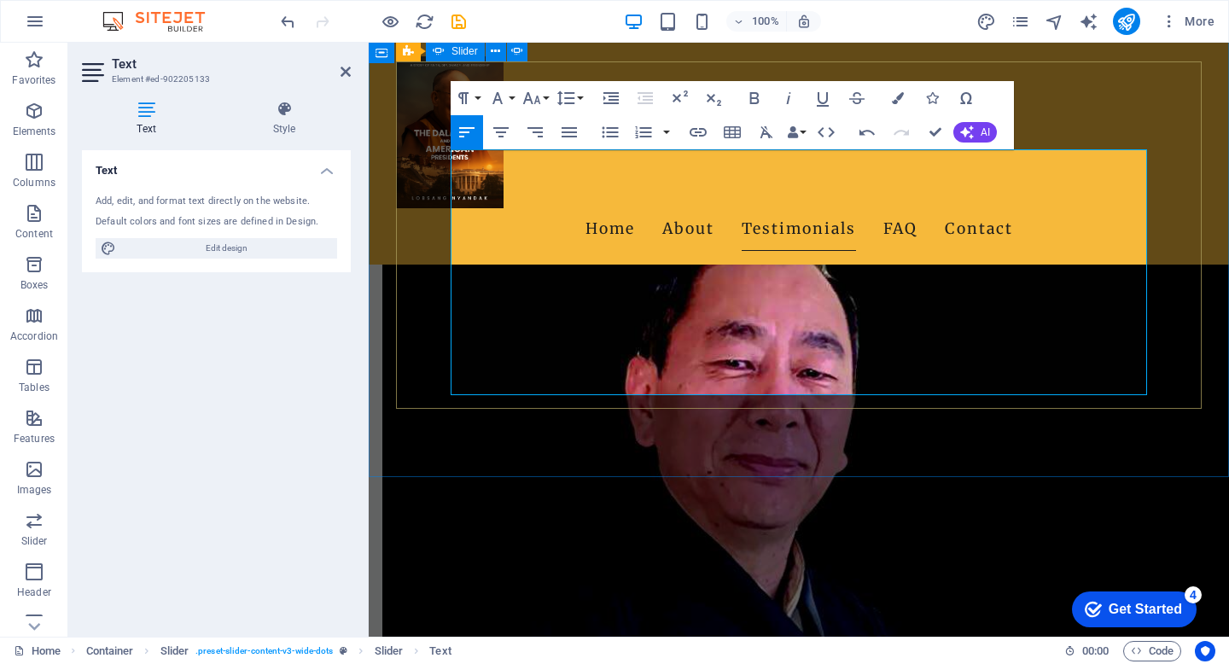
scroll to position [749, 0]
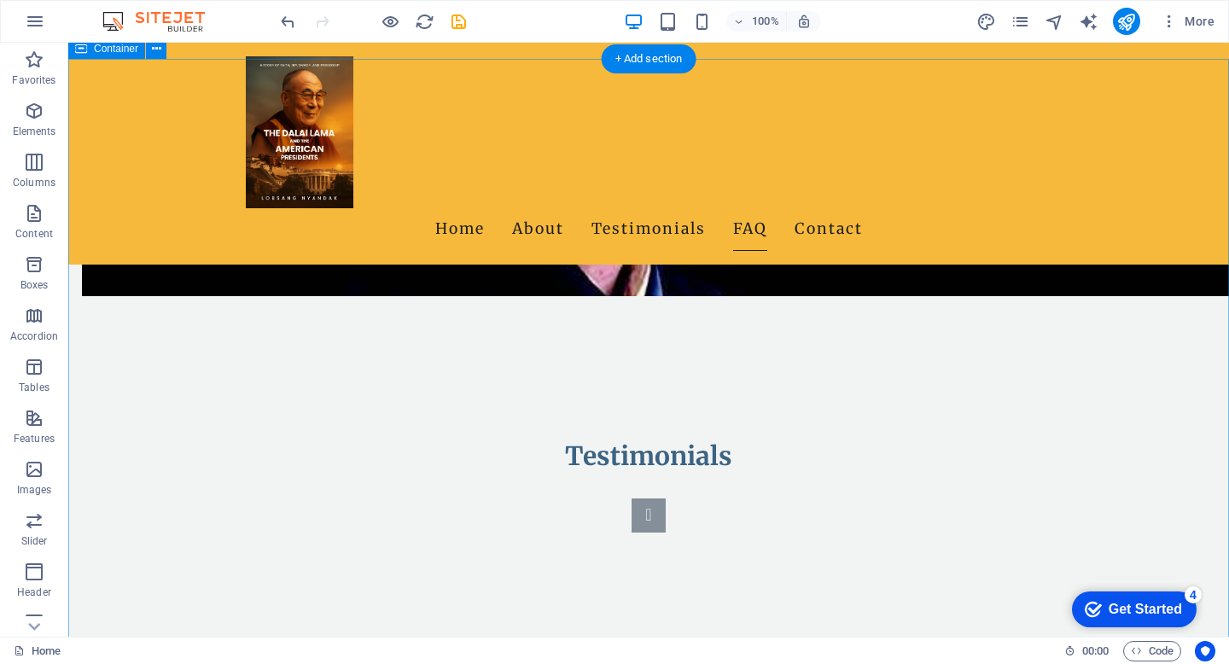
scroll to position [1285, 0]
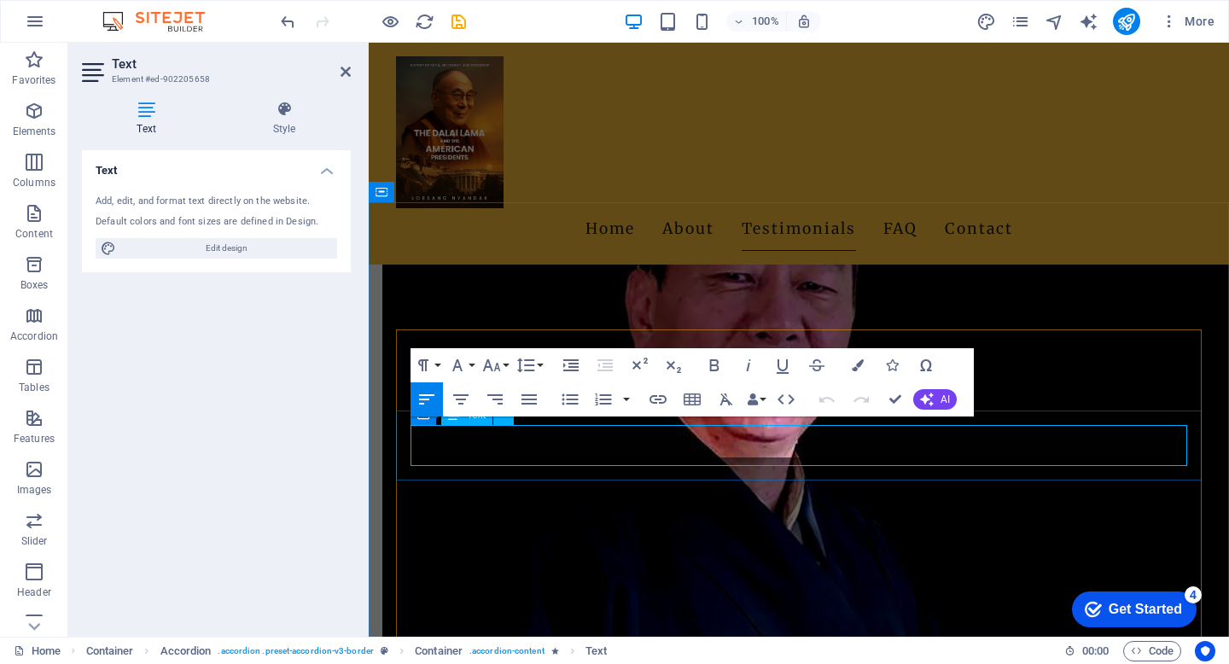
scroll to position [1059, 0]
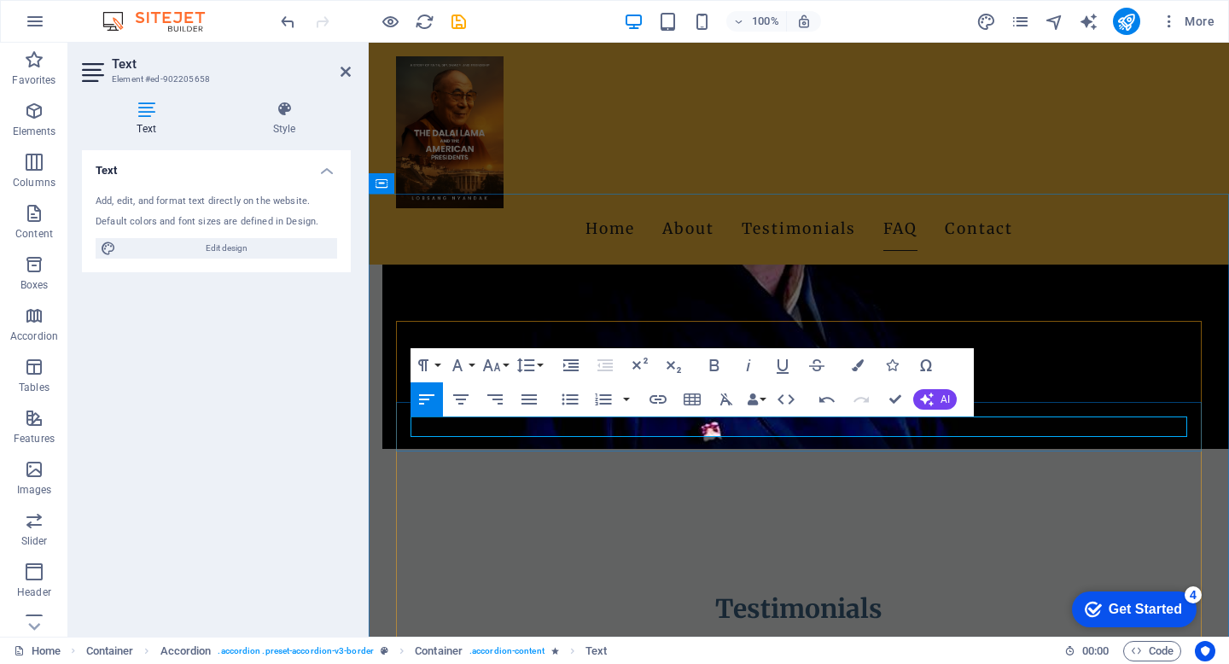
scroll to position [1285, 0]
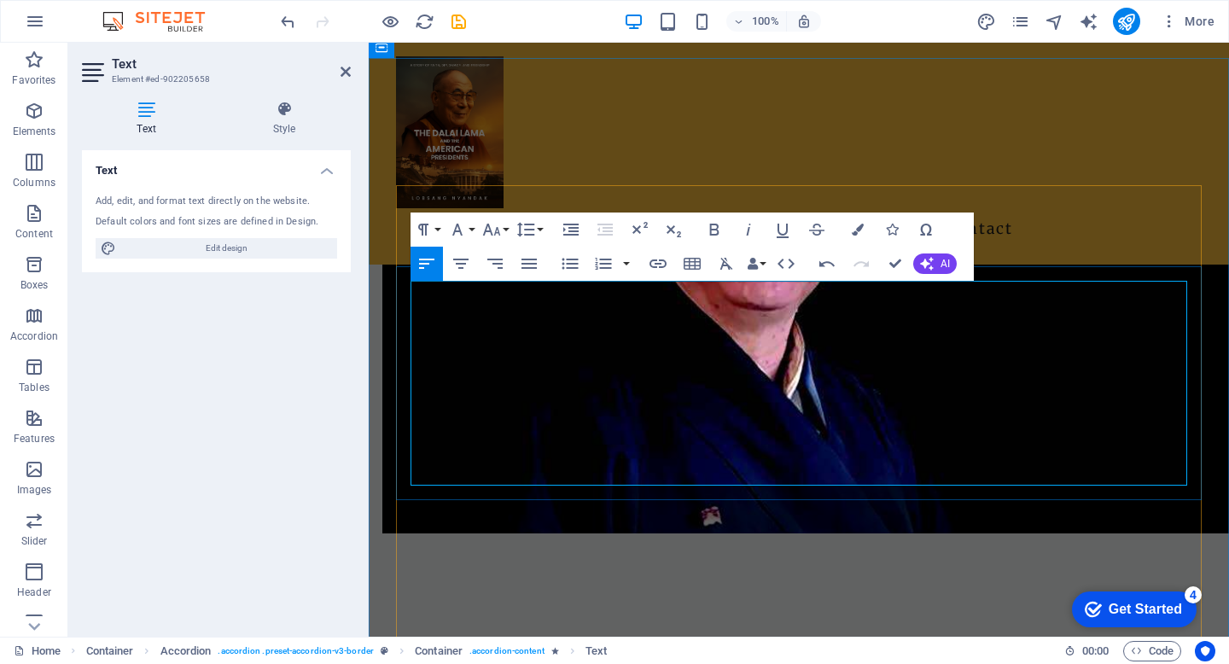
scroll to position [1184, 0]
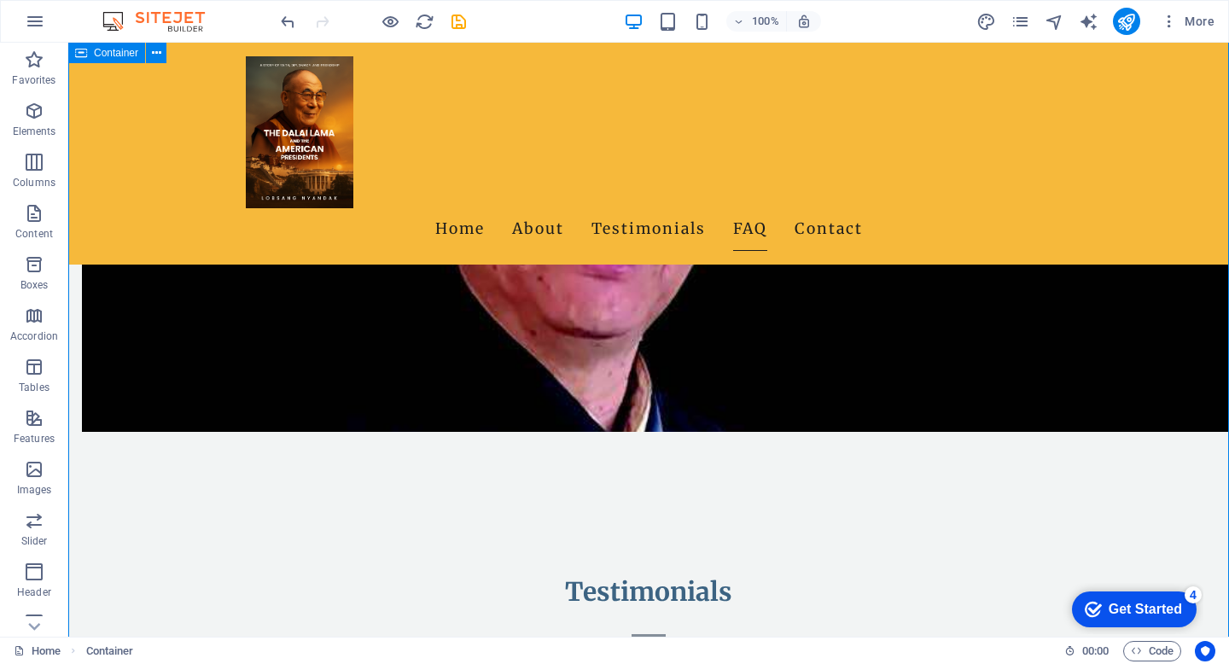
scroll to position [1372, 0]
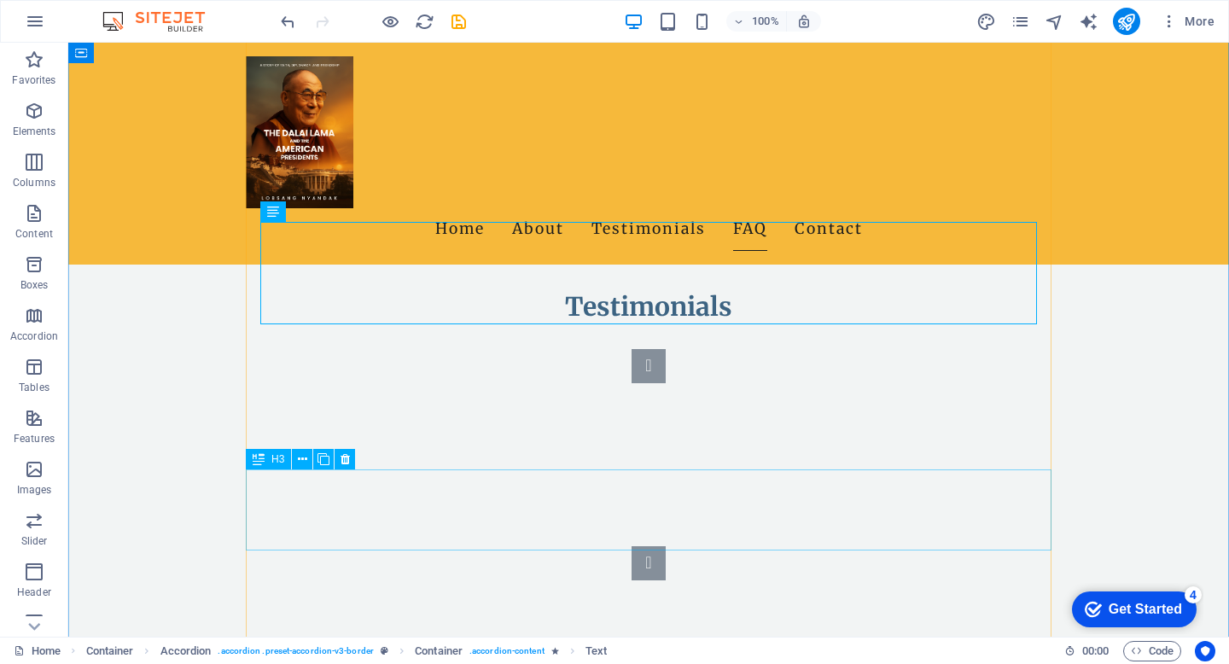
scroll to position [1675, 0]
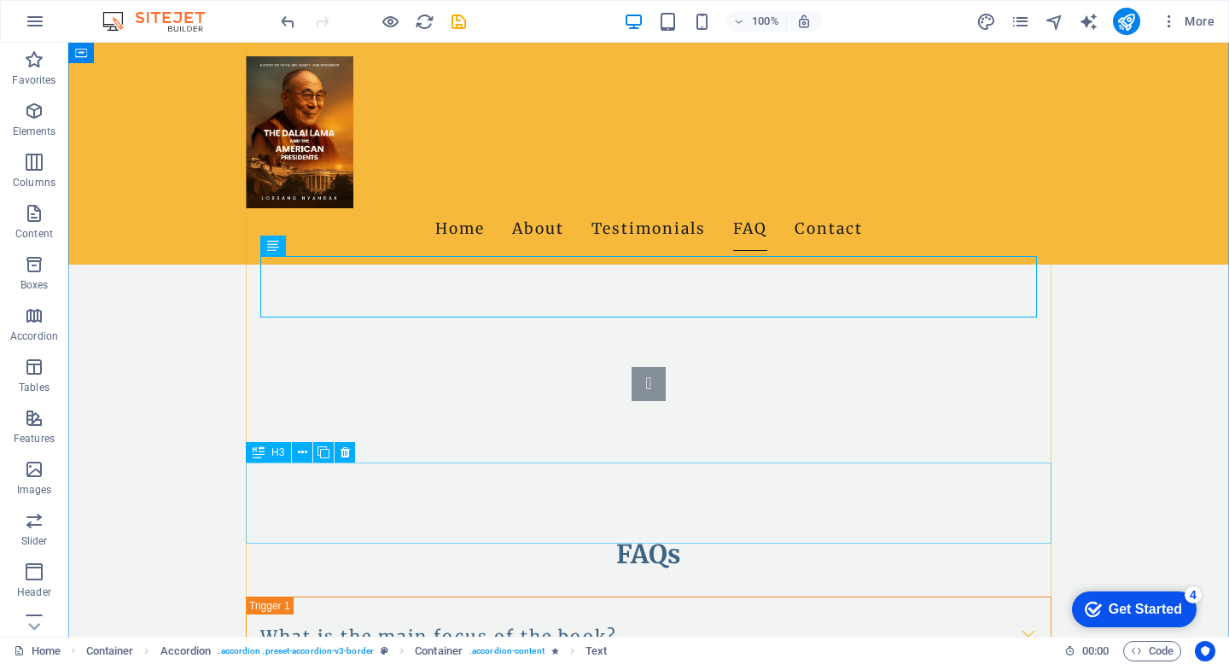
scroll to position [1768, 0]
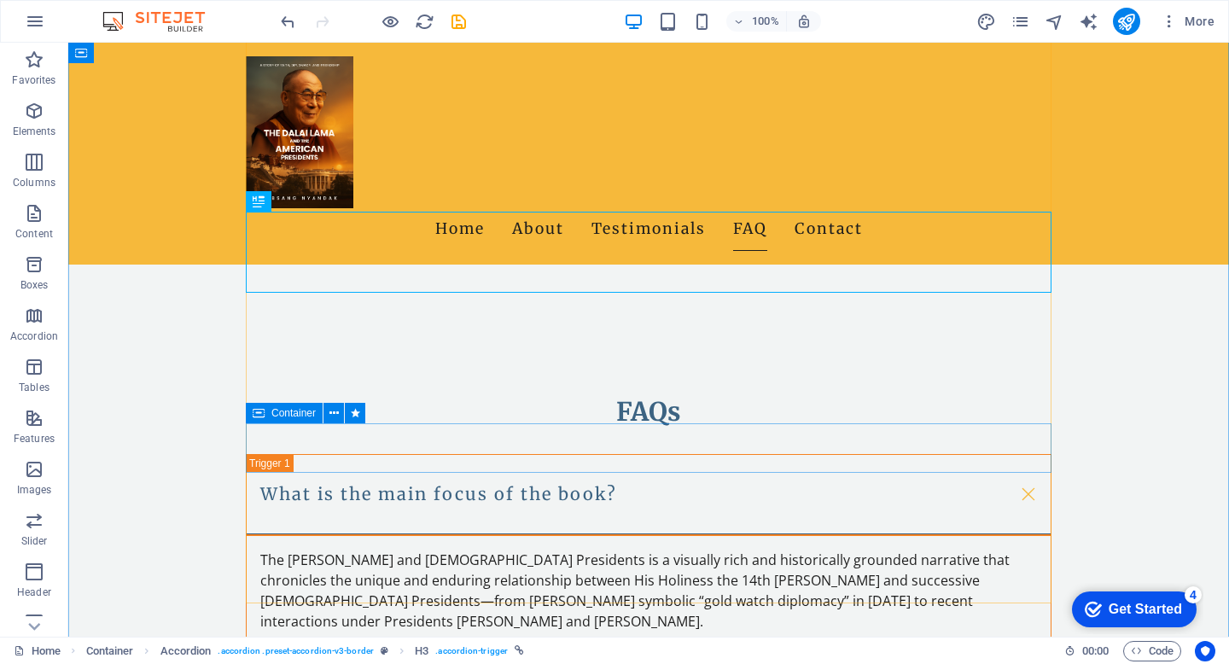
scroll to position [1930, 0]
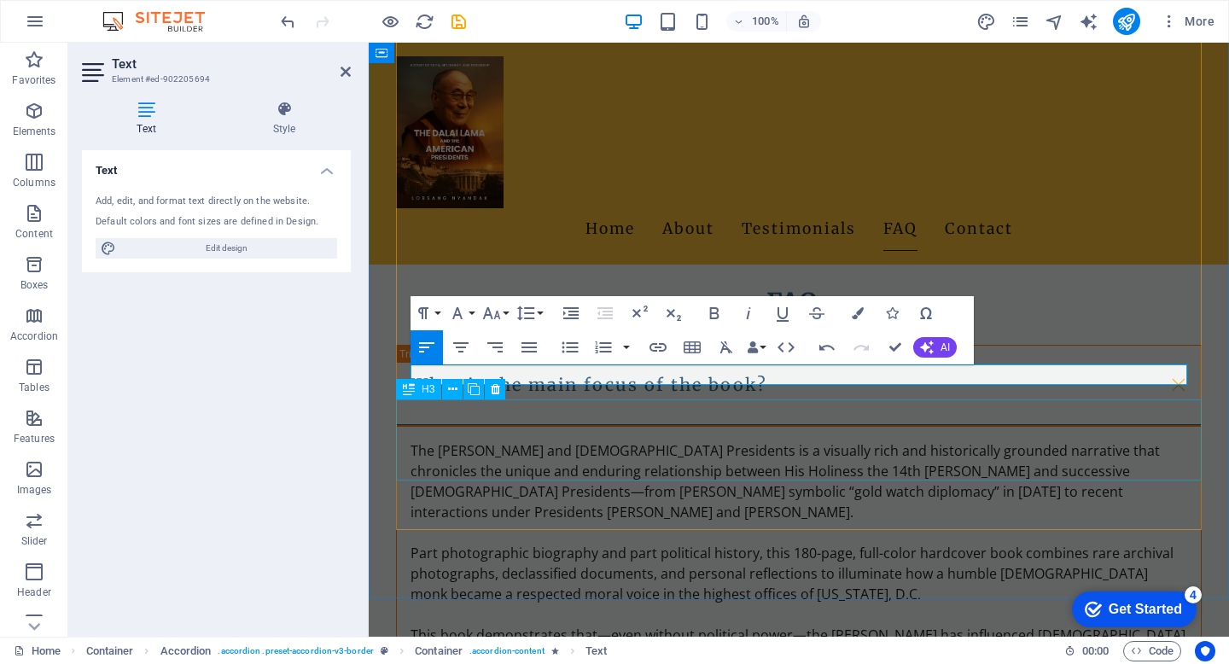
scroll to position [2029, 0]
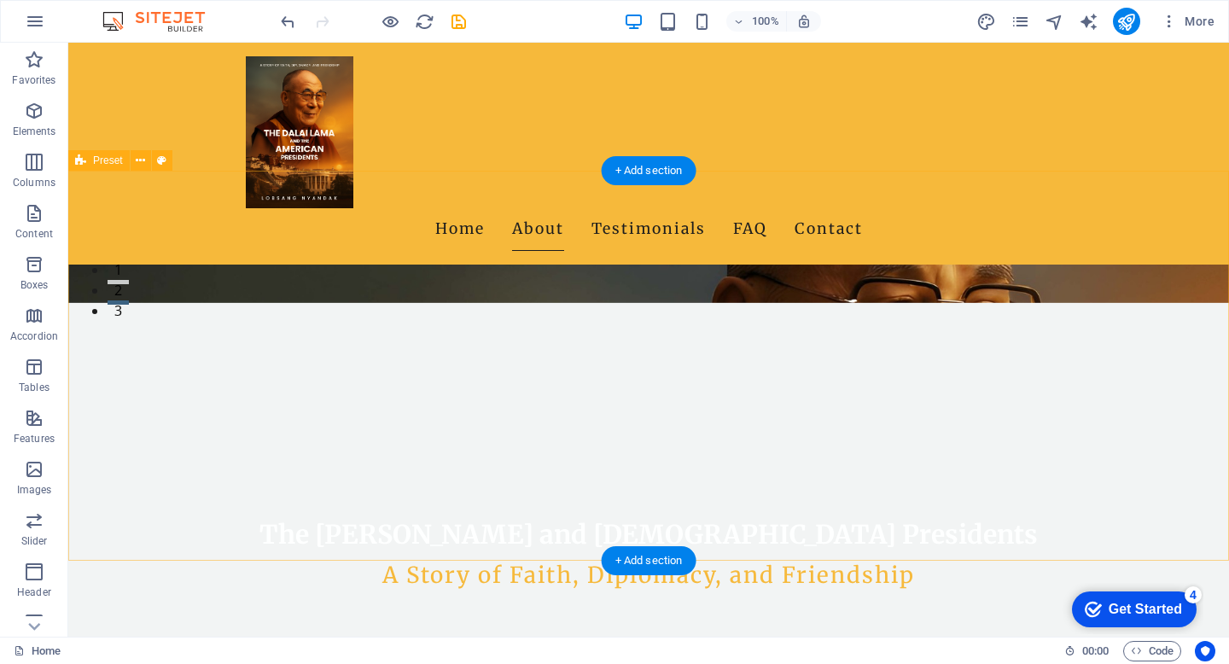
scroll to position [346, 0]
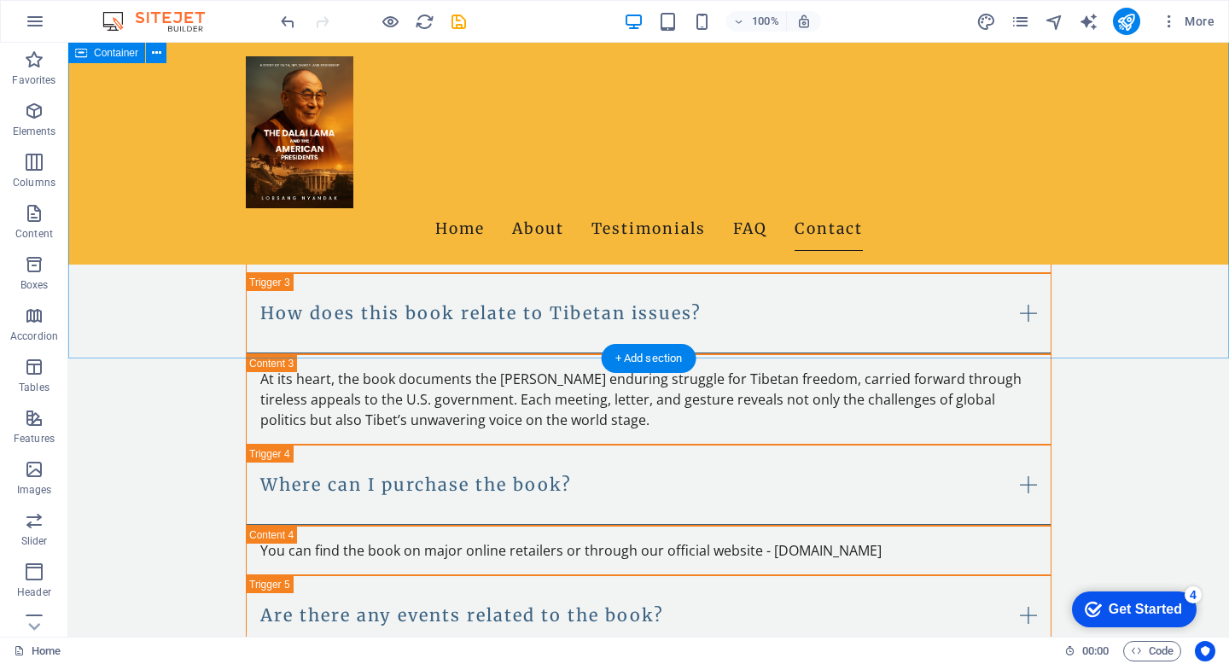
scroll to position [2741, 0]
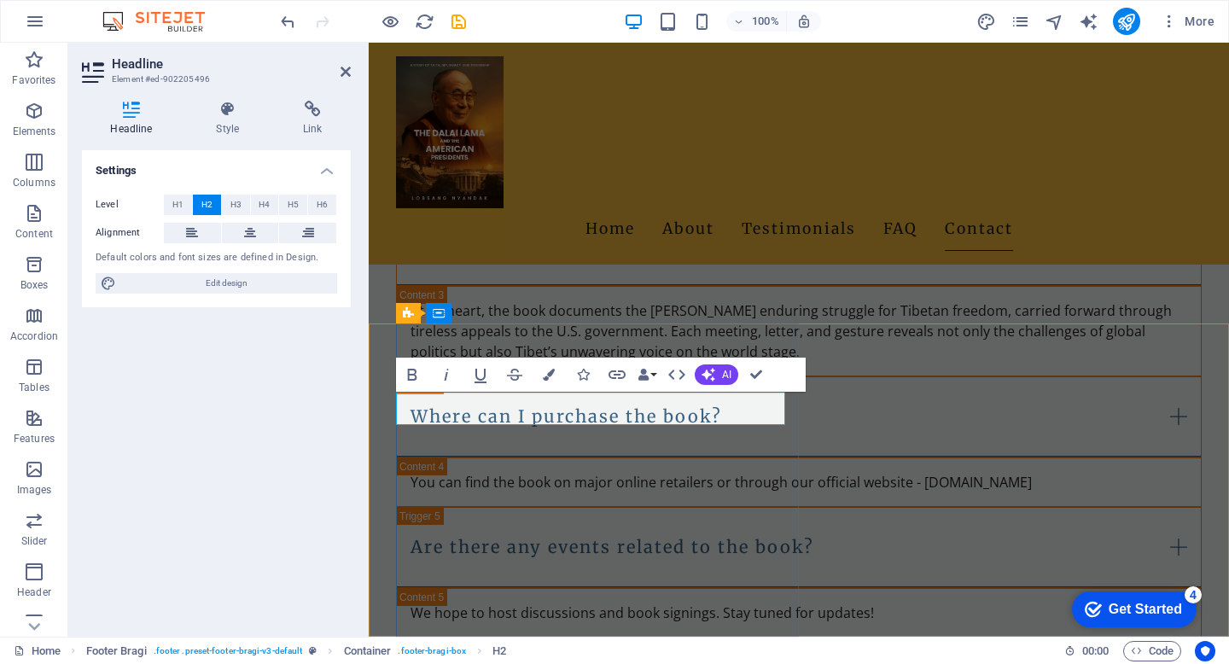
scroll to position [2708, 0]
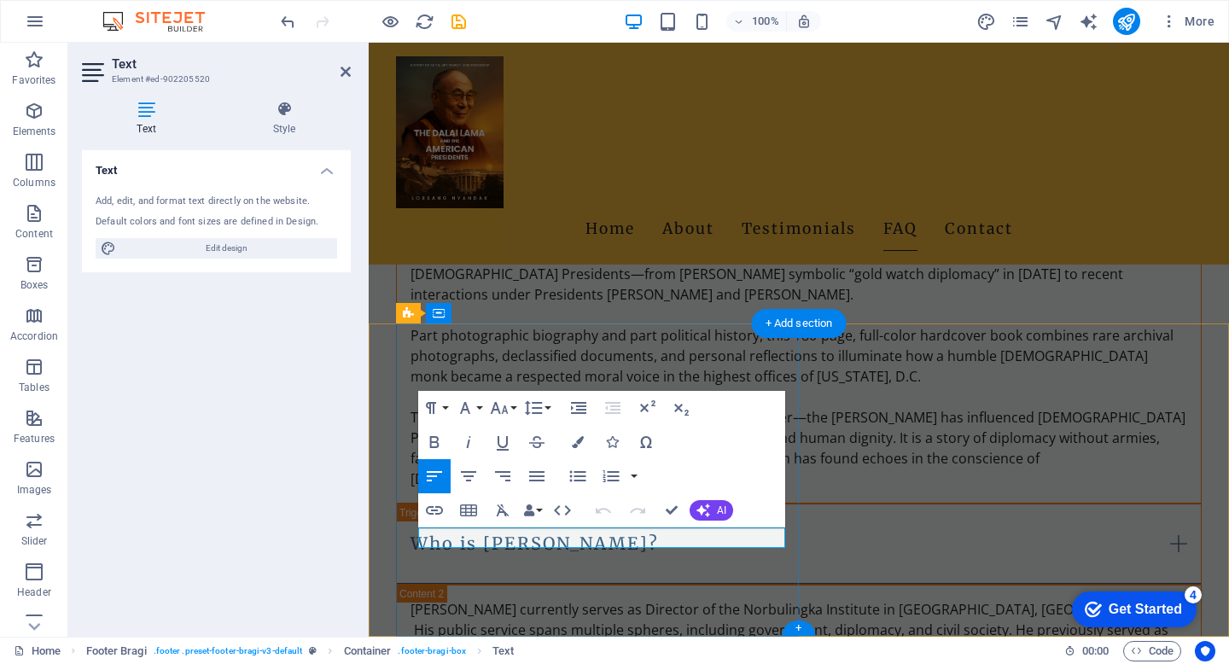
scroll to position [2246, 0]
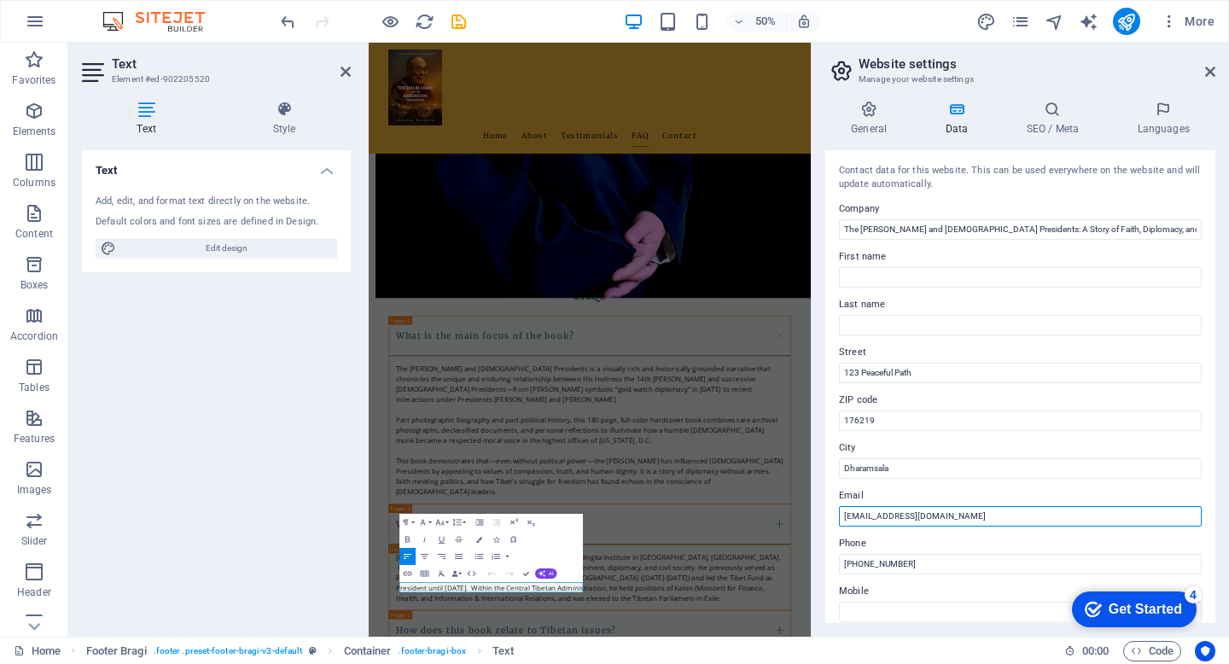
click at [1000, 517] on input "[EMAIL_ADDRESS][DOMAIN_NAME]" at bounding box center [1020, 516] width 363 height 20
type input "info@dalailamauspresidents.com"
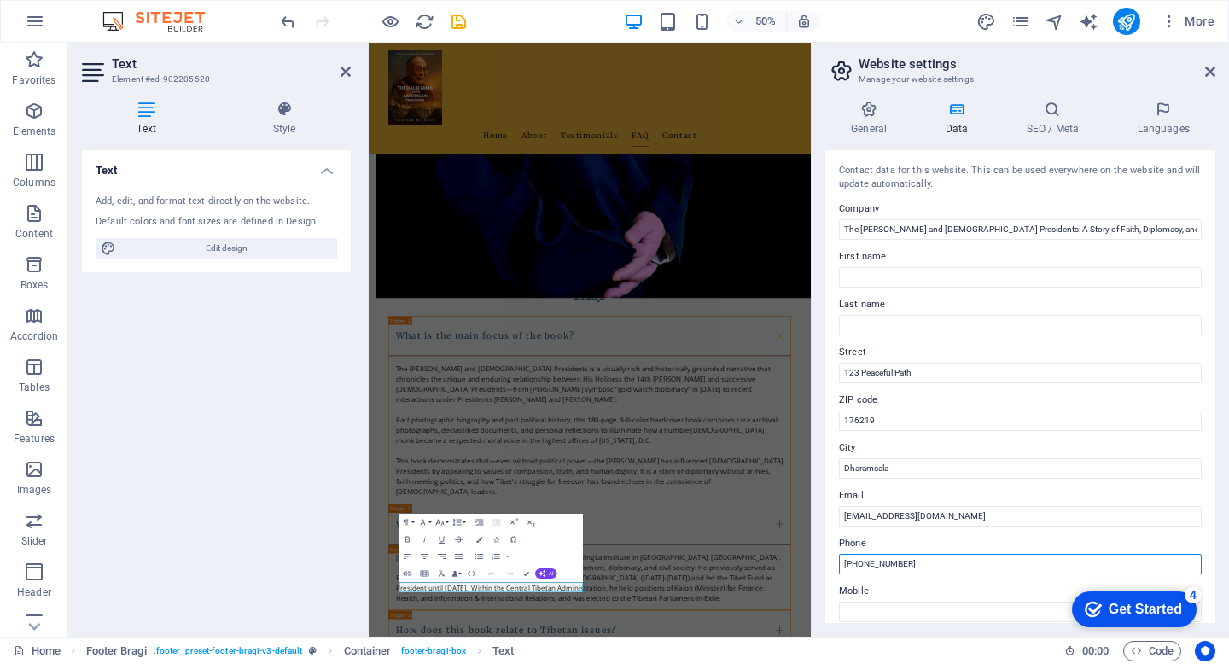
click at [942, 566] on input "[PHONE_NUMBER]" at bounding box center [1020, 564] width 363 height 20
type input "+91 7037451004"
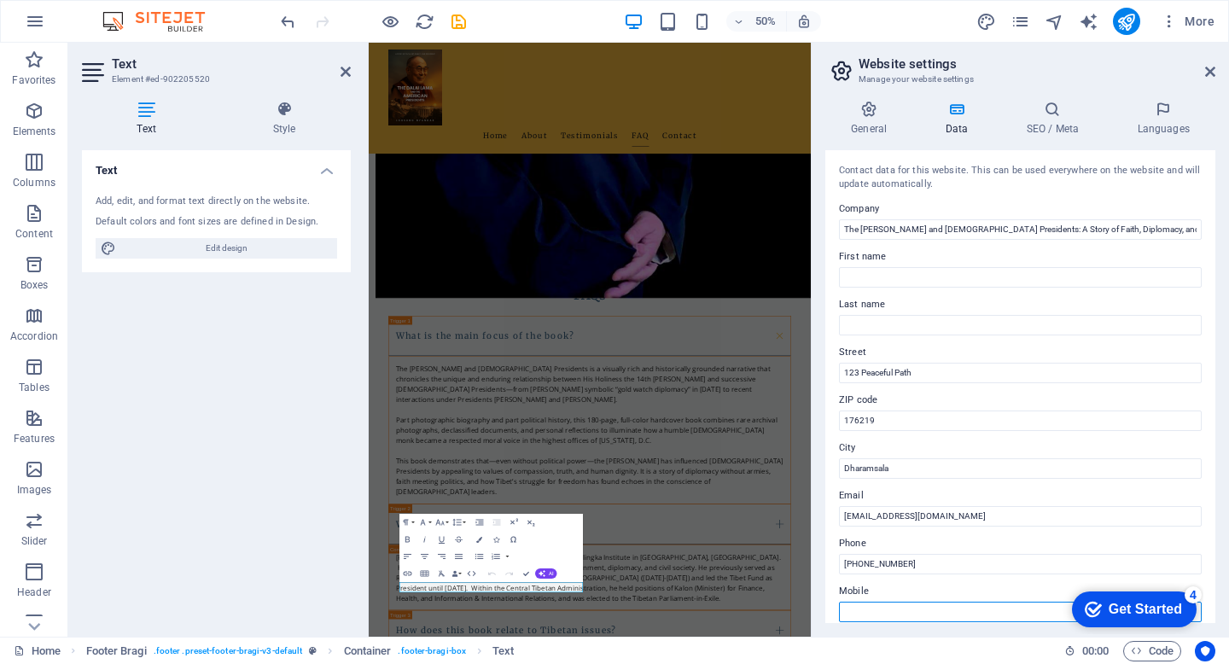
click at [981, 612] on input "Mobile" at bounding box center [1020, 612] width 363 height 20
paste input "+91 7037451004"
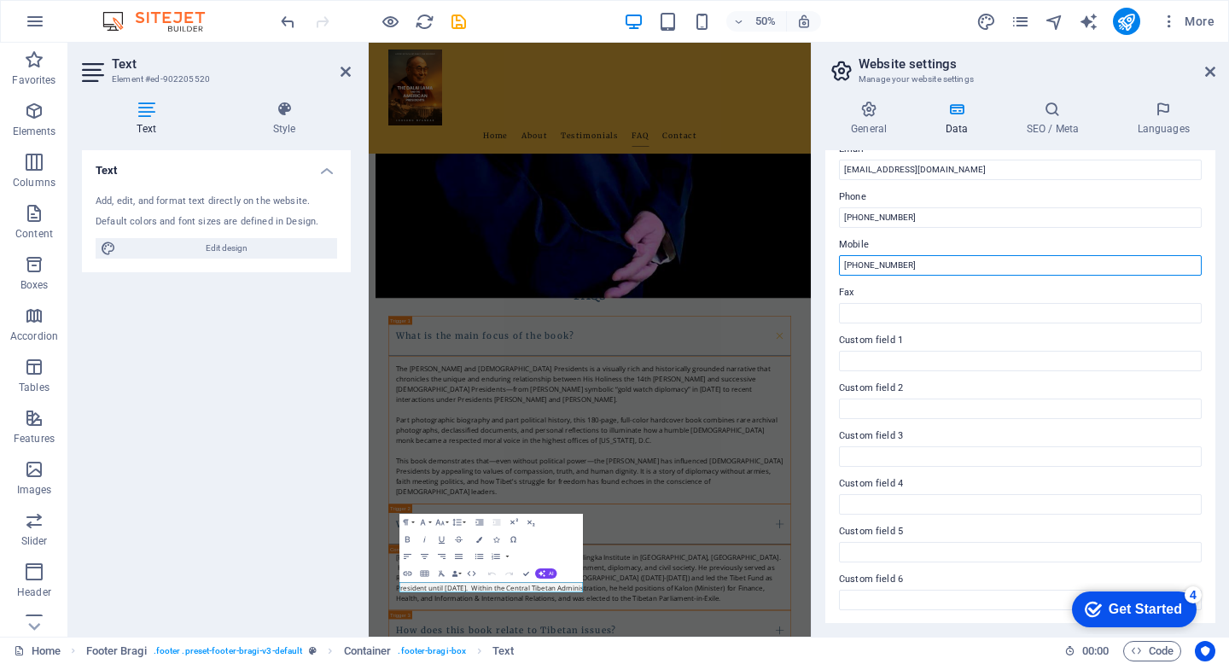
scroll to position [0, 0]
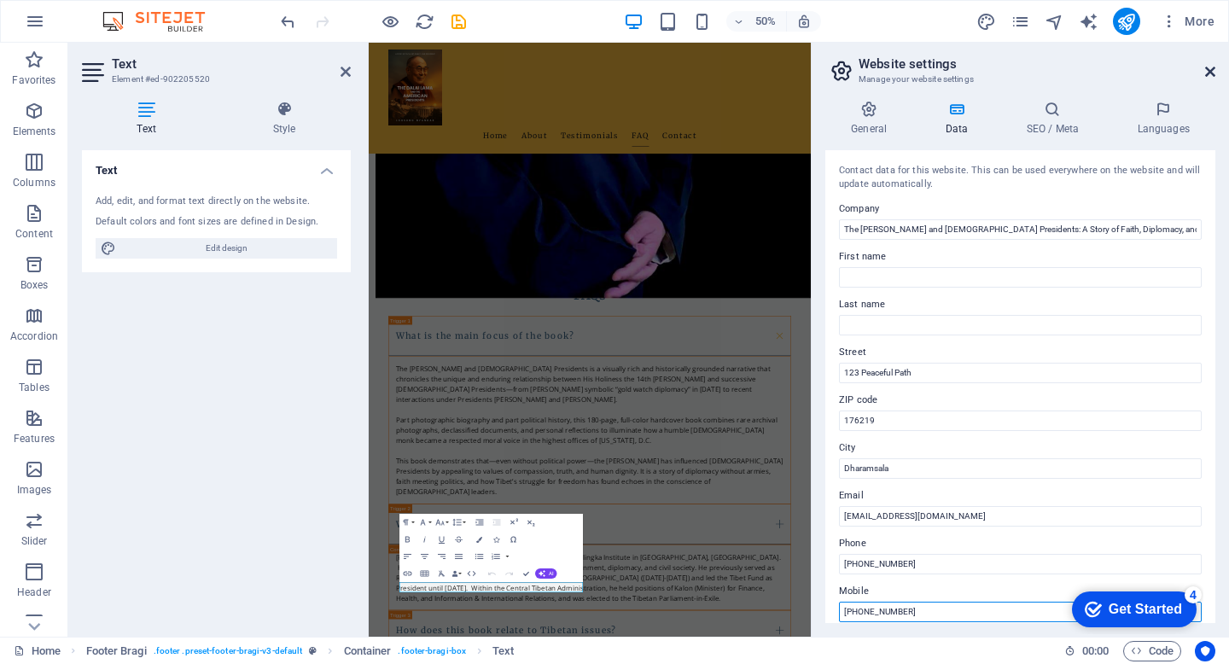
type input "+91 7037451004"
click at [1213, 69] on icon at bounding box center [1210, 72] width 10 height 14
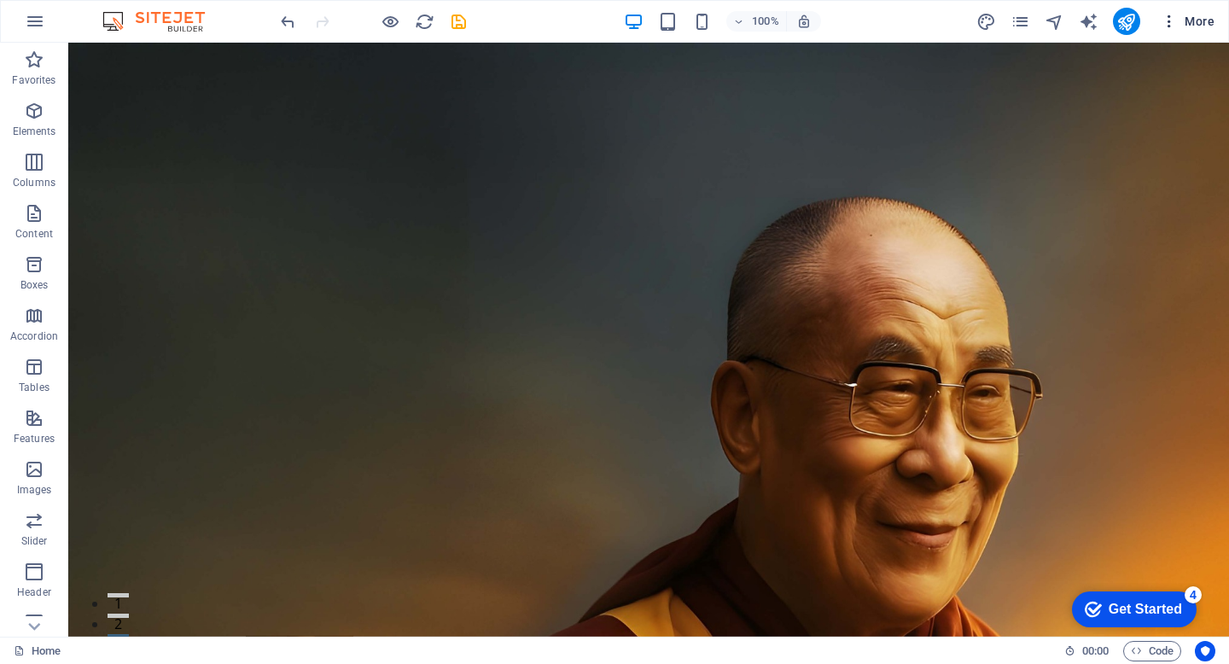
click at [1169, 19] on icon "button" at bounding box center [1169, 21] width 17 height 17
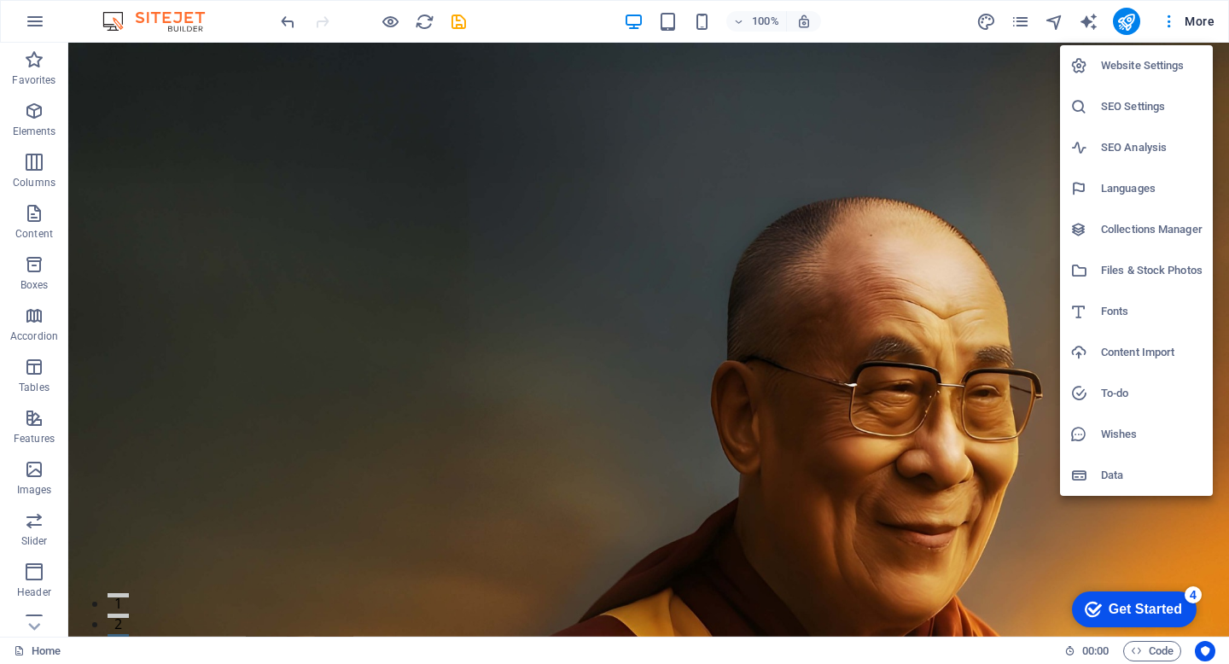
click at [128, 572] on div at bounding box center [614, 332] width 1229 height 664
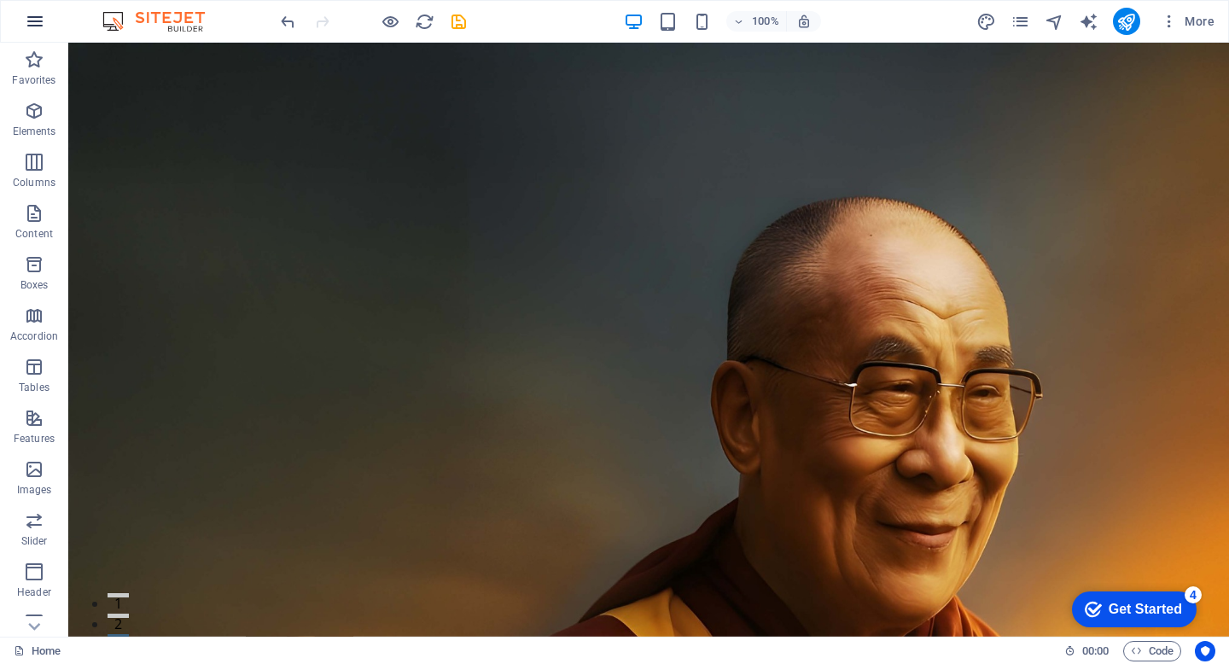
click at [38, 18] on icon "button" at bounding box center [35, 21] width 20 height 20
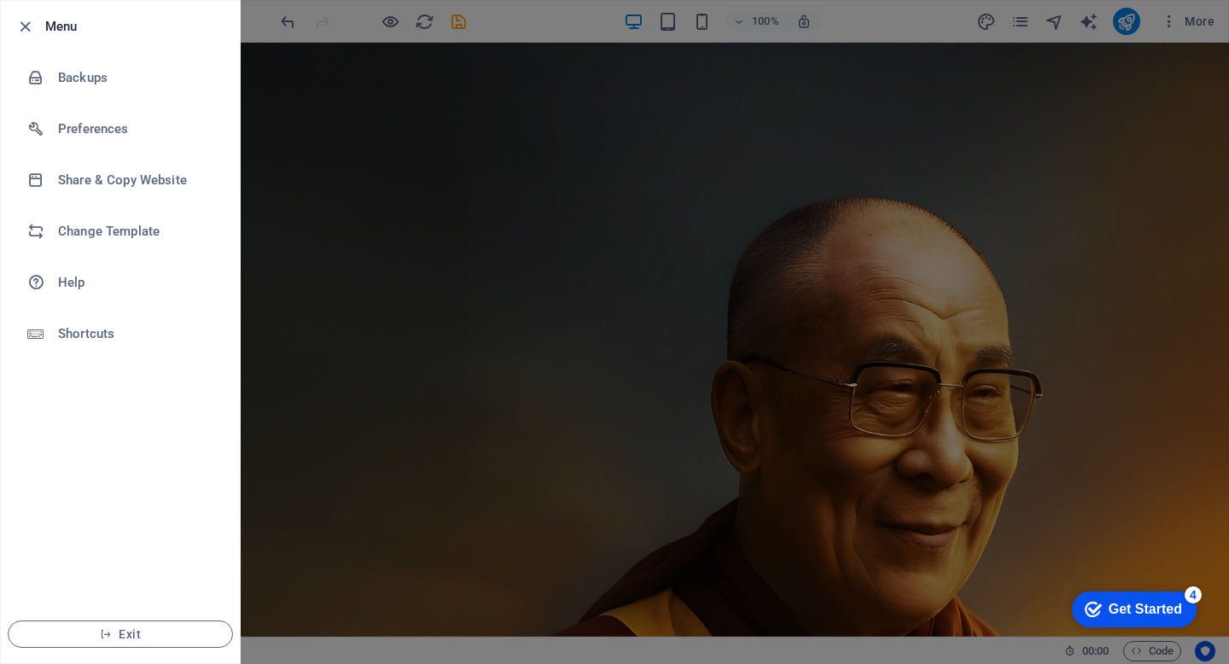
click at [427, 545] on div at bounding box center [614, 332] width 1229 height 664
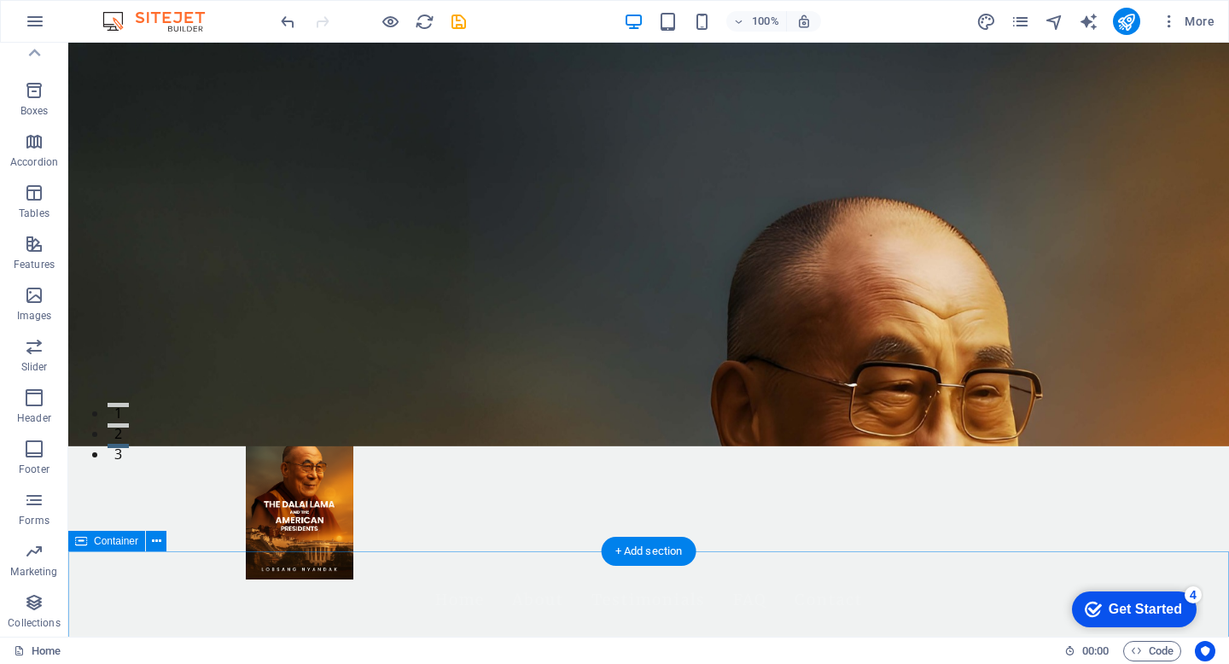
scroll to position [417, 0]
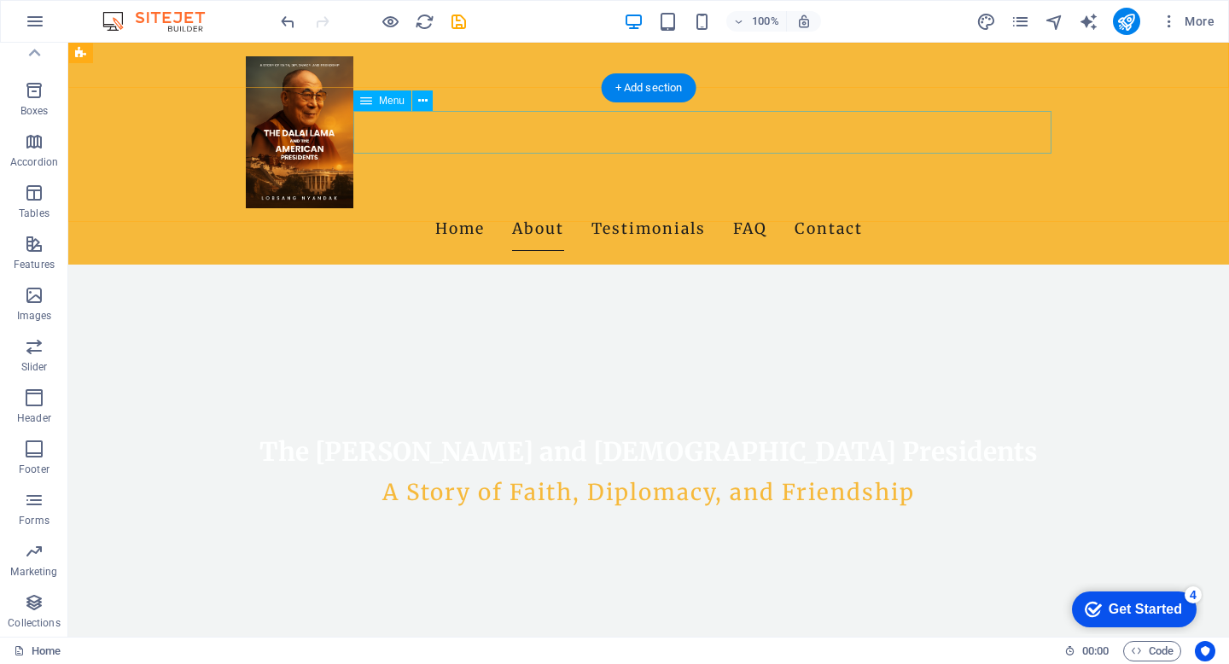
click at [713, 208] on nav "Home About Testimonials FAQ Contact" at bounding box center [649, 229] width 806 height 43
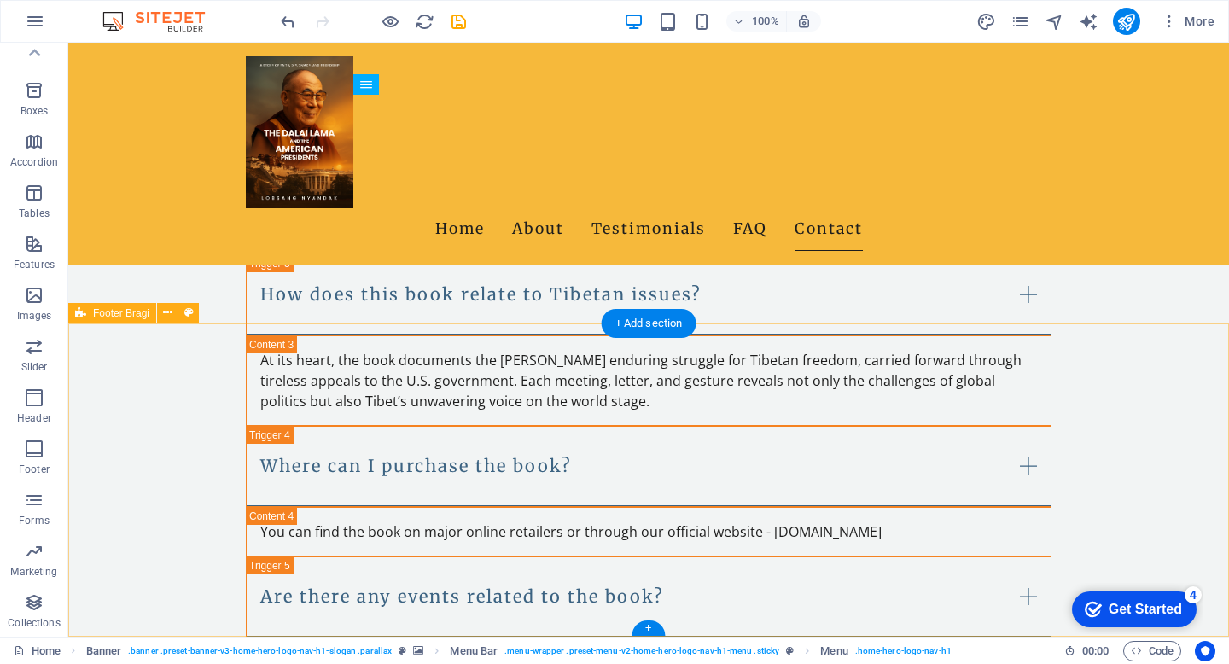
scroll to position [2708, 0]
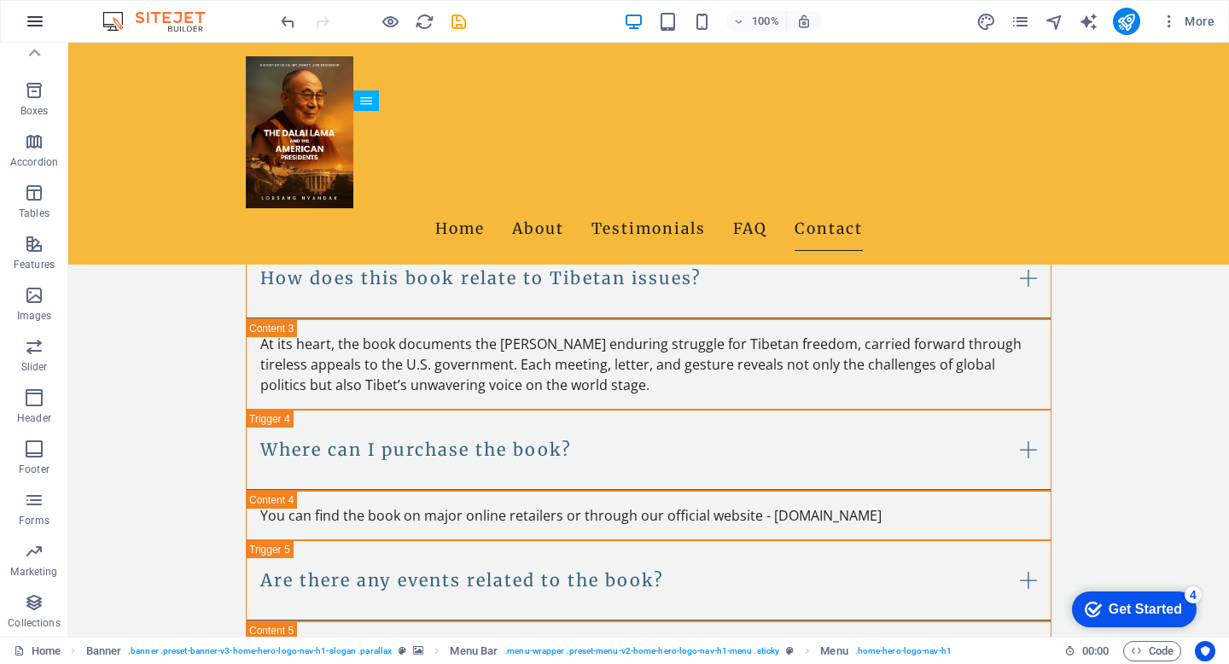
click at [40, 15] on icon "button" at bounding box center [35, 21] width 20 height 20
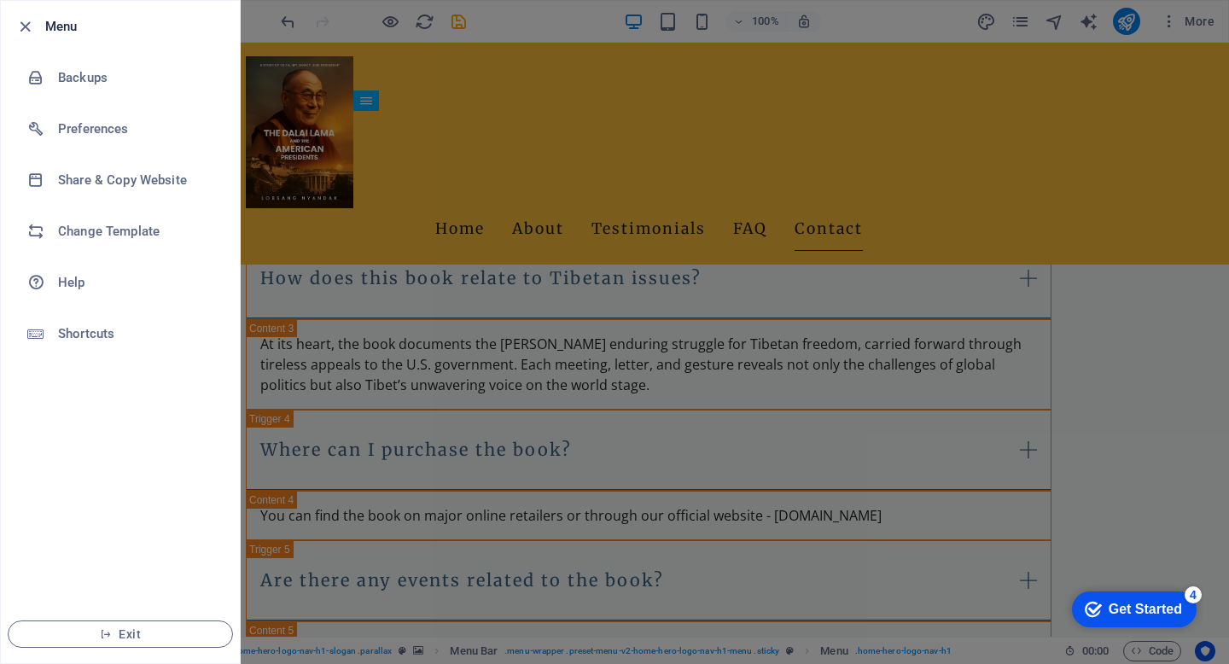
click at [441, 155] on div at bounding box center [614, 332] width 1229 height 664
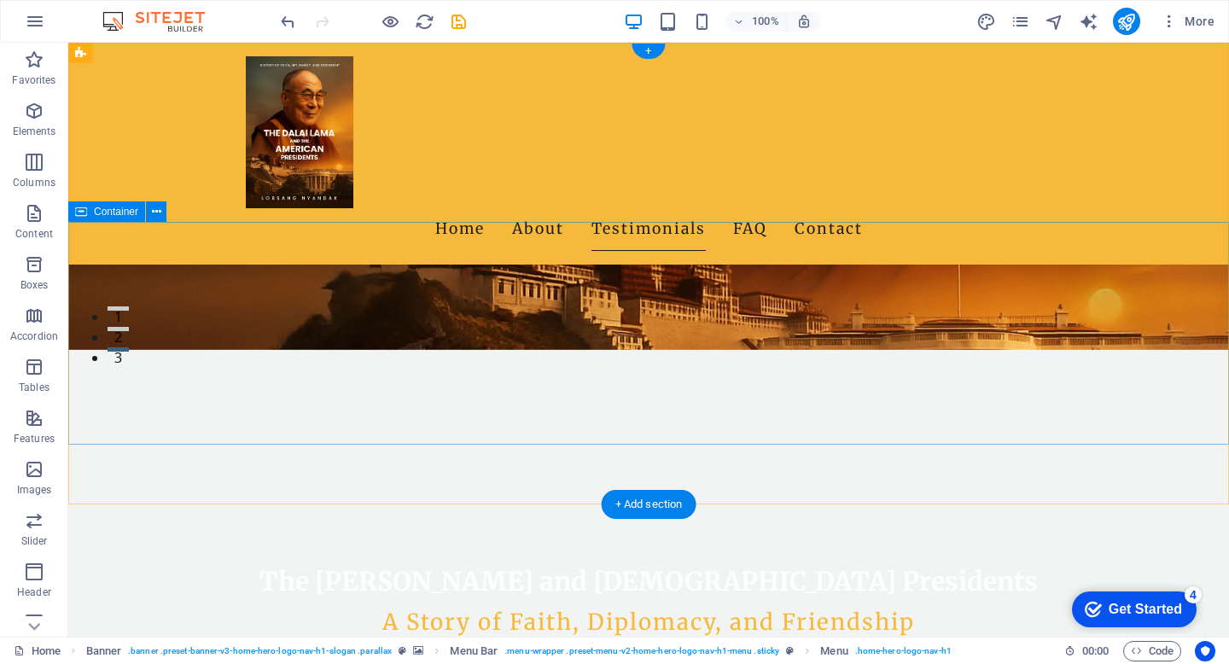
scroll to position [0, 0]
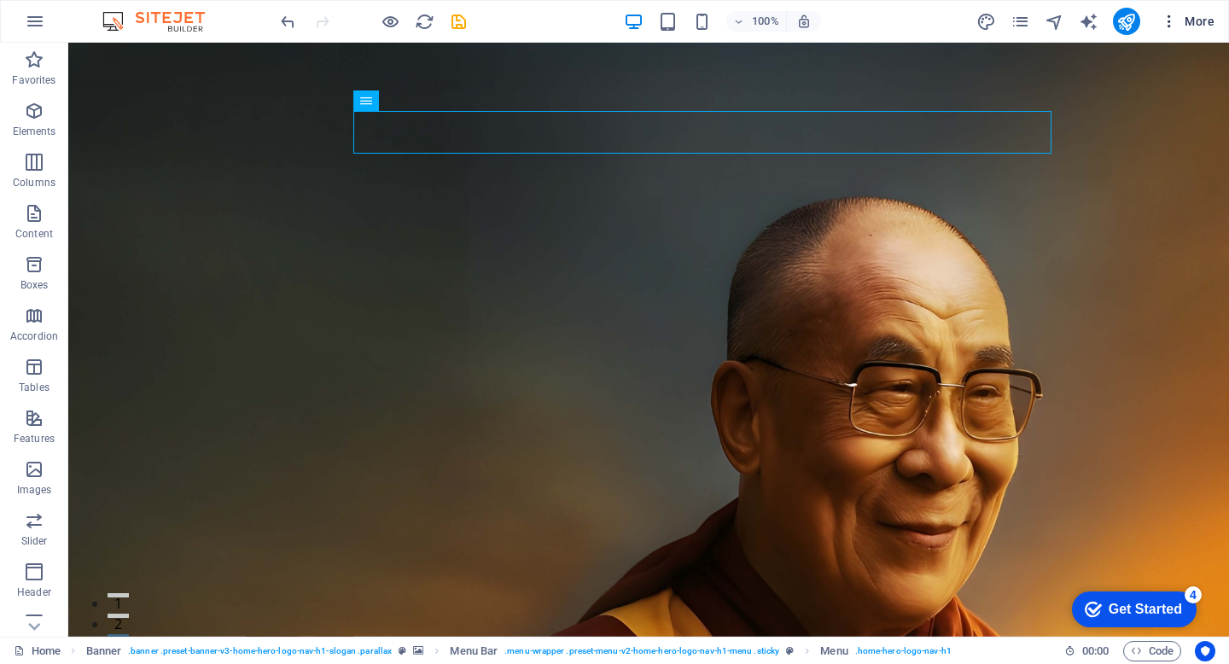
click at [1169, 18] on icon "button" at bounding box center [1169, 21] width 17 height 17
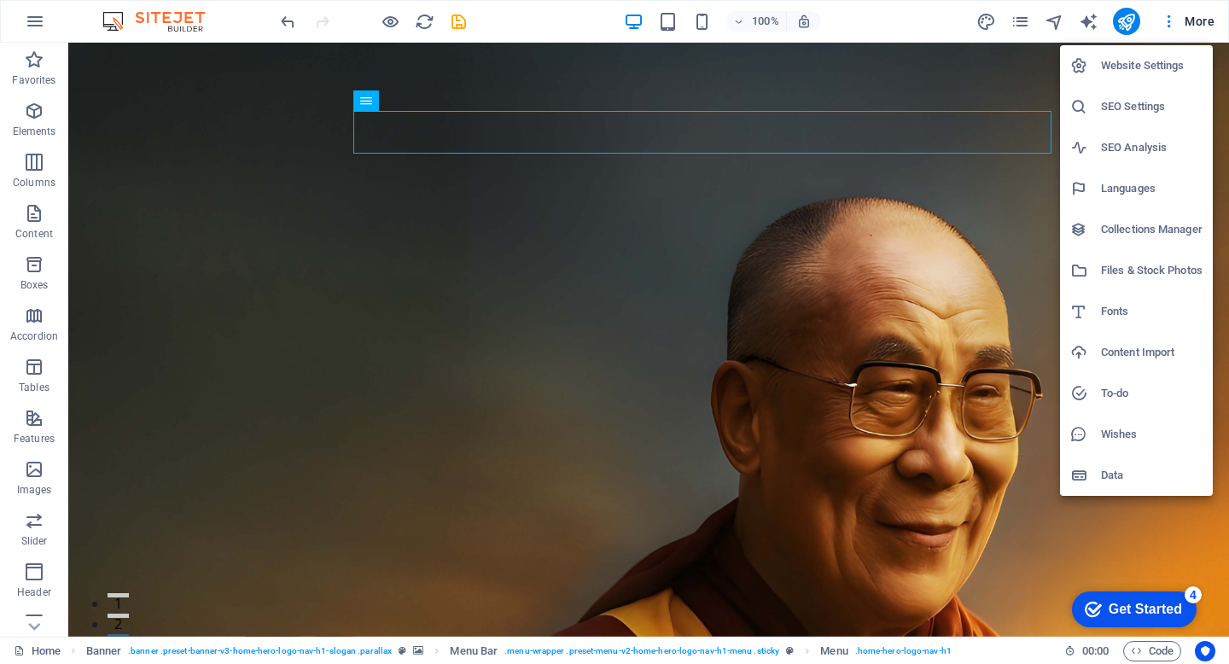
click at [968, 242] on div at bounding box center [614, 332] width 1229 height 664
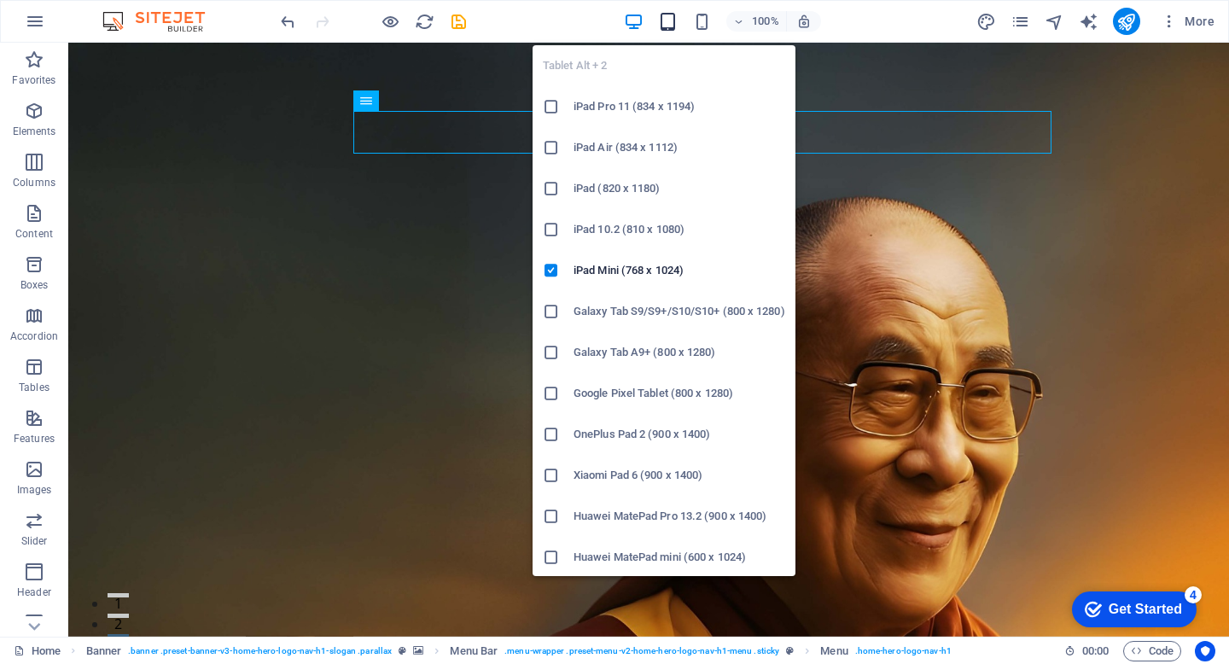
click at [665, 24] on icon "button" at bounding box center [668, 22] width 20 height 20
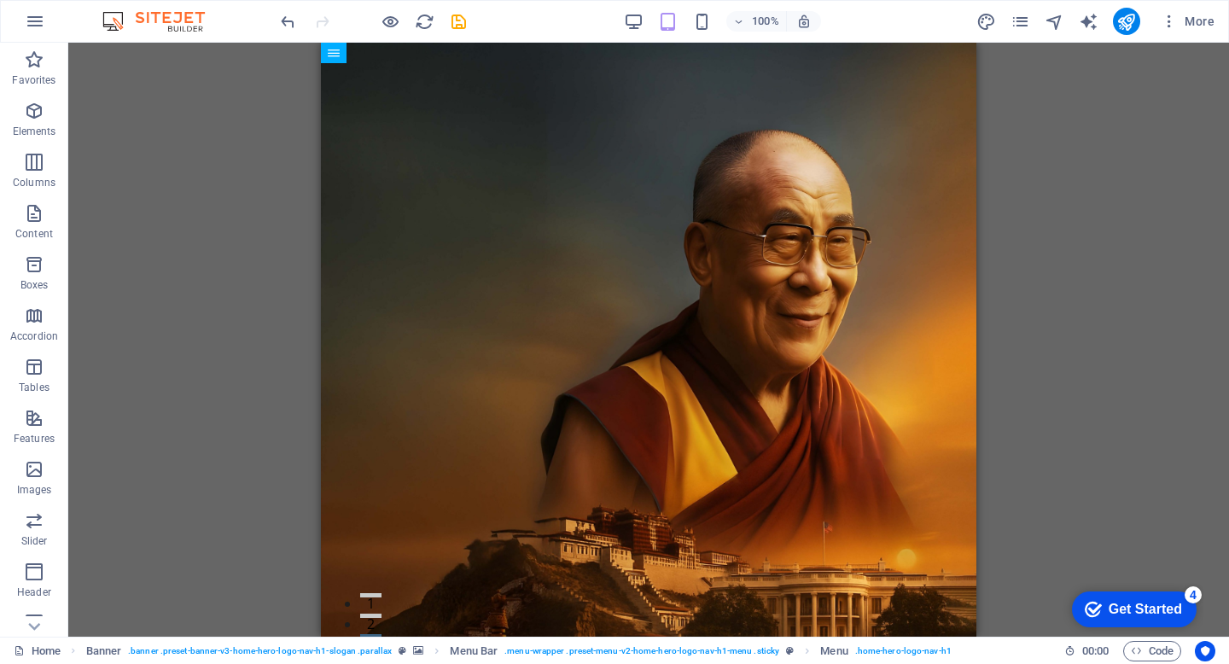
click at [264, 274] on div "H2 Banner Container Preset Container H2 Text Button Container H2 Spacer Slider …" at bounding box center [648, 340] width 1161 height 594
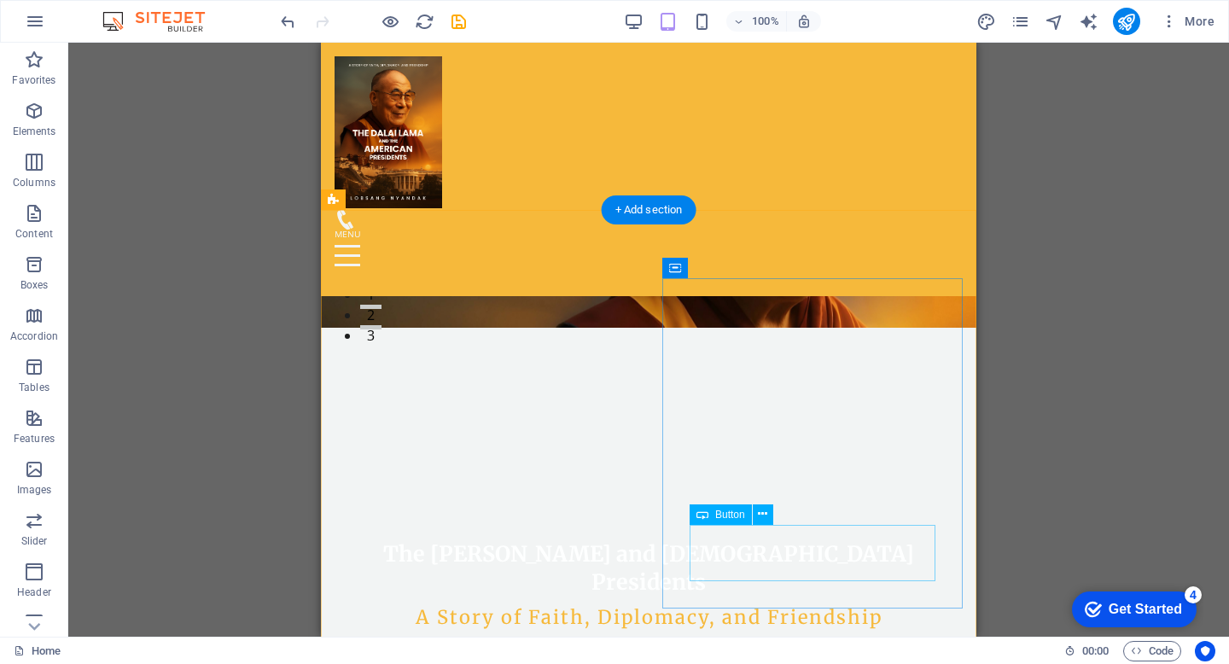
scroll to position [284, 0]
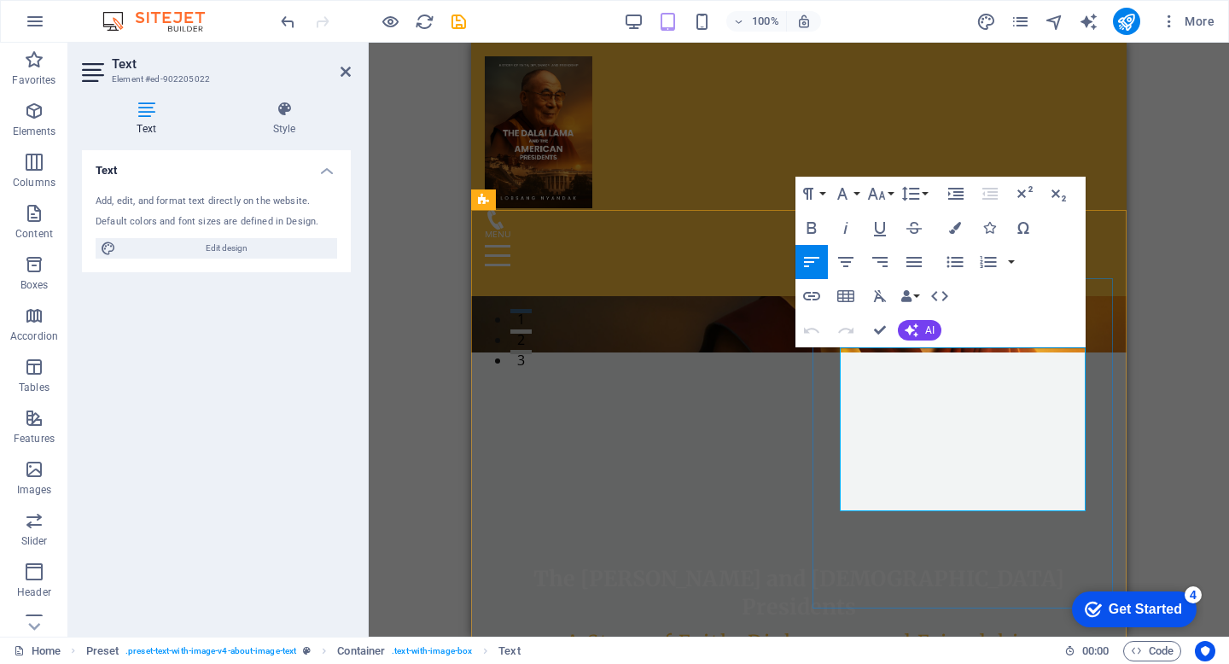
drag, startPoint x: 907, startPoint y: 503, endPoint x: 831, endPoint y: 358, distance: 163.8
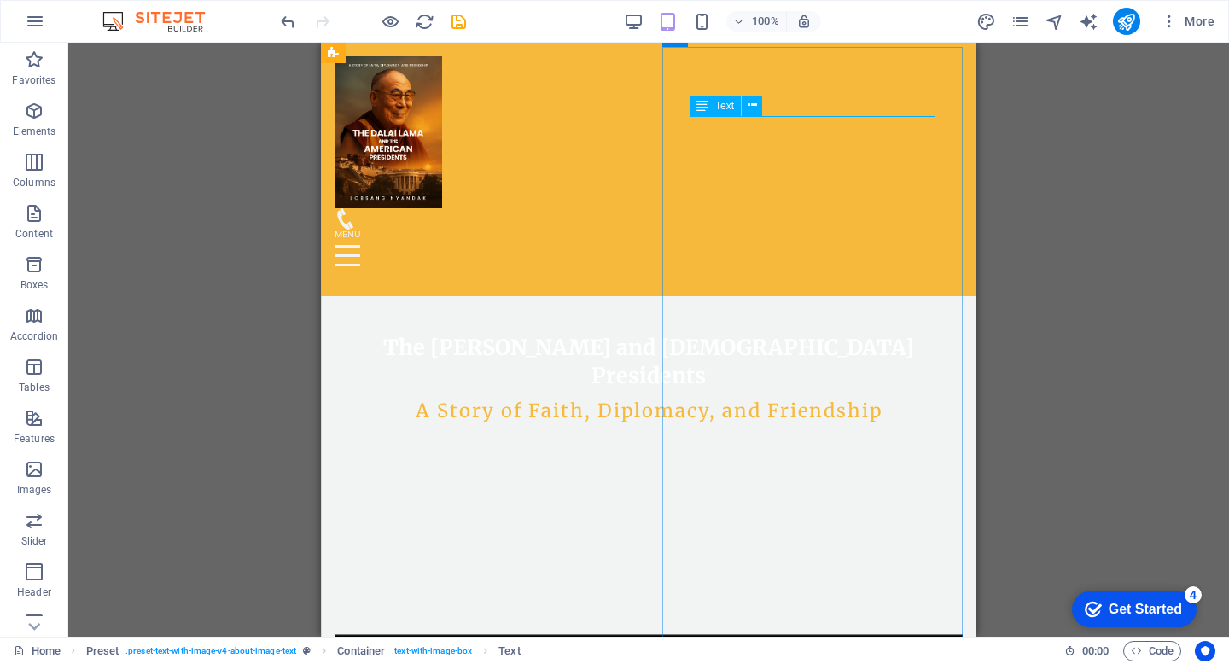
scroll to position [529, 0]
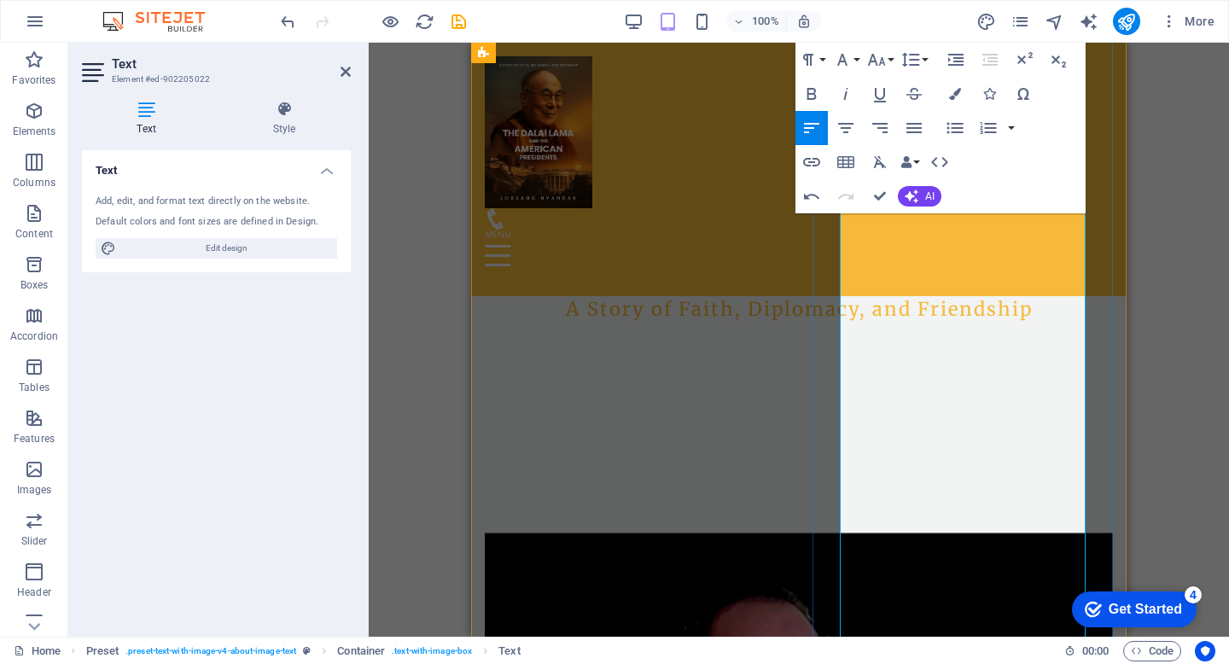
scroll to position [615, 0]
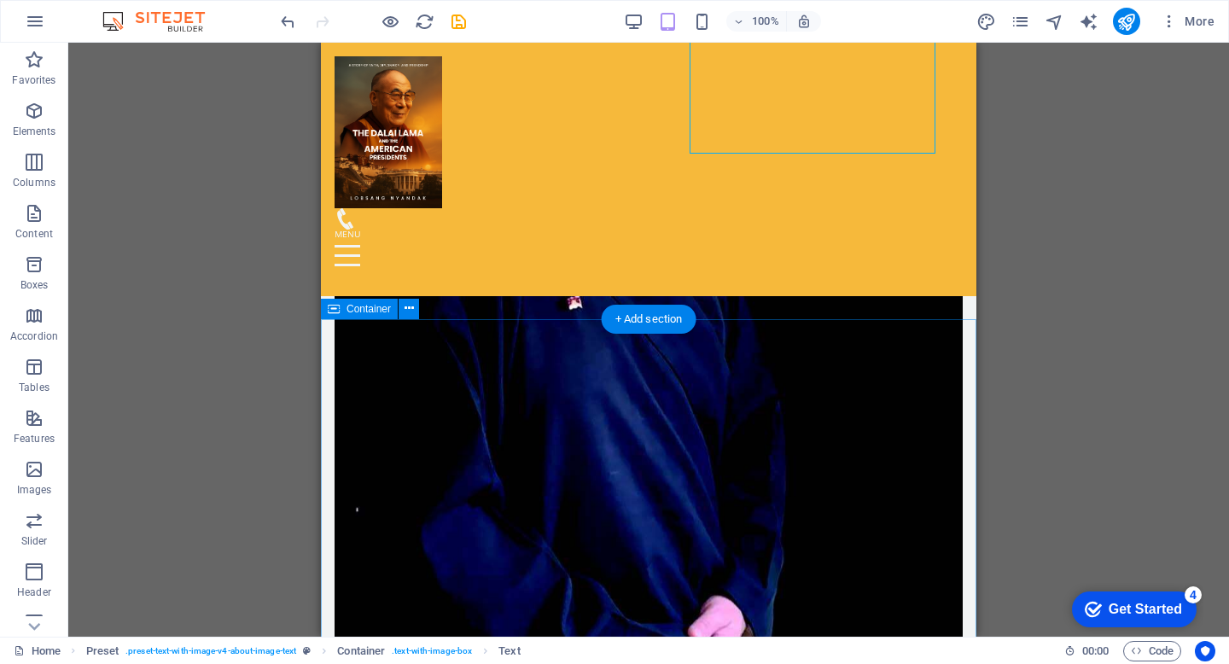
scroll to position [1282, 0]
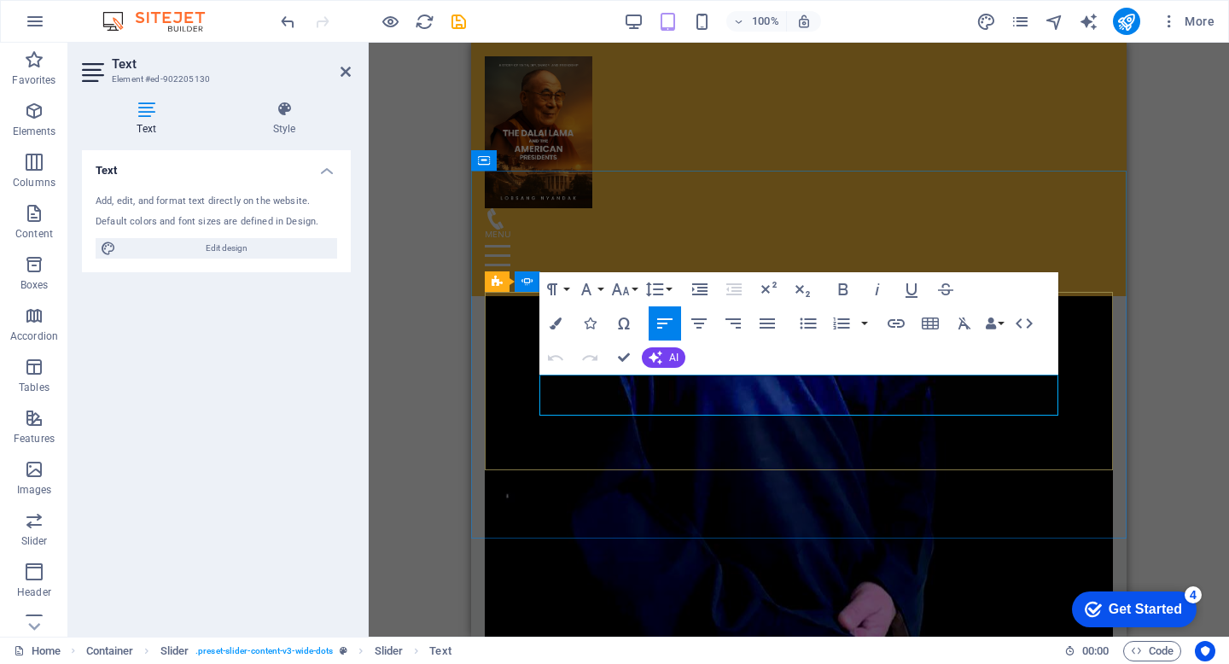
drag, startPoint x: 606, startPoint y: 412, endPoint x: 539, endPoint y: 387, distance: 72.1
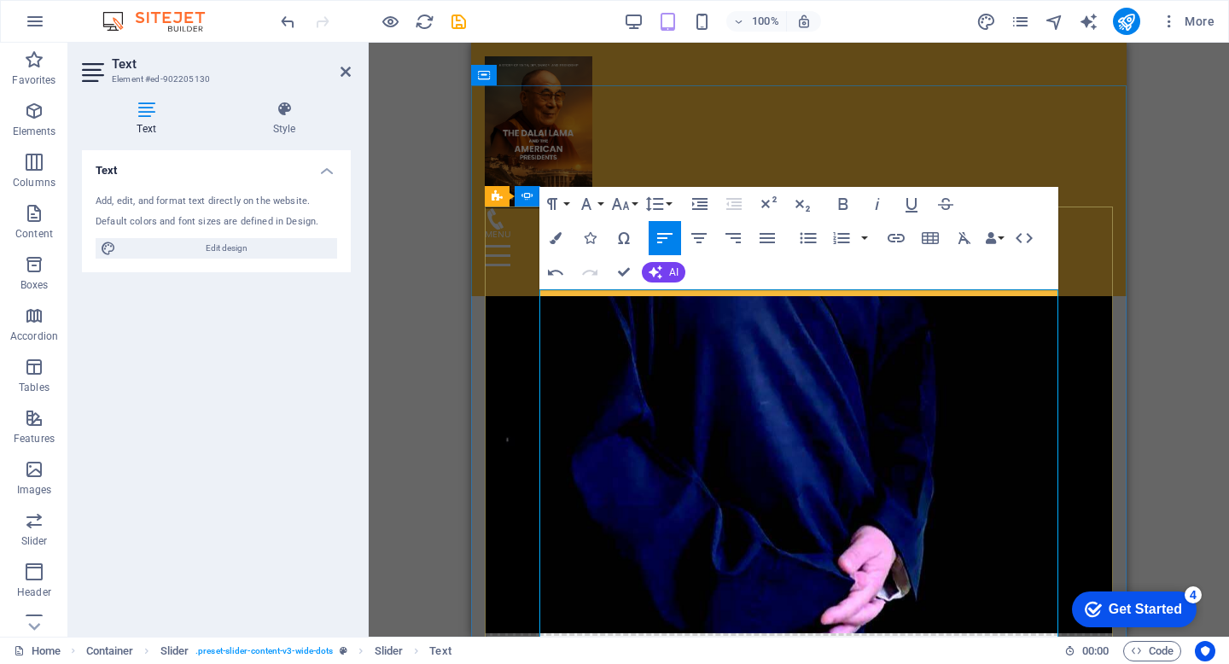
scroll to position [1374, 0]
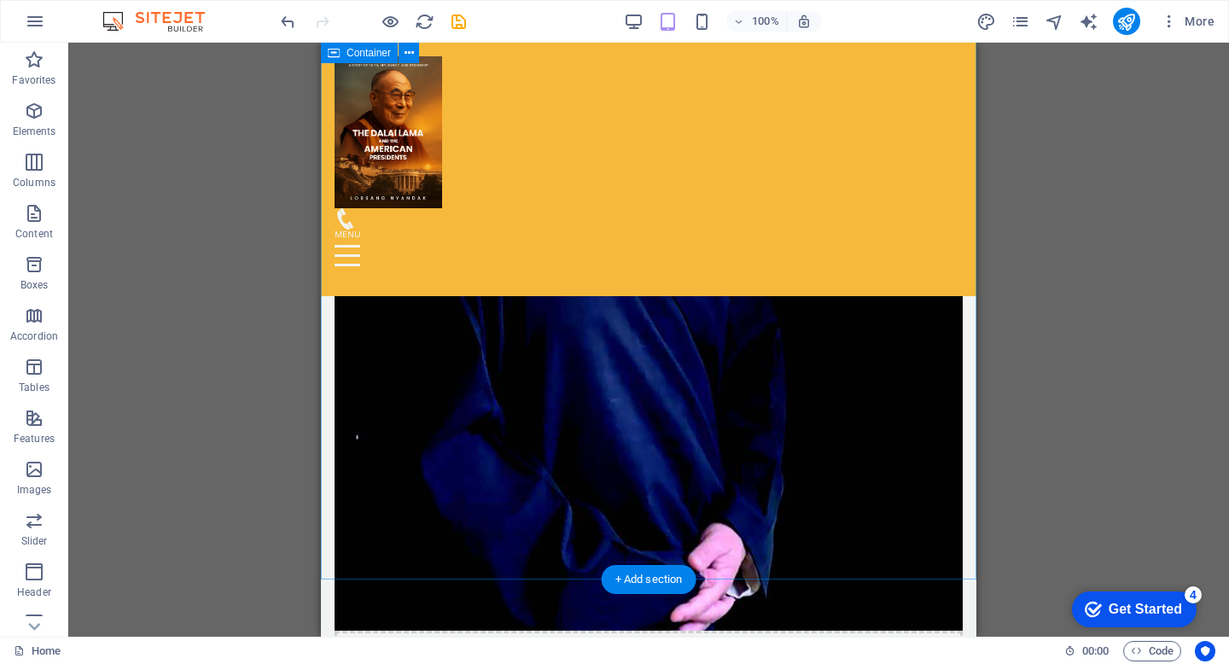
scroll to position [993, 0]
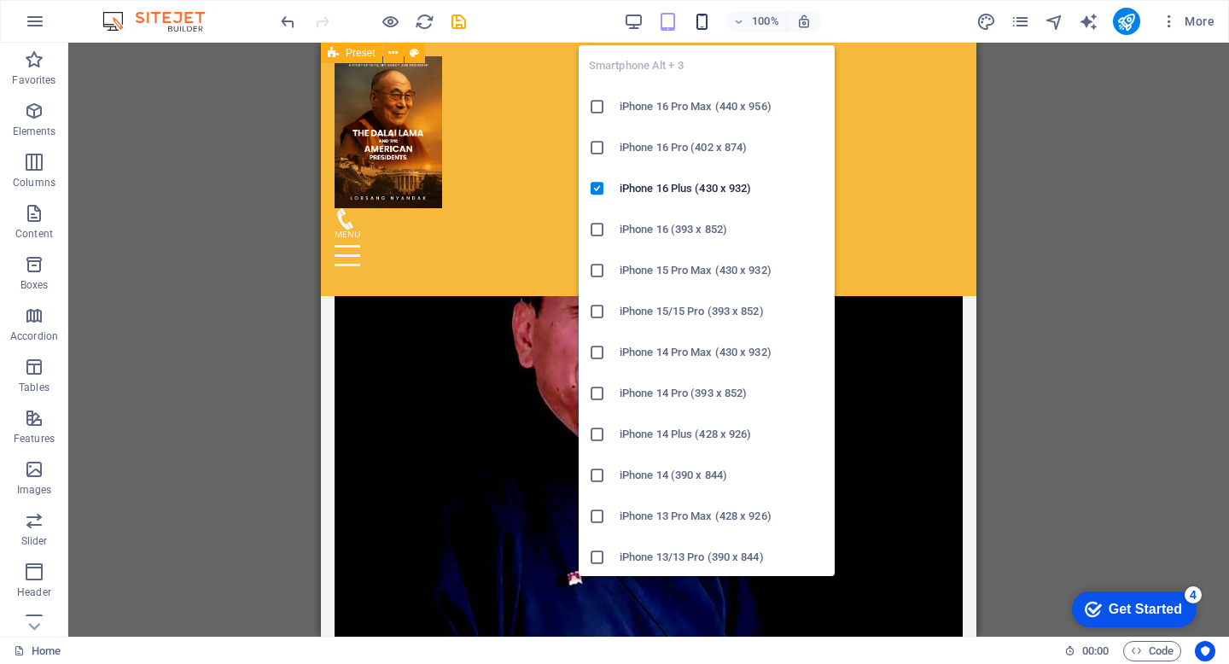
click at [704, 21] on icon "button" at bounding box center [702, 22] width 20 height 20
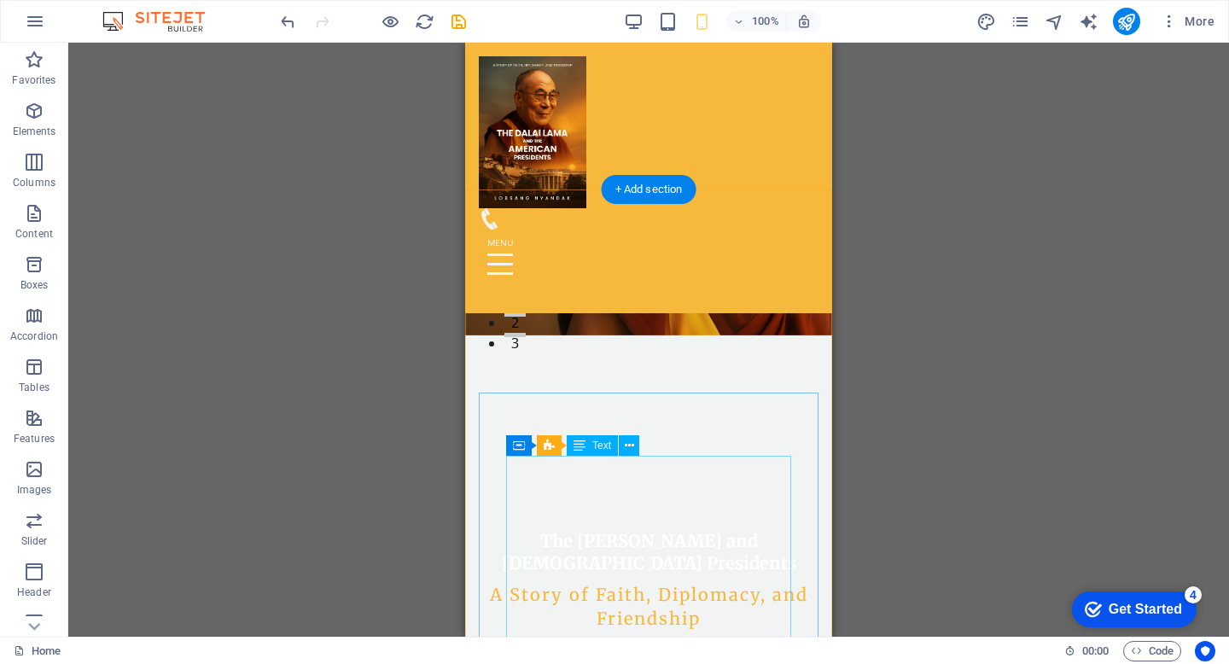
scroll to position [254, 0]
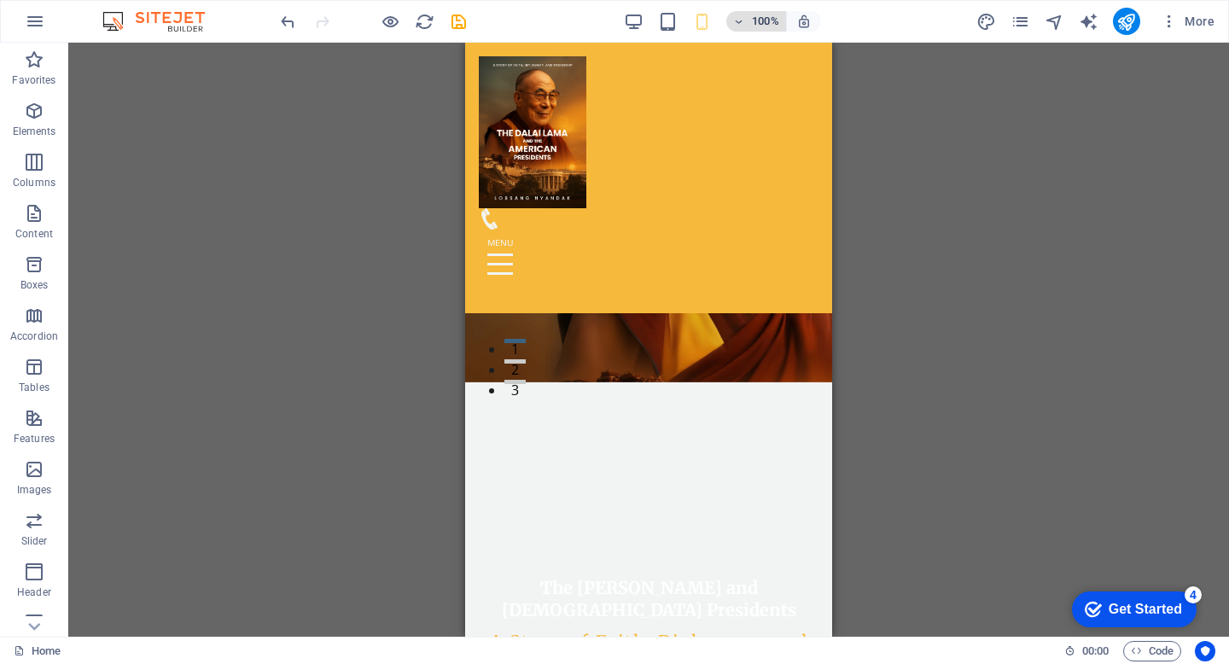
click at [738, 23] on icon "button" at bounding box center [739, 21] width 12 height 11
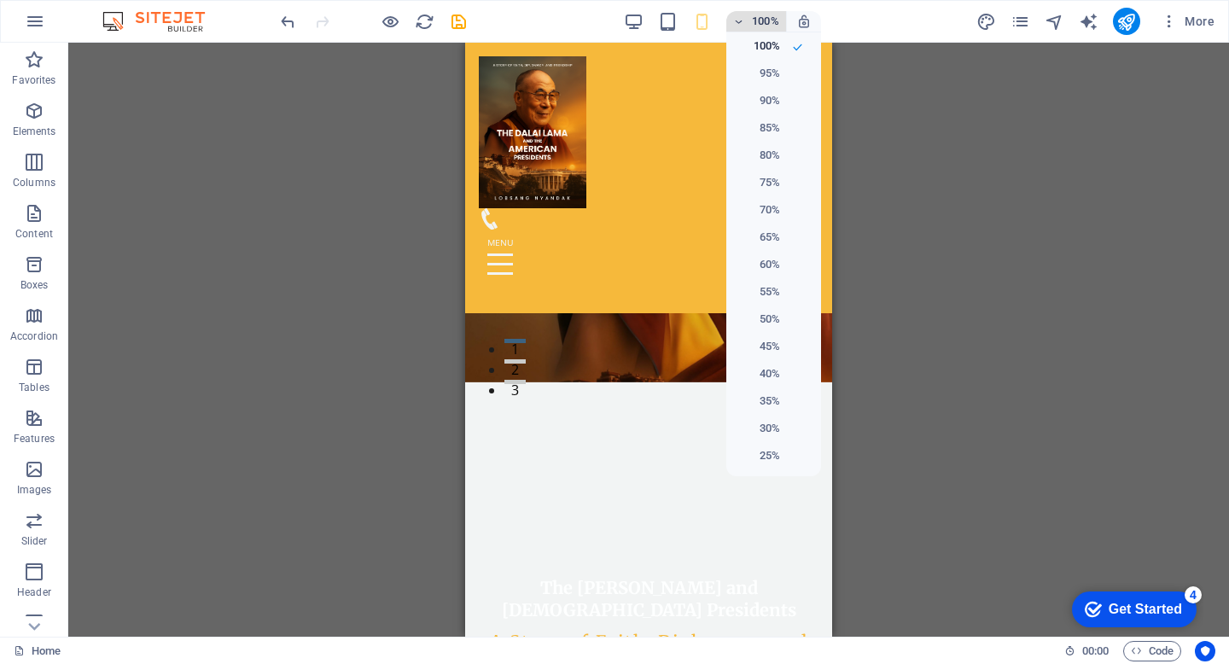
click at [738, 23] on div at bounding box center [614, 332] width 1229 height 664
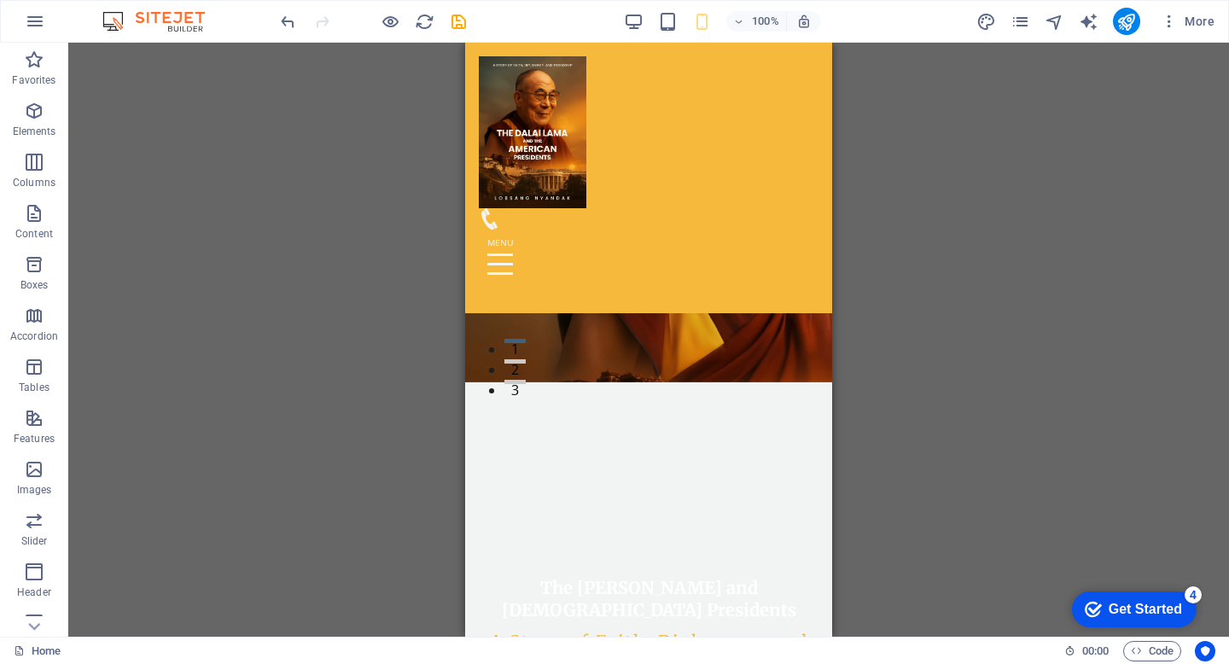
click at [958, 107] on div "Drag here to replace the existing content. Press “Ctrl” if you want to create a…" at bounding box center [648, 340] width 1161 height 594
click at [1017, 23] on icon "pages" at bounding box center [1021, 22] width 20 height 20
click at [952, 225] on div "Drag here to replace the existing content. Press “Ctrl” if you want to create a…" at bounding box center [648, 340] width 1161 height 594
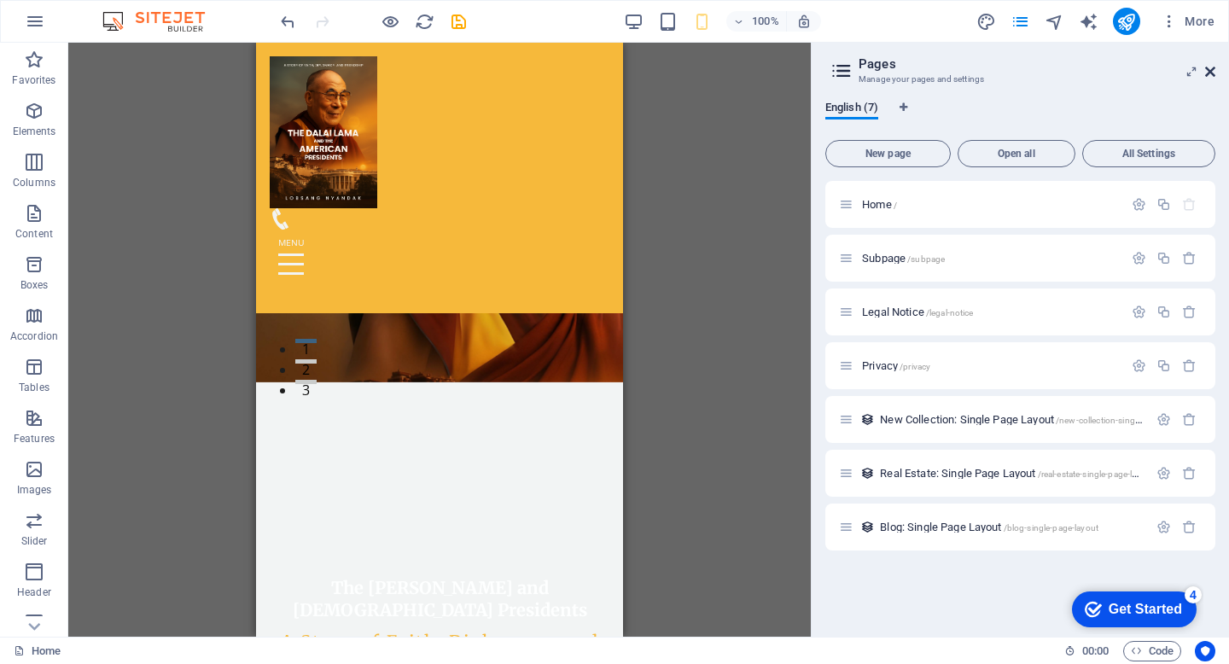
click at [1214, 67] on icon at bounding box center [1210, 72] width 10 height 14
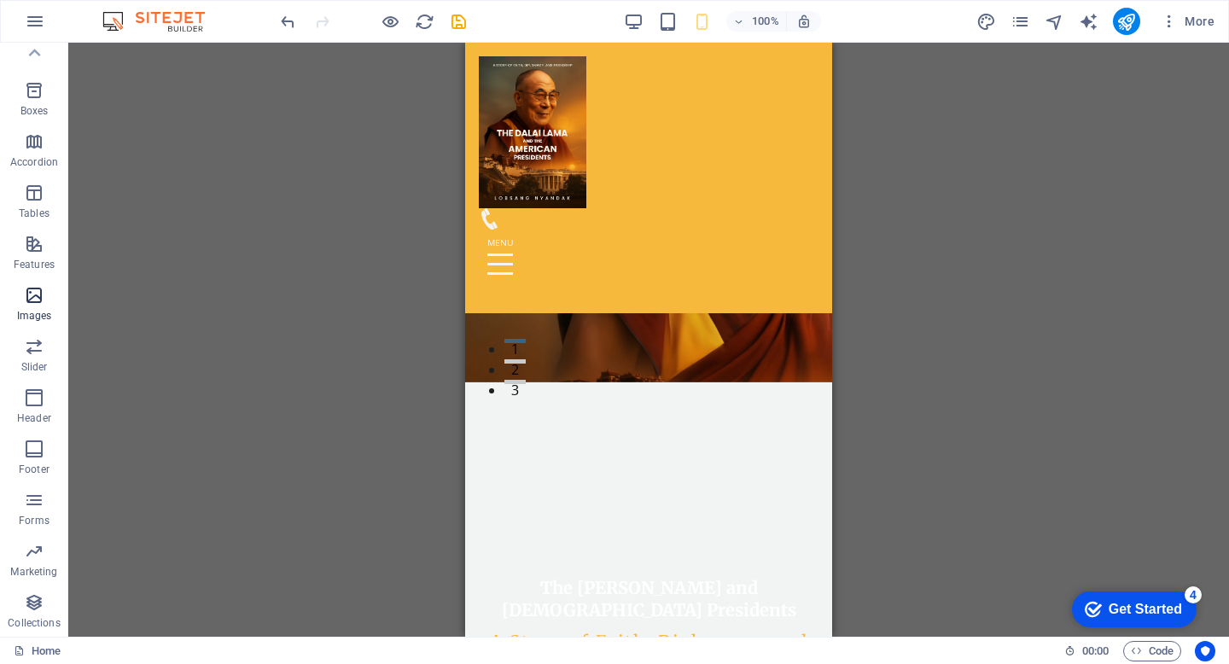
scroll to position [0, 0]
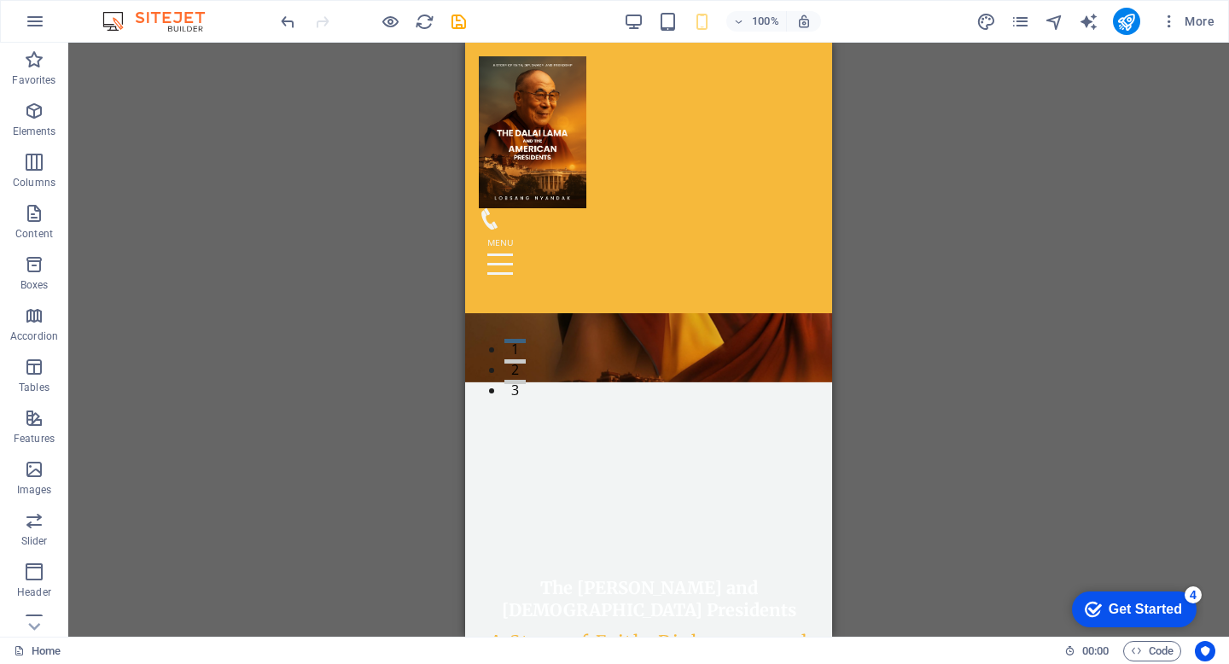
click at [1137, 616] on div "Get Started" at bounding box center [1145, 609] width 73 height 15
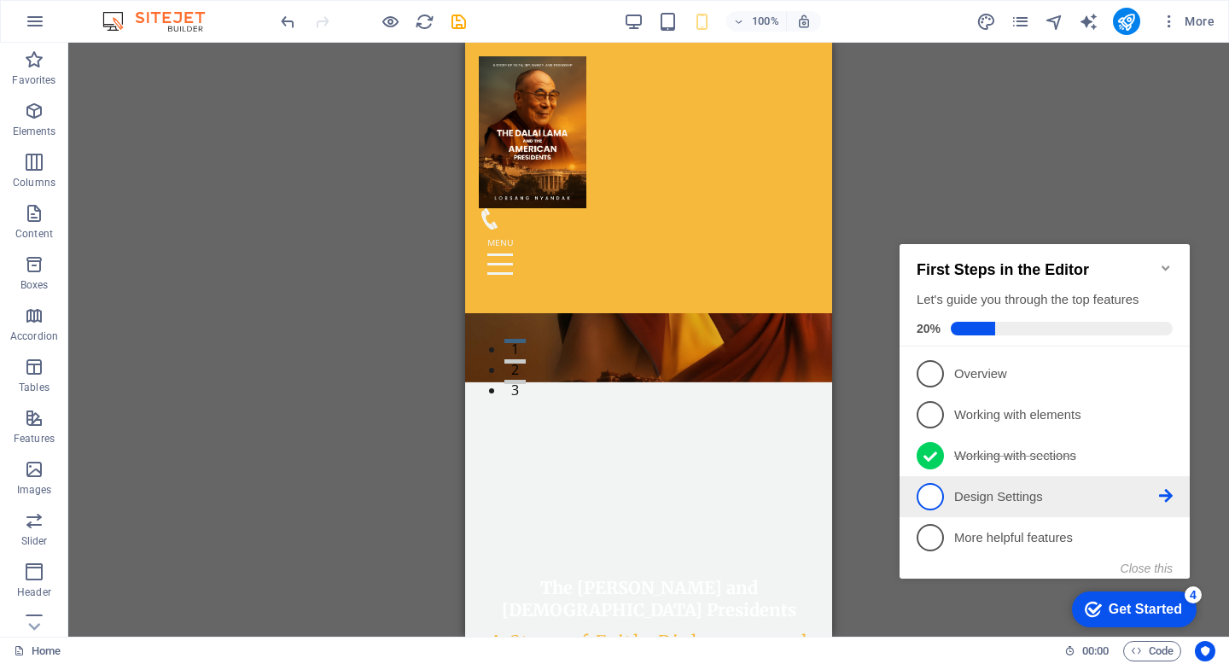
click at [932, 497] on span "4" at bounding box center [930, 496] width 27 height 27
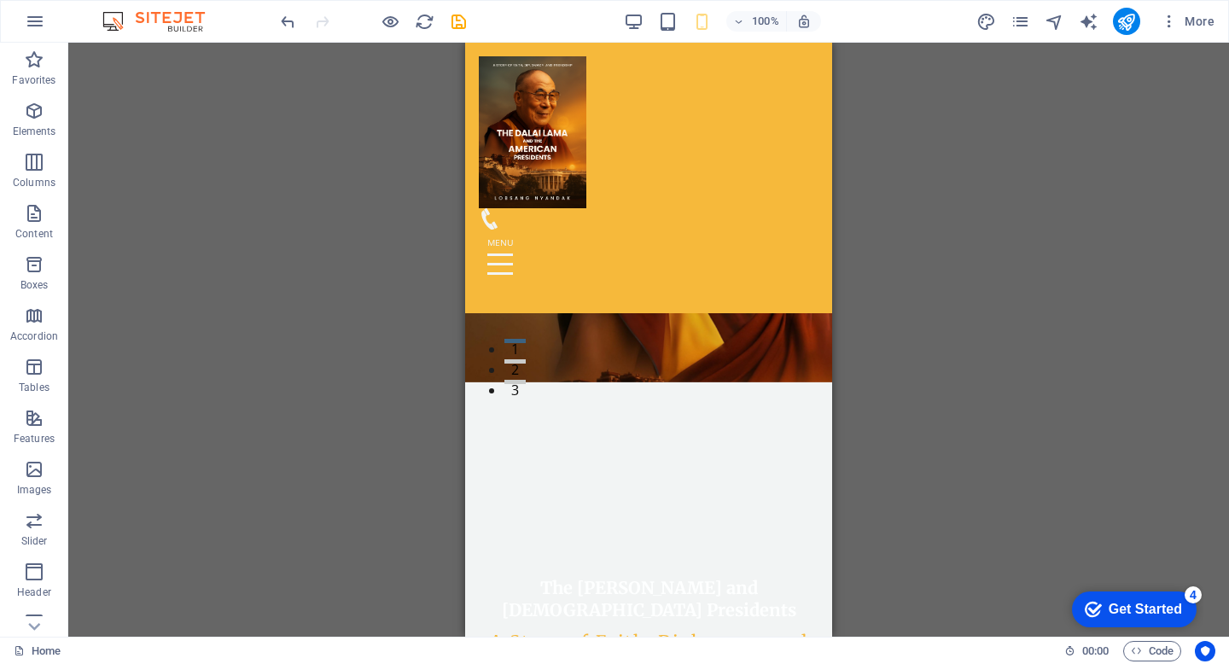
click at [1135, 615] on div "Get Started" at bounding box center [1145, 609] width 73 height 15
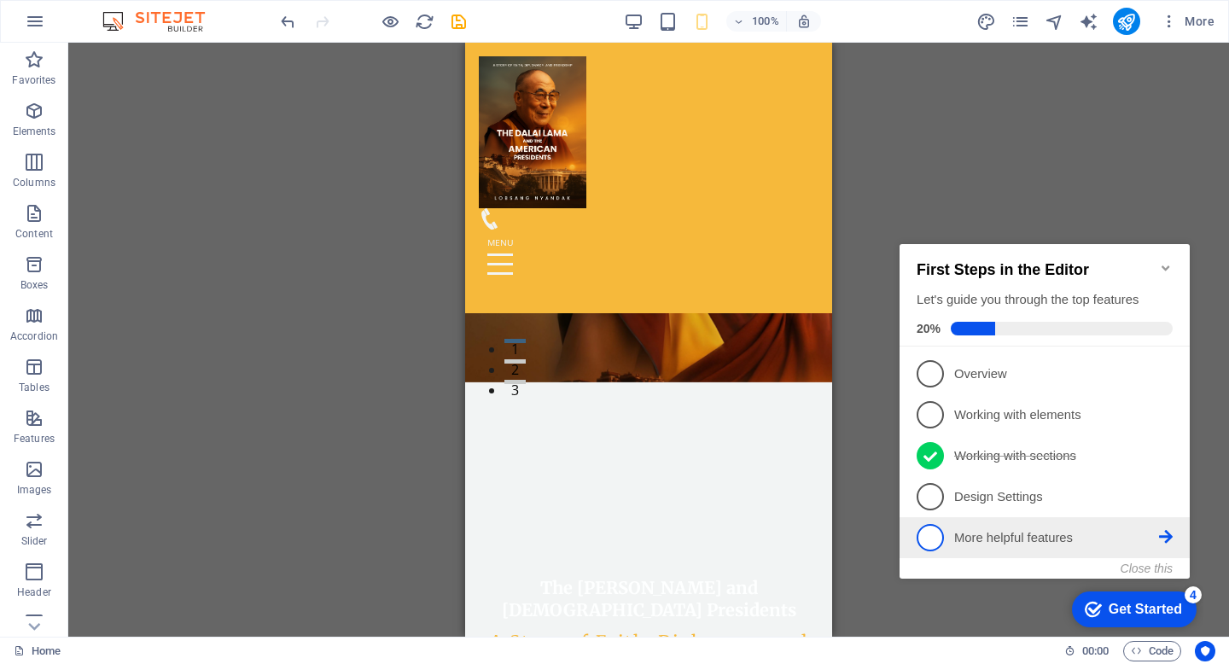
click at [928, 537] on span "5" at bounding box center [930, 537] width 27 height 27
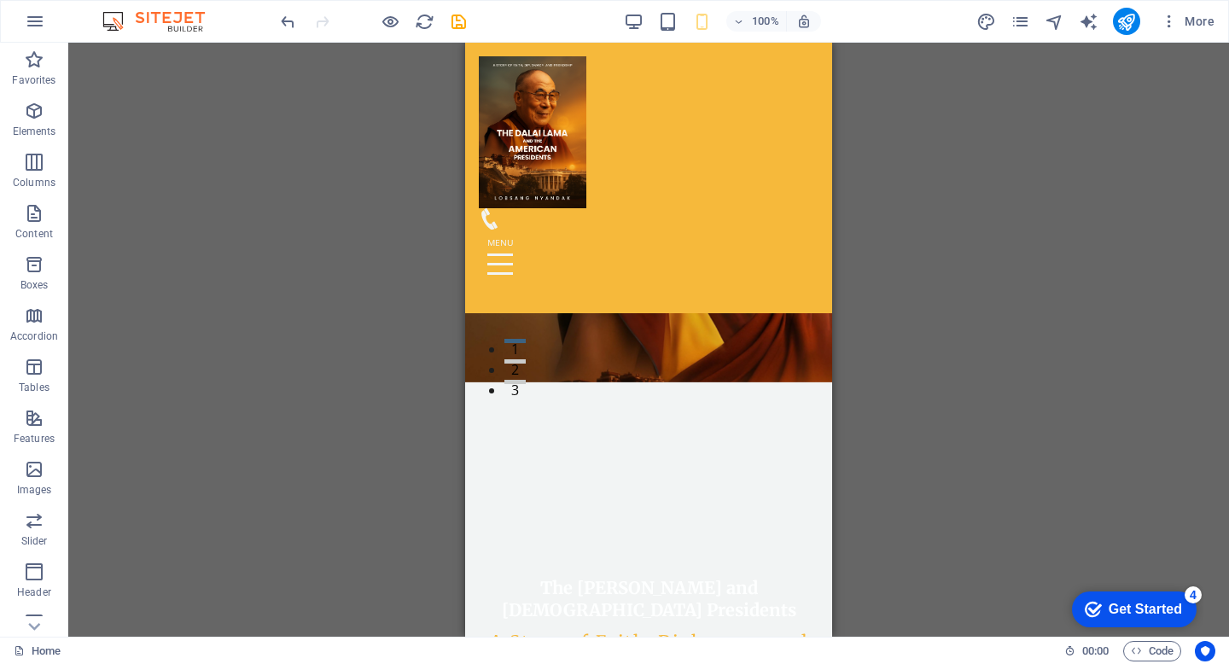
click at [1138, 610] on div "Get Started" at bounding box center [1145, 609] width 73 height 15
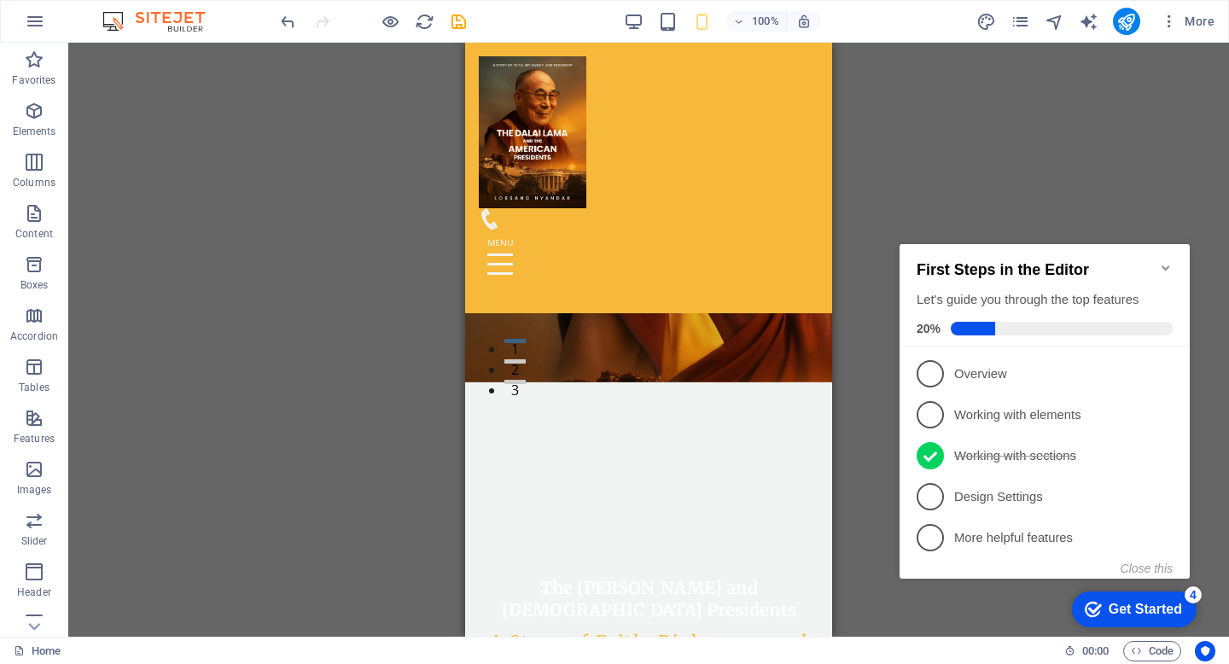
click at [867, 497] on div "Drag here to replace the existing content. Press “Ctrl” if you want to create a…" at bounding box center [648, 340] width 1161 height 594
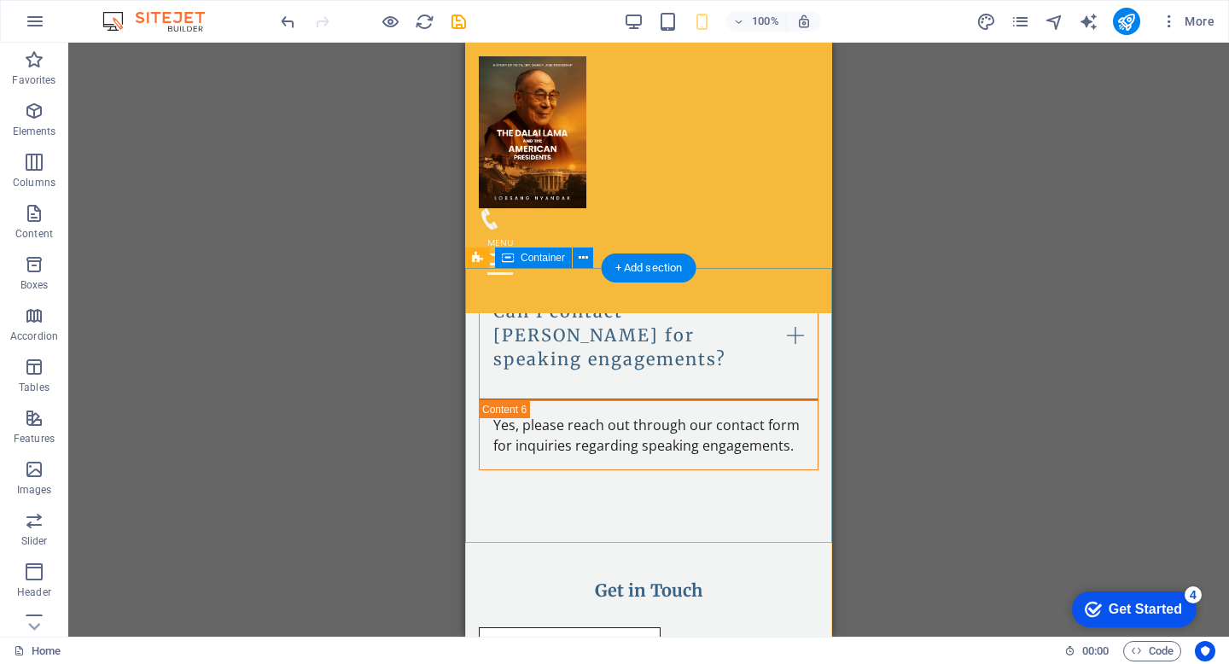
scroll to position [4645, 0]
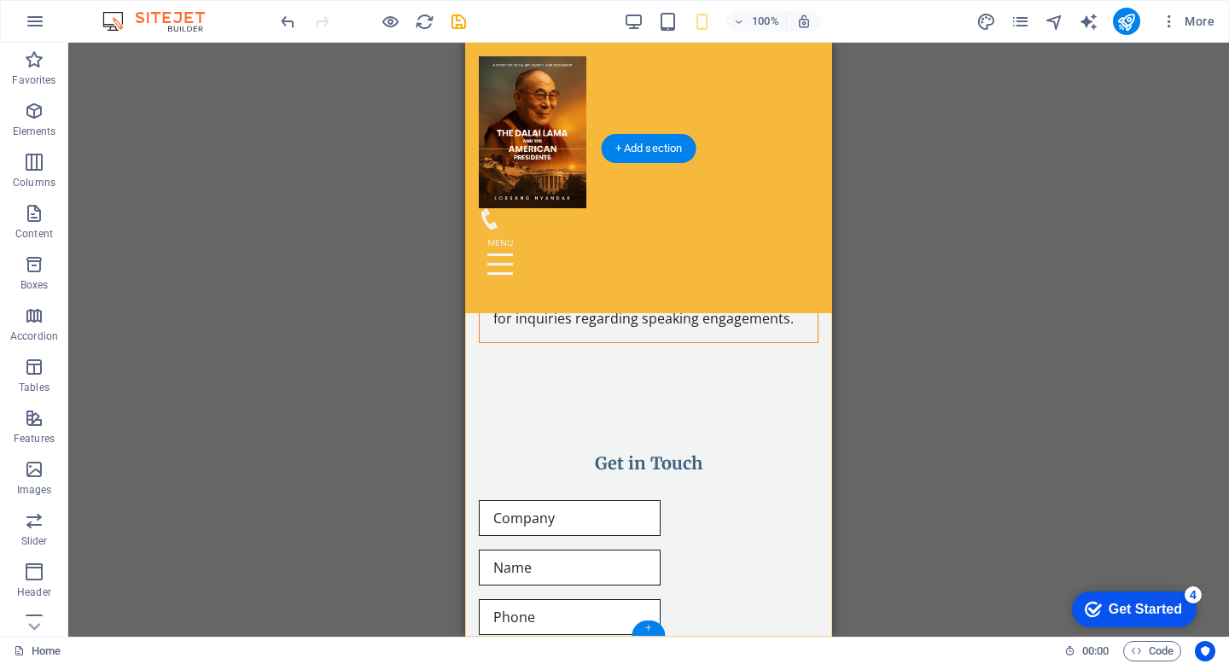
click at [648, 627] on div "+" at bounding box center [648, 627] width 33 height 15
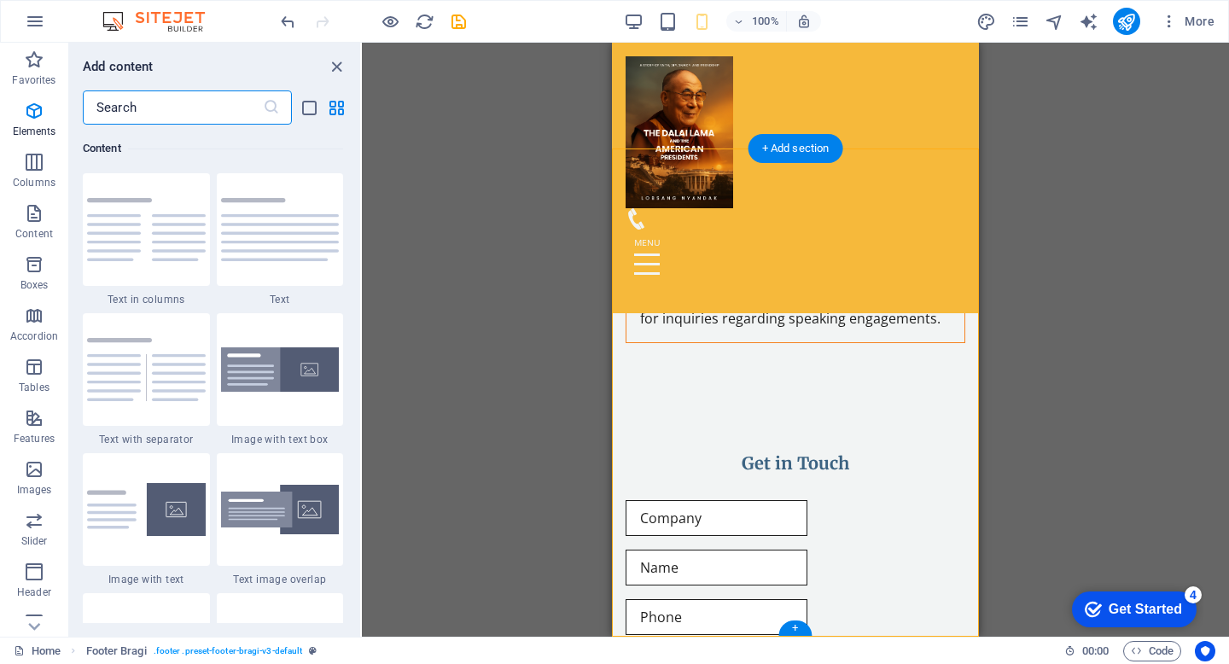
scroll to position [2986, 0]
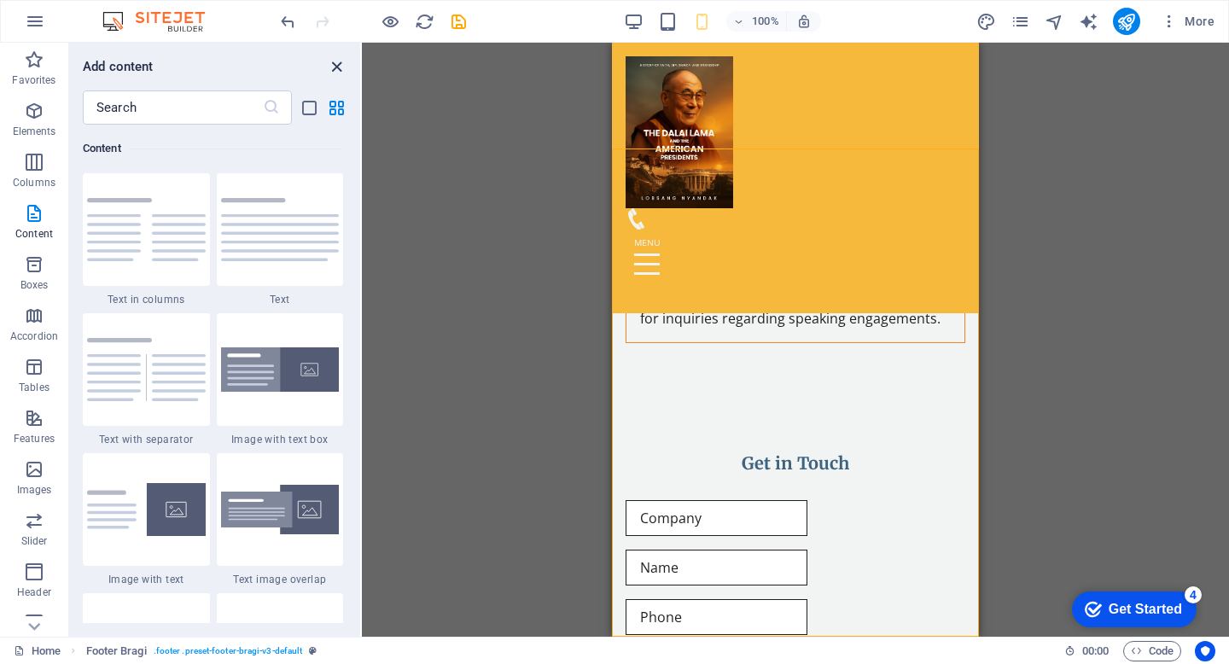
click at [335, 64] on icon "close panel" at bounding box center [337, 67] width 20 height 20
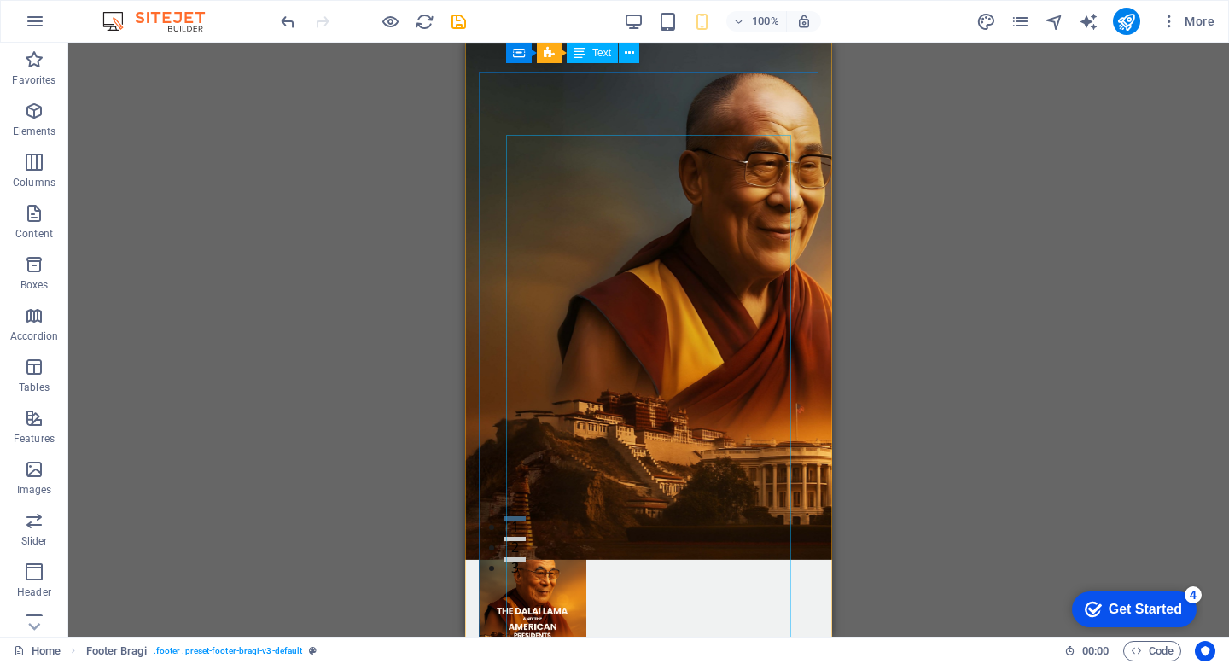
scroll to position [0, 0]
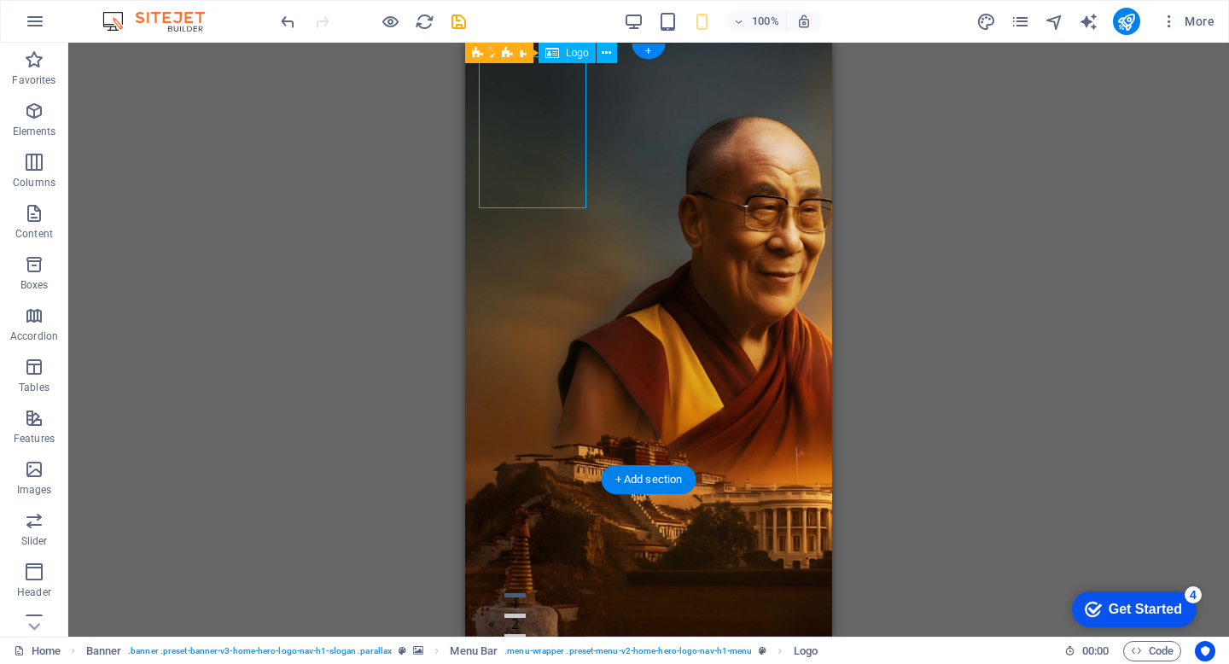
click at [186, 168] on div "Drag here to replace the existing content. Press “Ctrl” if you want to create a…" at bounding box center [648, 340] width 1161 height 594
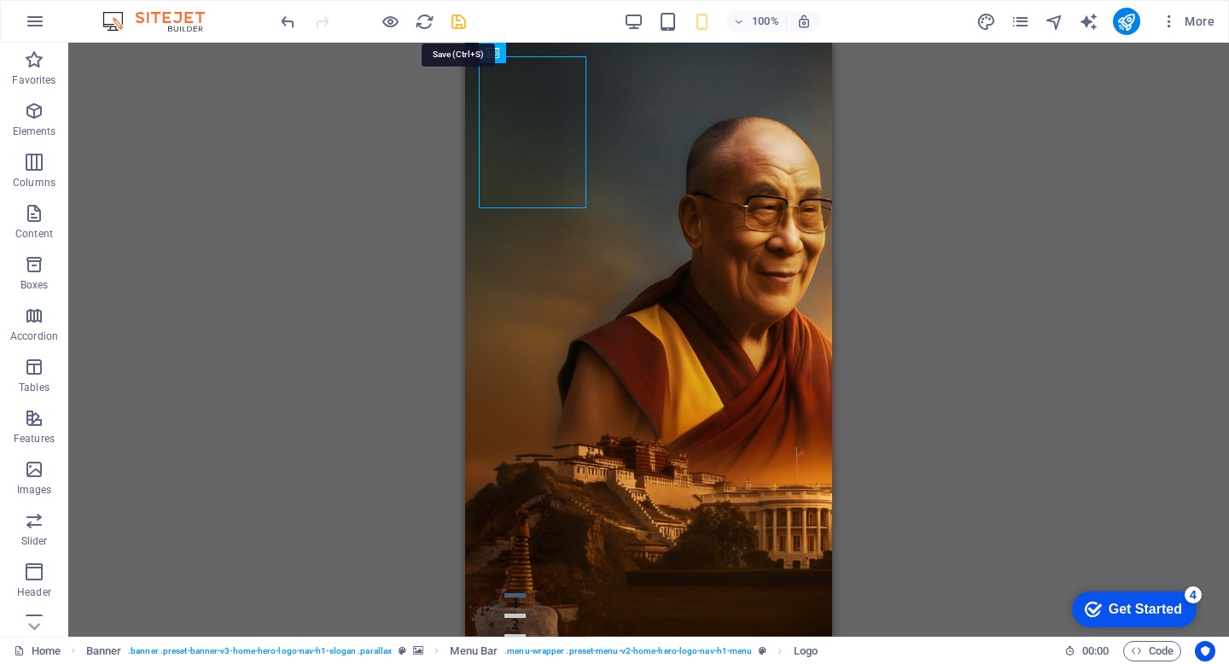
click at [458, 20] on icon "save" at bounding box center [459, 22] width 20 height 20
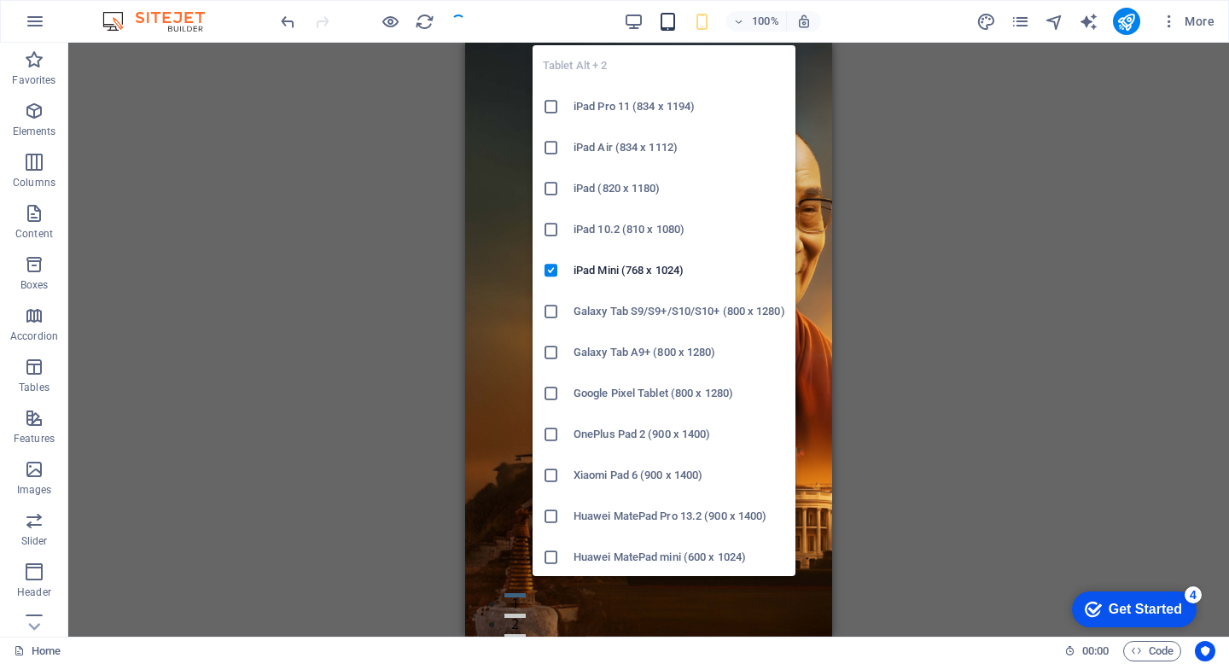
click at [673, 19] on icon "button" at bounding box center [668, 22] width 20 height 20
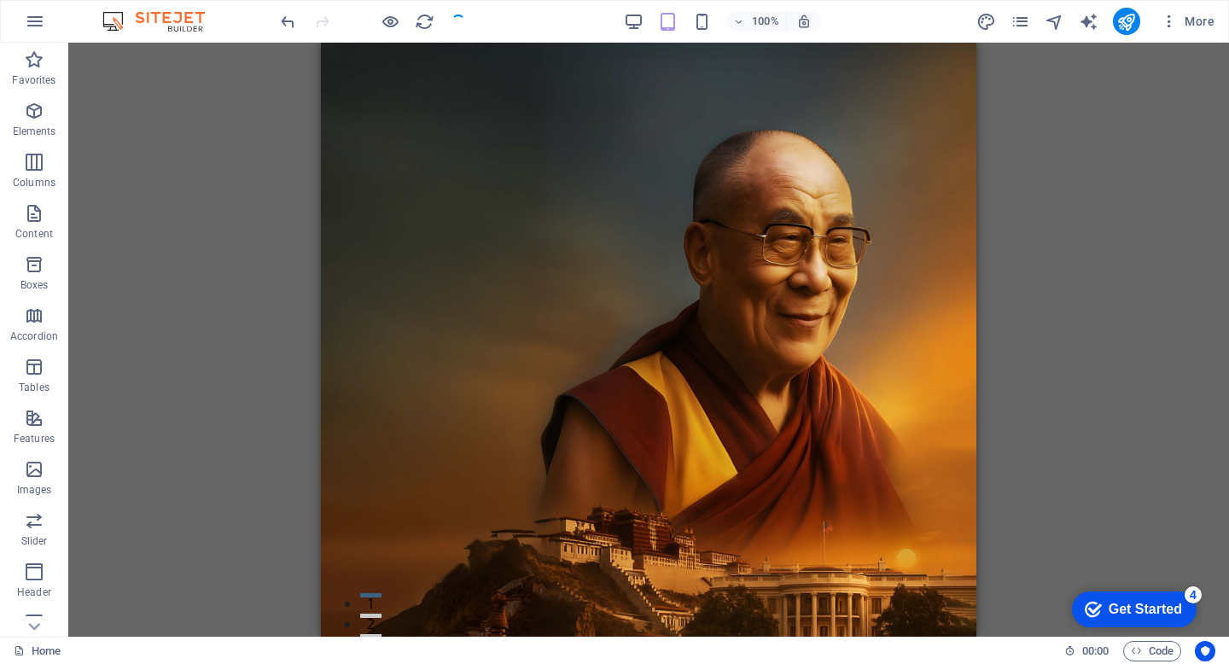
click at [230, 255] on div "Drag here to replace the existing content. Press “Ctrl” if you want to create a…" at bounding box center [648, 340] width 1161 height 594
click at [1052, 317] on div "Drag here to replace the existing content. Press “Ctrl” if you want to create a…" at bounding box center [648, 340] width 1161 height 594
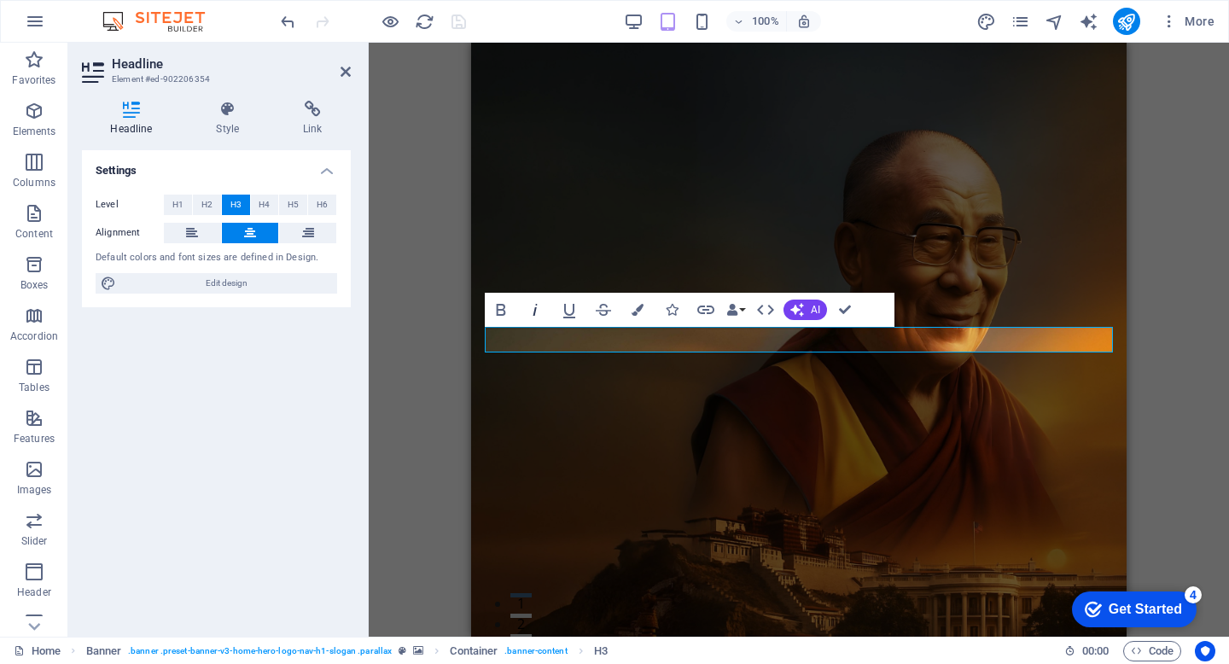
click at [537, 311] on icon "button" at bounding box center [535, 310] width 20 height 20
click at [423, 381] on div "H2 Banner Container Preset Preset Container H2 Container Text Button Container …" at bounding box center [799, 340] width 860 height 594
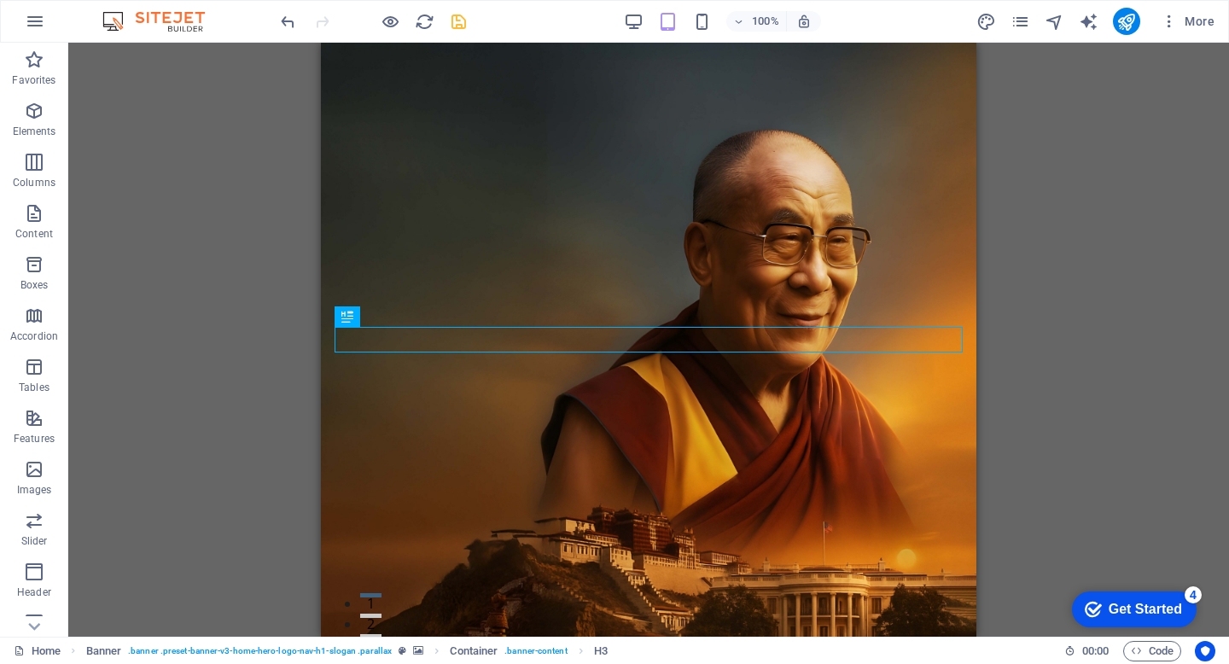
click at [1078, 310] on div "H2 Banner Container Preset Preset Container H2 Container Text Button Container …" at bounding box center [648, 340] width 1161 height 594
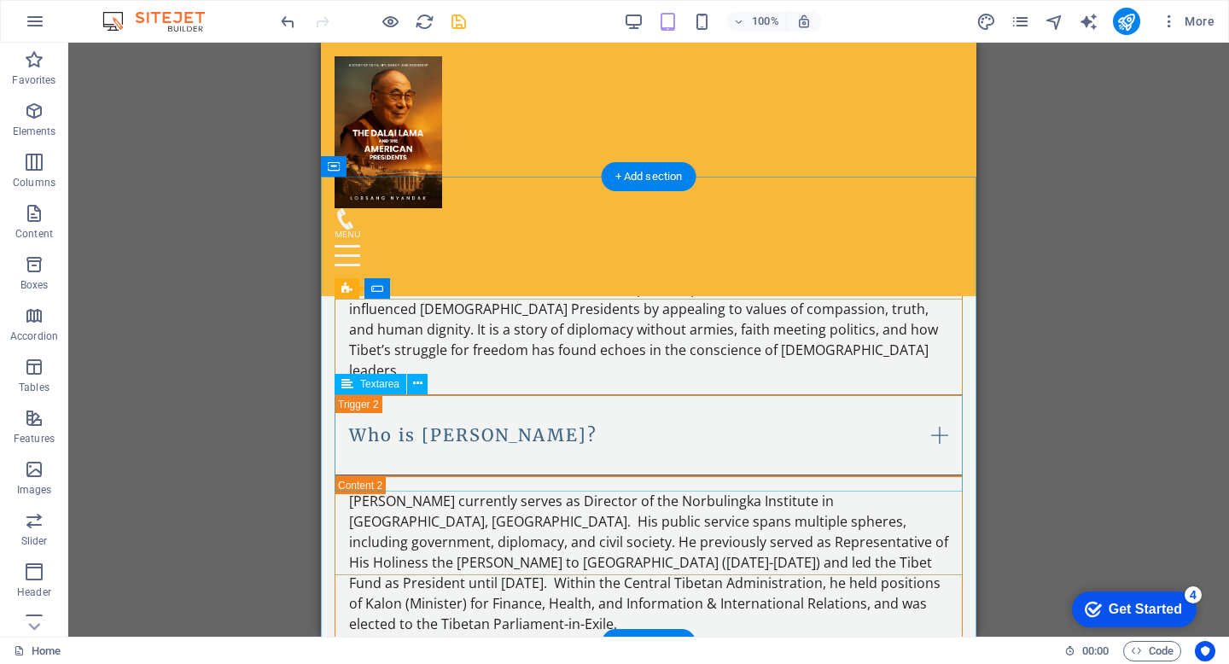
scroll to position [3713, 0]
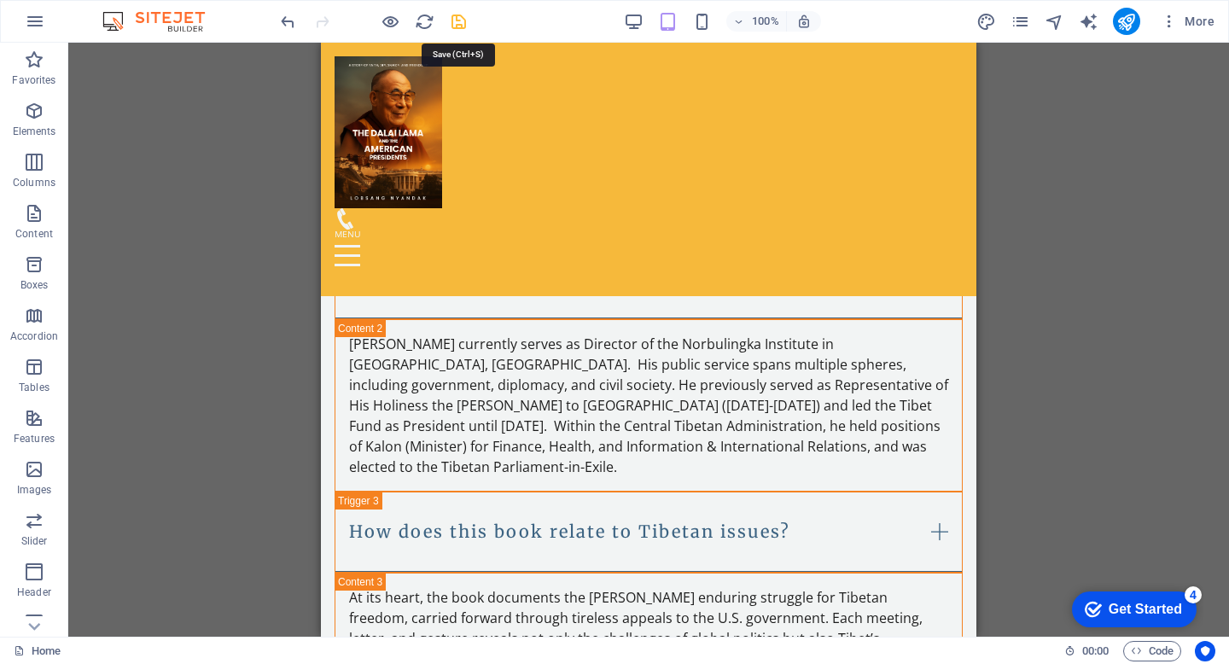
click at [455, 21] on icon "save" at bounding box center [459, 22] width 20 height 20
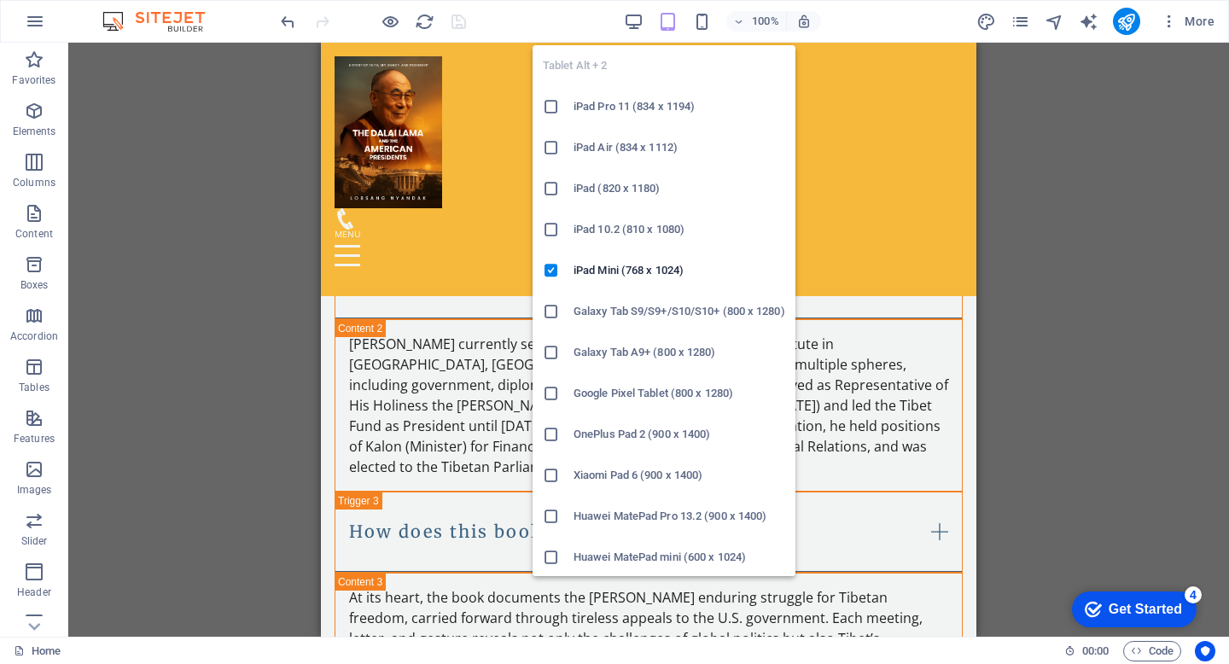
click at [668, 17] on icon "button" at bounding box center [668, 22] width 20 height 20
click at [551, 149] on icon at bounding box center [551, 147] width 17 height 17
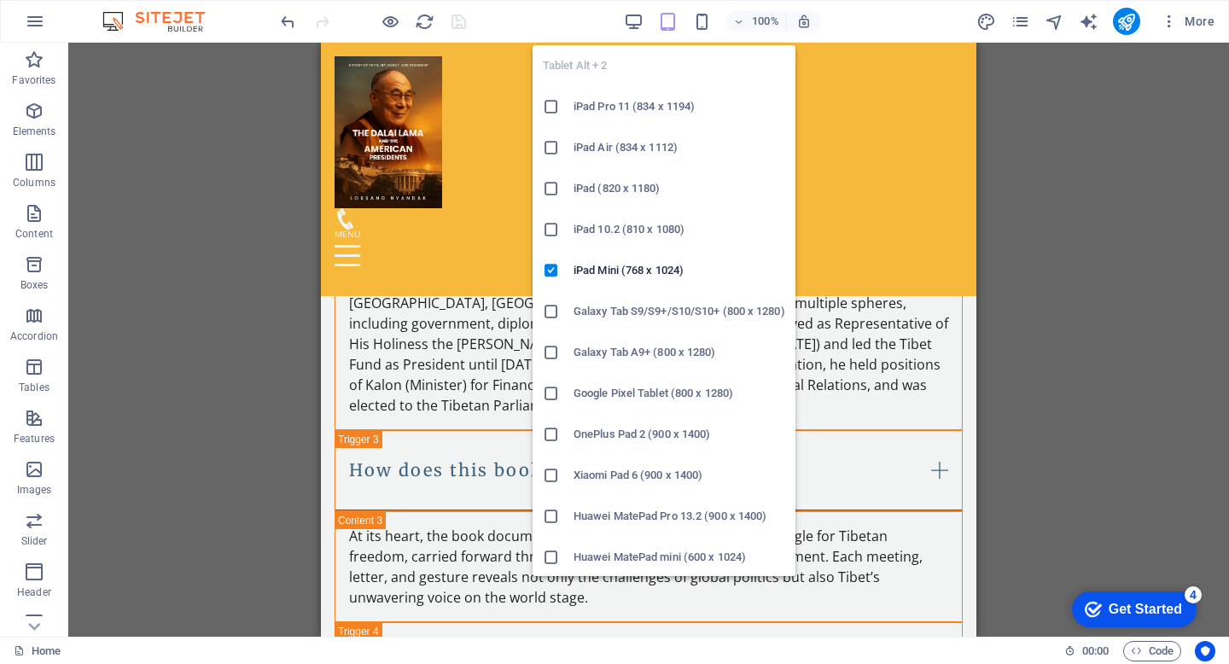
scroll to position [3545, 0]
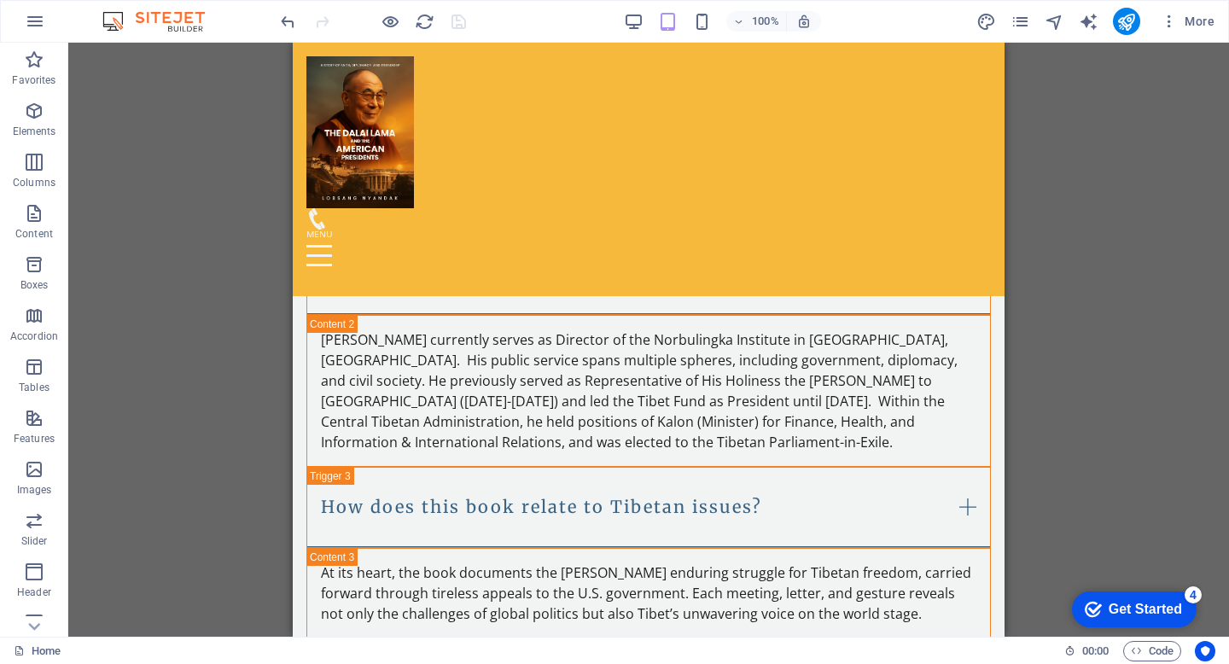
click at [679, 20] on div "100%" at bounding box center [722, 21] width 197 height 27
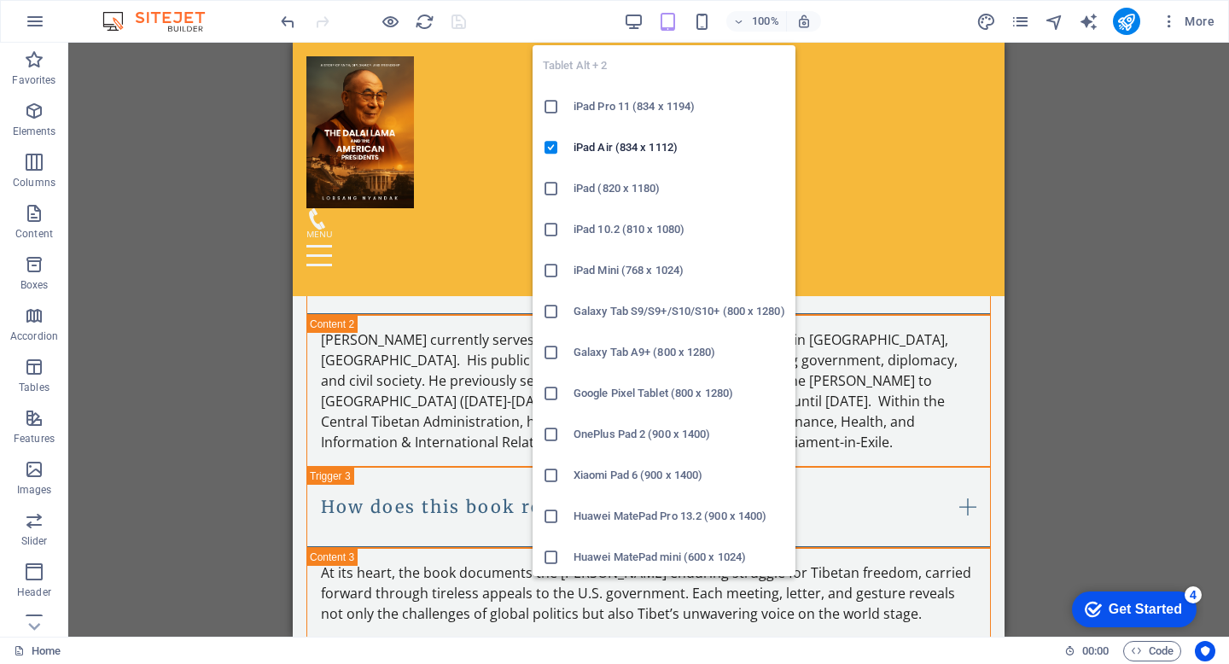
click at [669, 19] on icon "button" at bounding box center [668, 22] width 20 height 20
click at [551, 271] on icon at bounding box center [551, 270] width 17 height 17
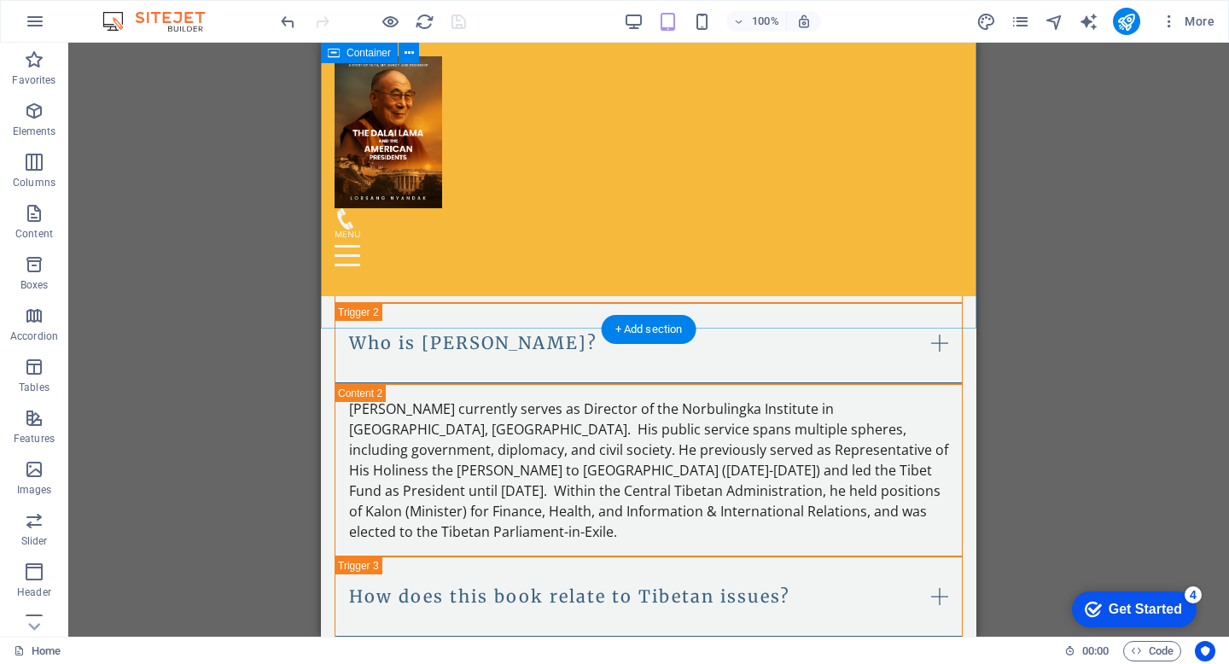
scroll to position [3713, 0]
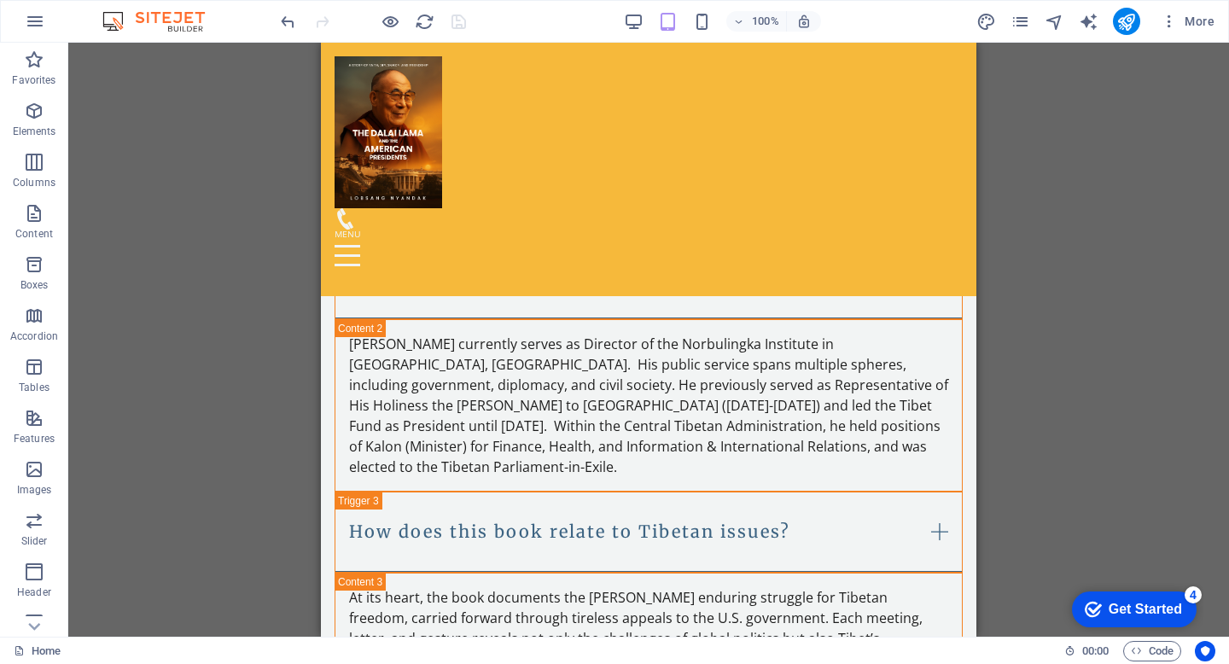
click at [459, 22] on div at bounding box center [372, 21] width 191 height 27
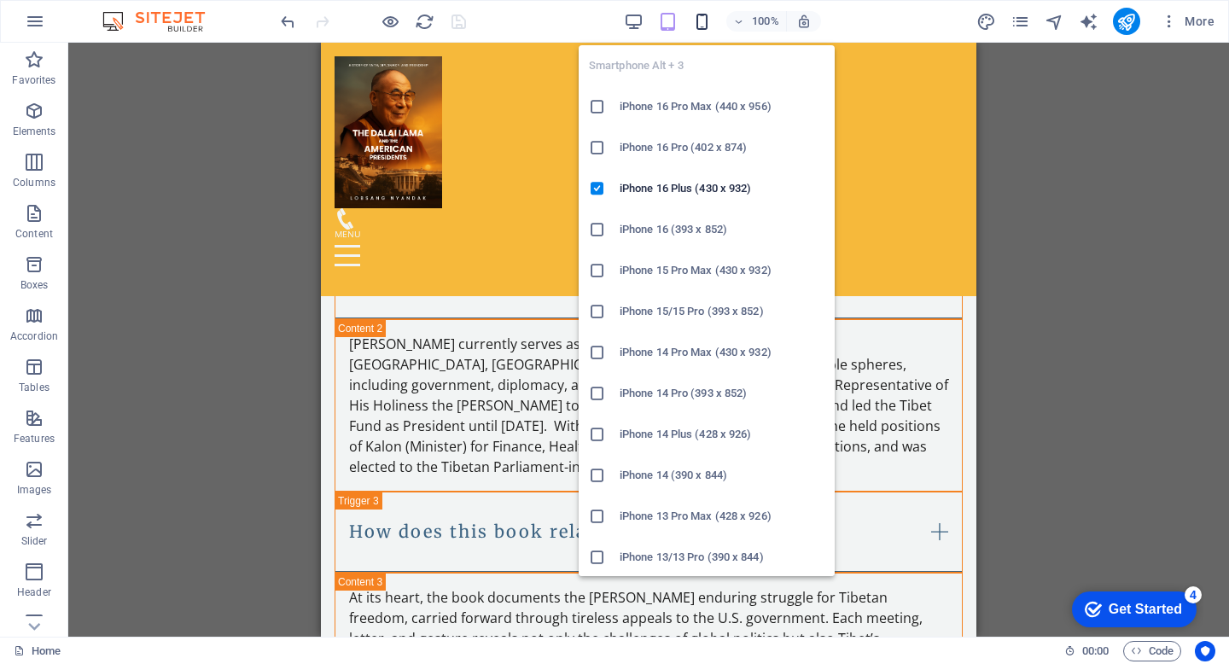
click at [699, 21] on icon "button" at bounding box center [702, 22] width 20 height 20
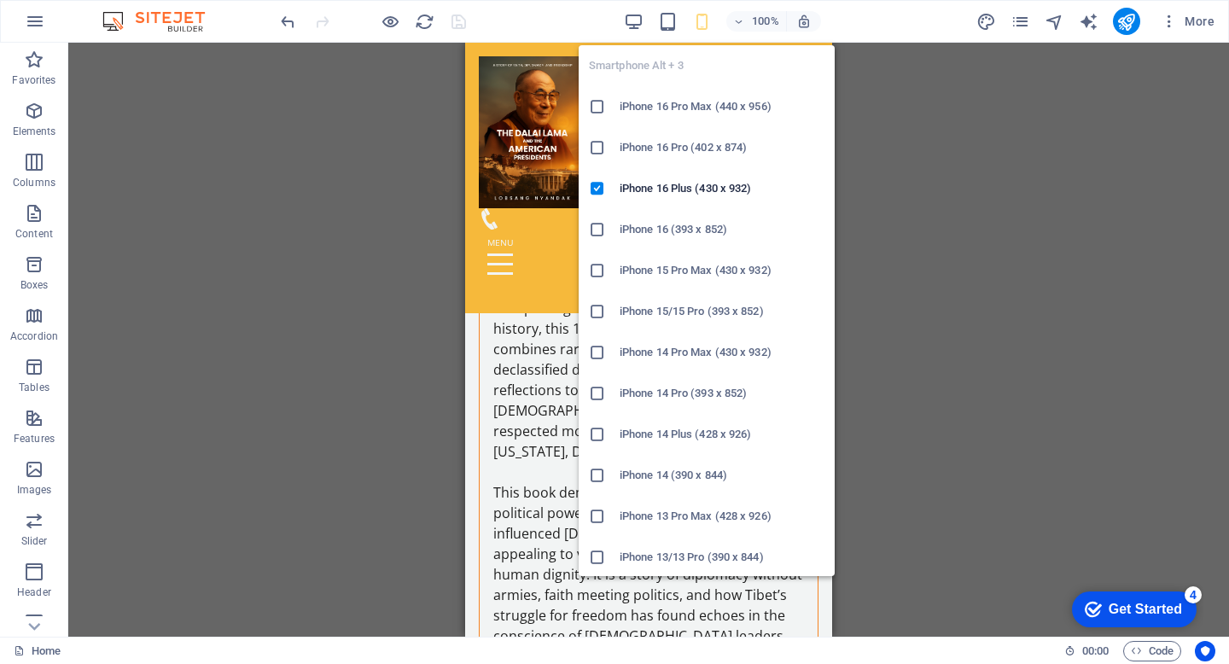
scroll to position [3790, 0]
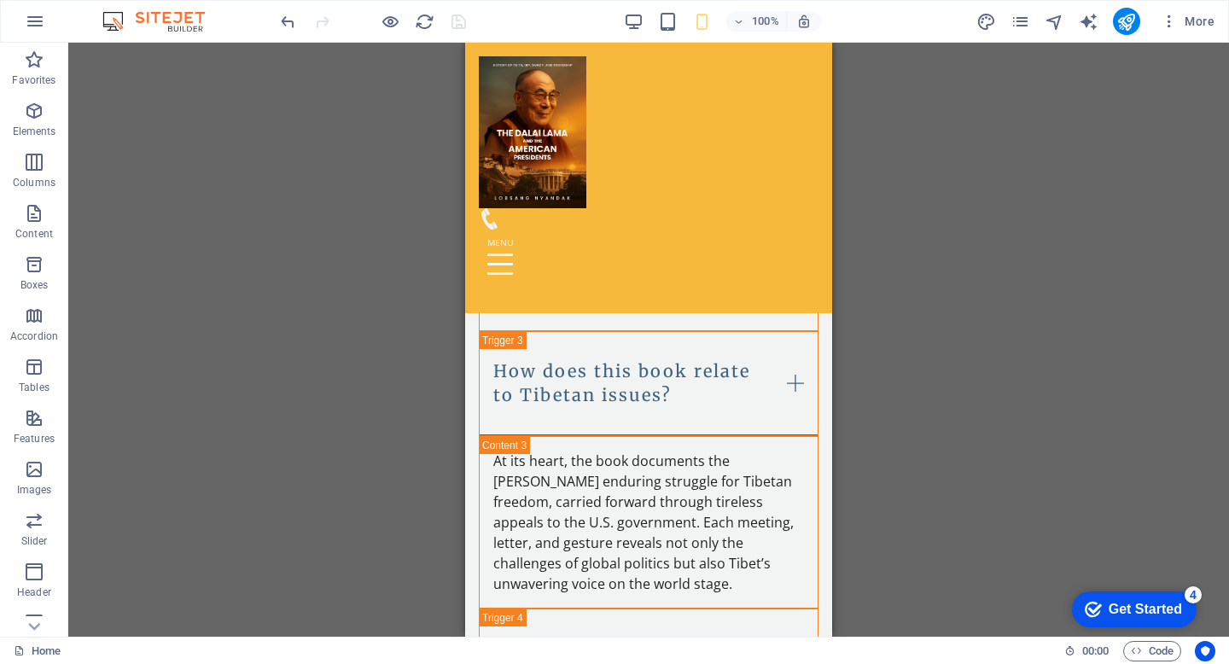
click at [337, 184] on div "H2 Banner Container Preset Container H2 Text Button Container H2 Spacer Slider …" at bounding box center [648, 340] width 1161 height 594
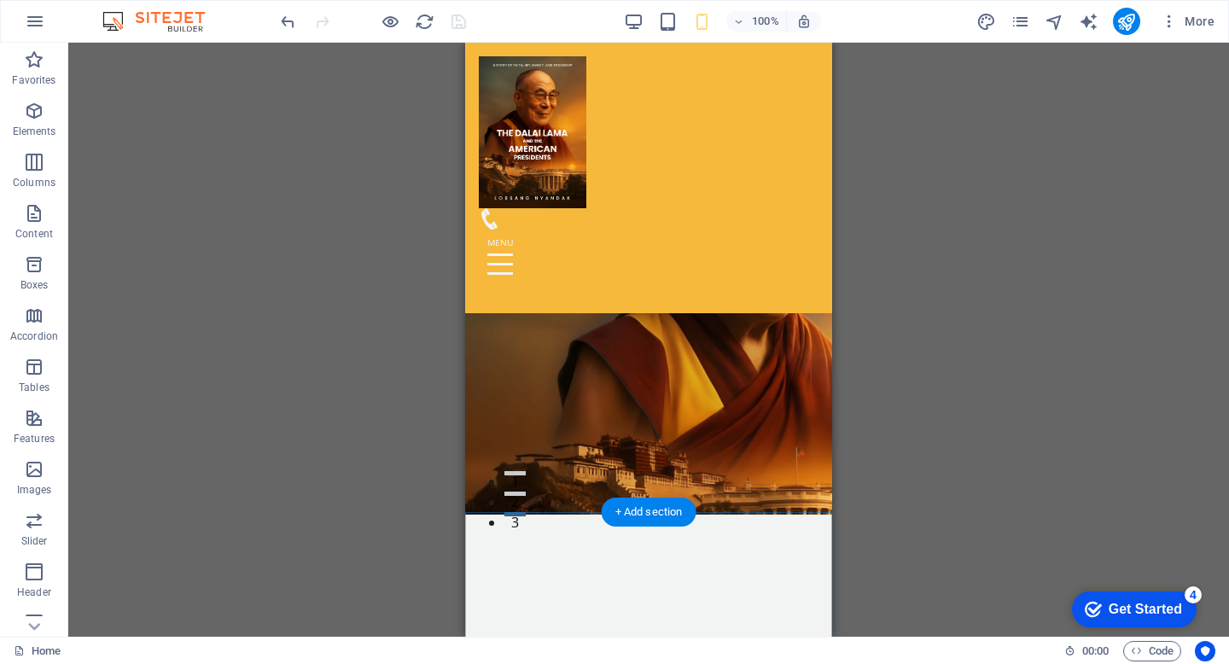
scroll to position [0, 0]
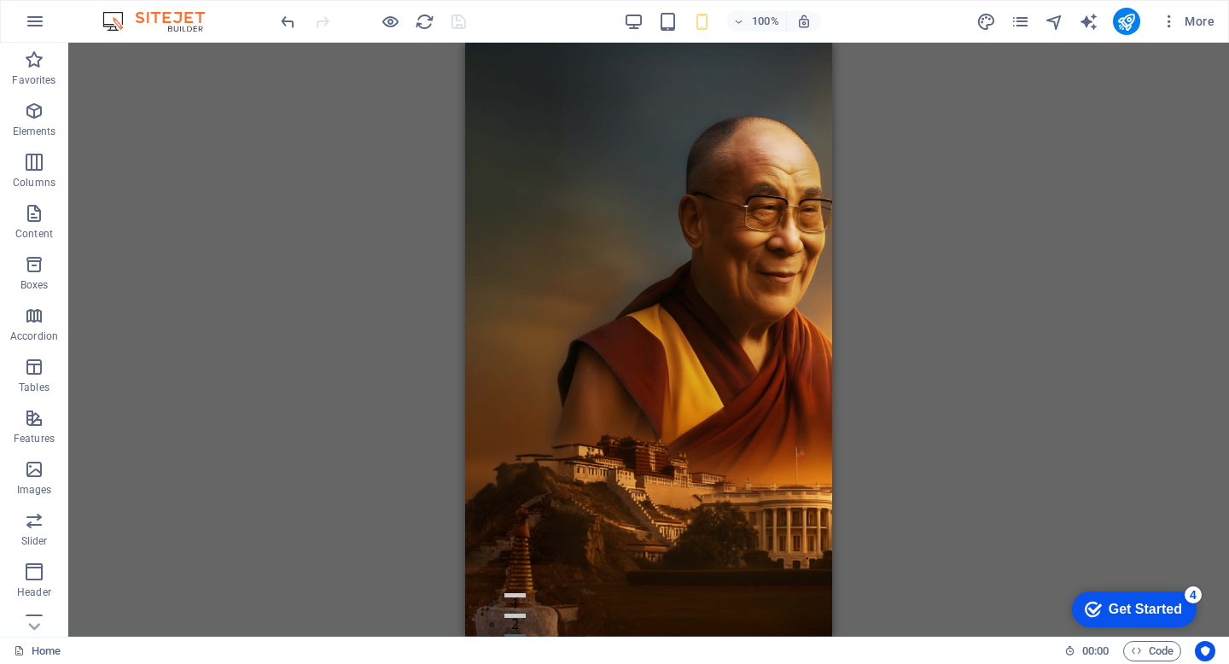
click at [988, 206] on div "H2 Banner Container Preset Container H2 Container Preset Text Button Container …" at bounding box center [648, 340] width 1161 height 594
